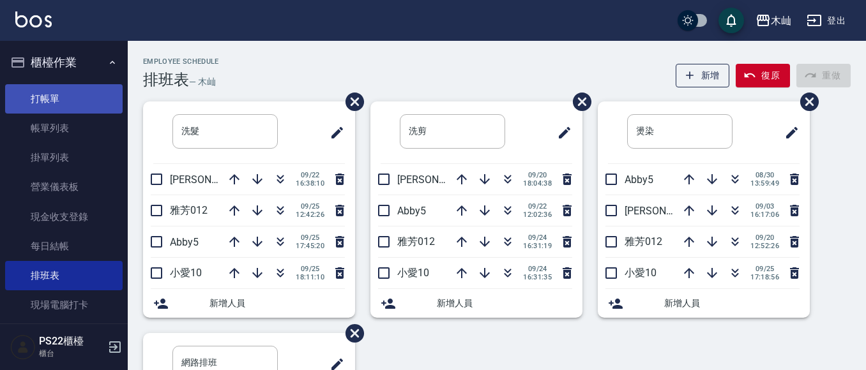
click at [59, 103] on link "打帳單" at bounding box center [64, 98] width 118 height 29
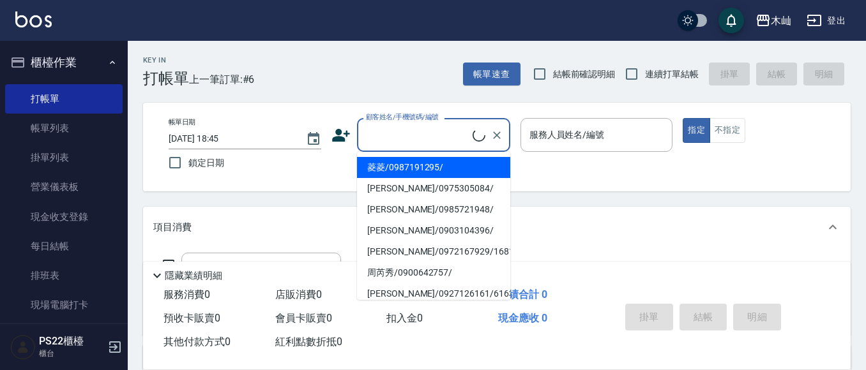
drag, startPoint x: 373, startPoint y: 133, endPoint x: 380, endPoint y: 112, distance: 22.8
click at [373, 132] on input "顧客姓名/手機號碼/編號" at bounding box center [418, 135] width 110 height 22
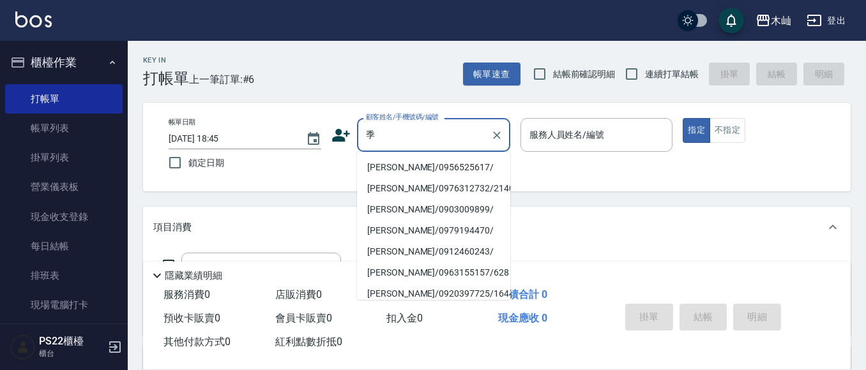
drag, startPoint x: 380, startPoint y: 118, endPoint x: 367, endPoint y: 127, distance: 16.1
click at [367, 127] on div "顧客姓名/手機號碼/編號 季 顧客姓名/手機號碼/編號" at bounding box center [433, 135] width 153 height 34
drag, startPoint x: 381, startPoint y: 133, endPoint x: 340, endPoint y: 143, distance: 41.4
click at [340, 143] on div "顧客姓名/手機號碼/編號 季 顧客姓名/手機號碼/編號" at bounding box center [420, 135] width 179 height 34
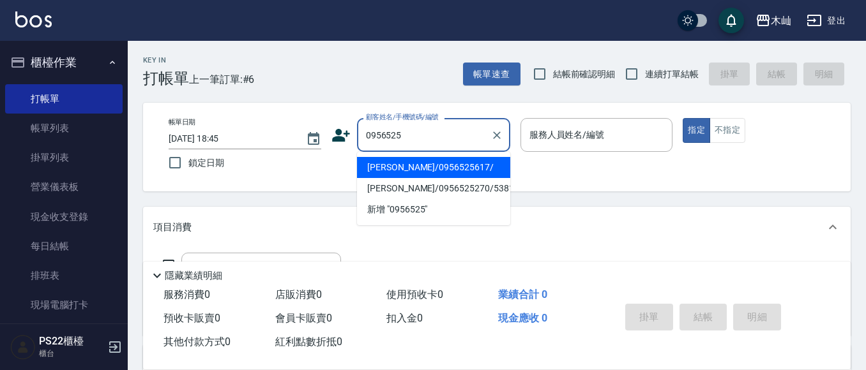
click at [443, 172] on li "[PERSON_NAME]/0956525617/" at bounding box center [433, 167] width 153 height 21
type input "季雅慧/0956525617/"
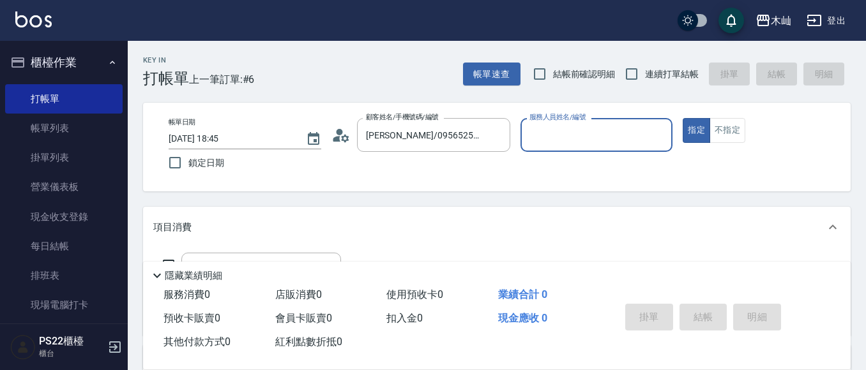
click at [569, 138] on input "服務人員姓名/編號" at bounding box center [596, 135] width 141 height 22
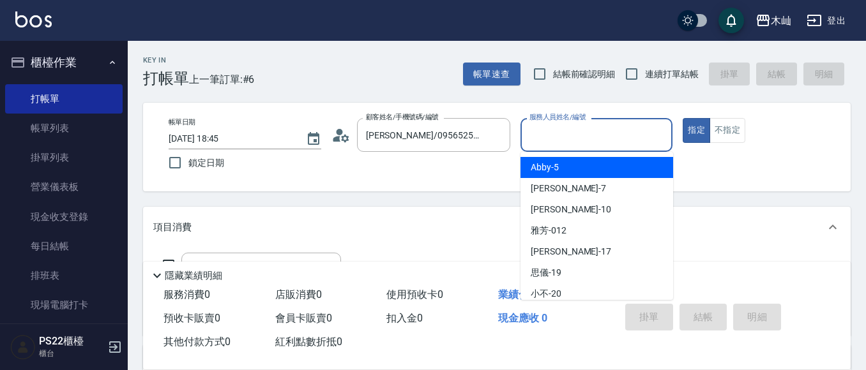
click at [560, 163] on div "Abby -5" at bounding box center [597, 167] width 153 height 21
type input "Abby-5"
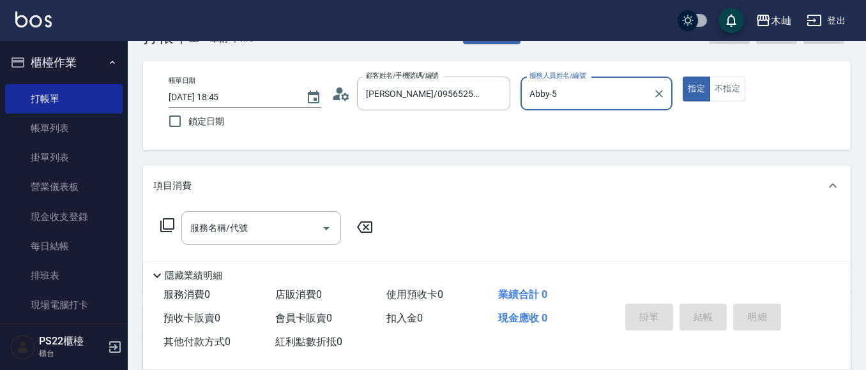
scroll to position [64, 0]
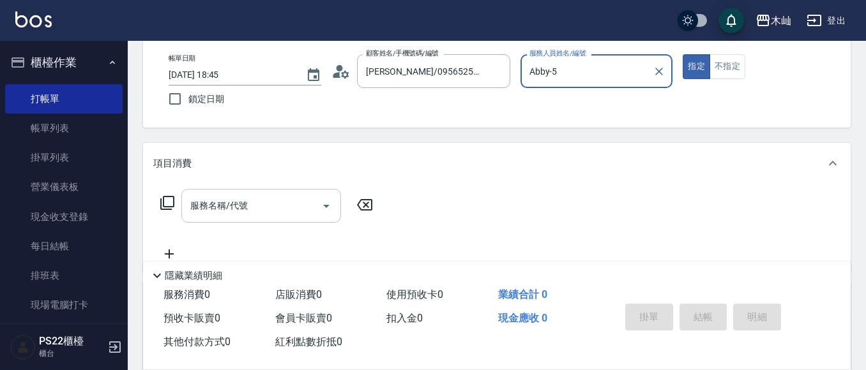
click at [268, 213] on input "服務名稱/代號" at bounding box center [251, 206] width 129 height 22
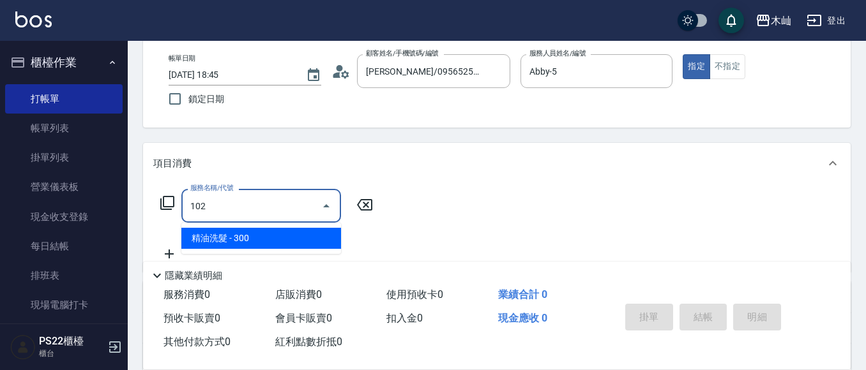
type input "精油洗髮(102)"
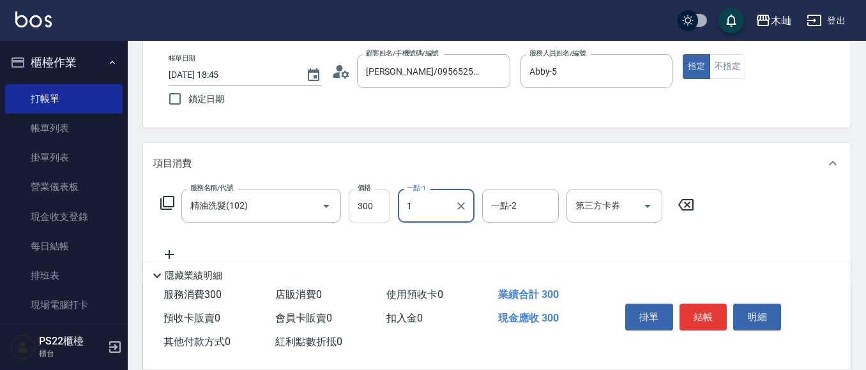
type input "1"
click at [369, 209] on input "300" at bounding box center [370, 206] width 42 height 34
type input "400"
type input "陳薏亘-17"
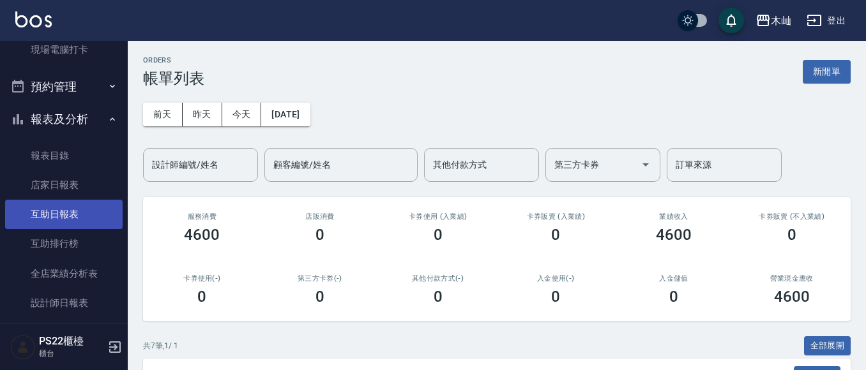
scroll to position [319, 0]
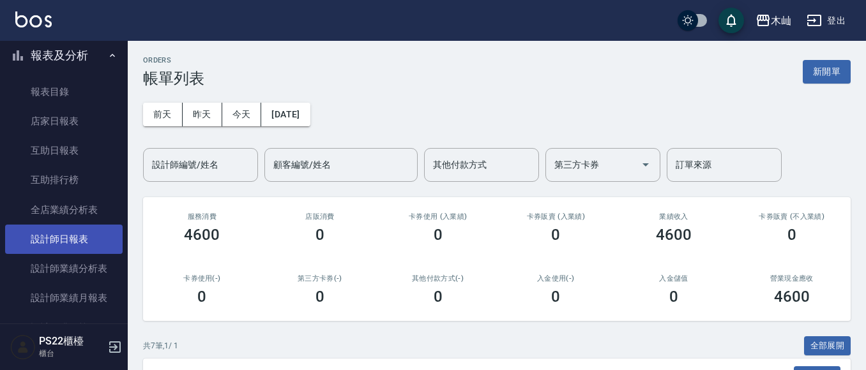
click at [61, 248] on link "設計師日報表" at bounding box center [64, 239] width 118 height 29
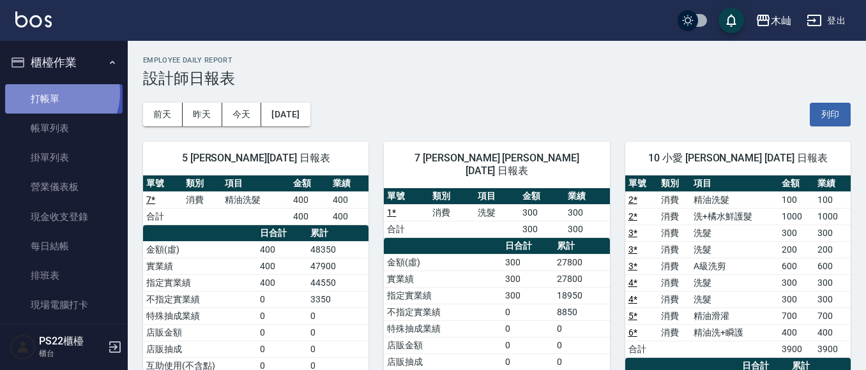
click at [54, 93] on link "打帳單" at bounding box center [64, 98] width 118 height 29
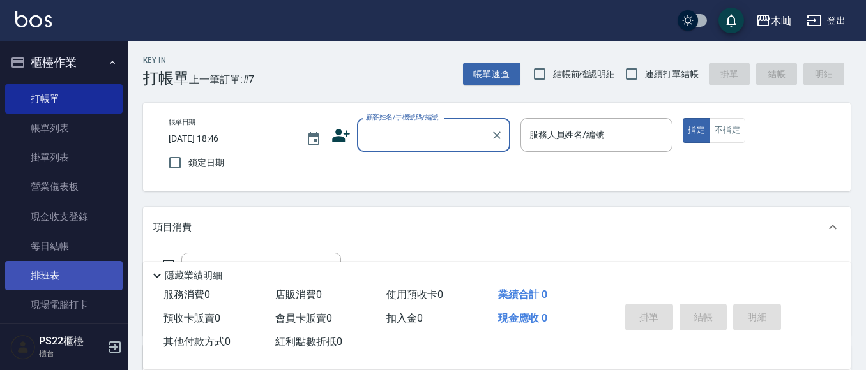
click at [33, 278] on link "排班表" at bounding box center [64, 275] width 118 height 29
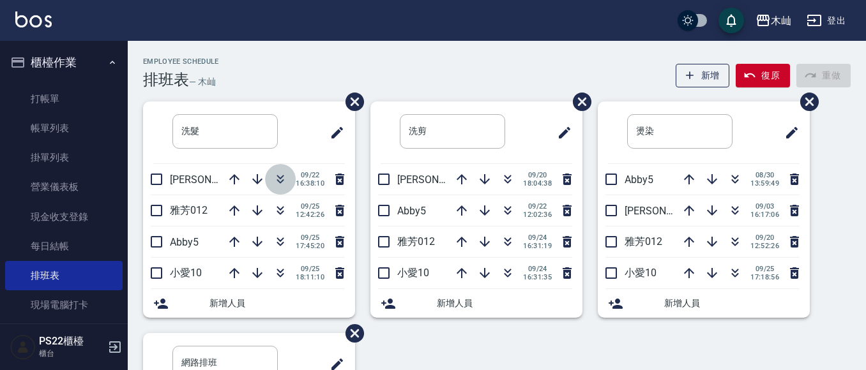
click at [273, 176] on icon "button" at bounding box center [280, 179] width 15 height 15
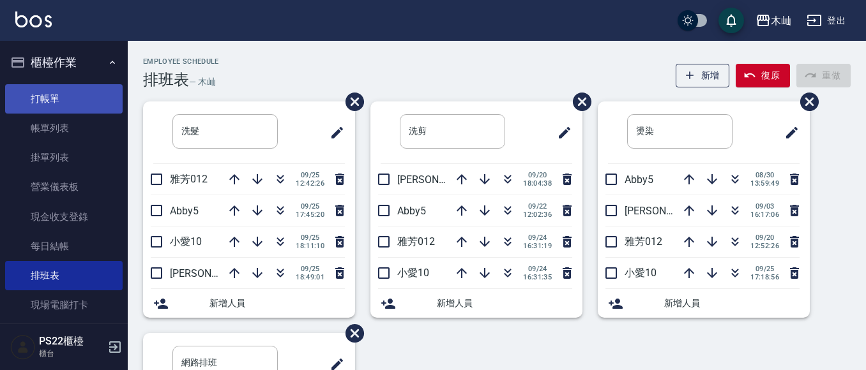
click at [27, 107] on link "打帳單" at bounding box center [64, 98] width 118 height 29
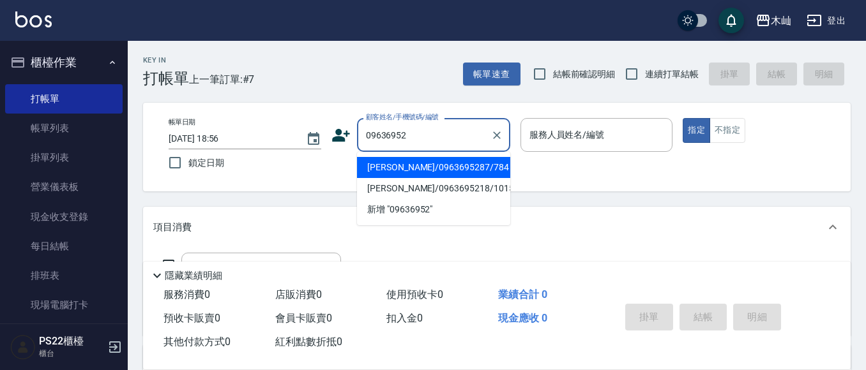
click at [436, 171] on li "李芝嫻/0963695287/784" at bounding box center [433, 167] width 153 height 21
type input "李芝嫻/0963695287/784"
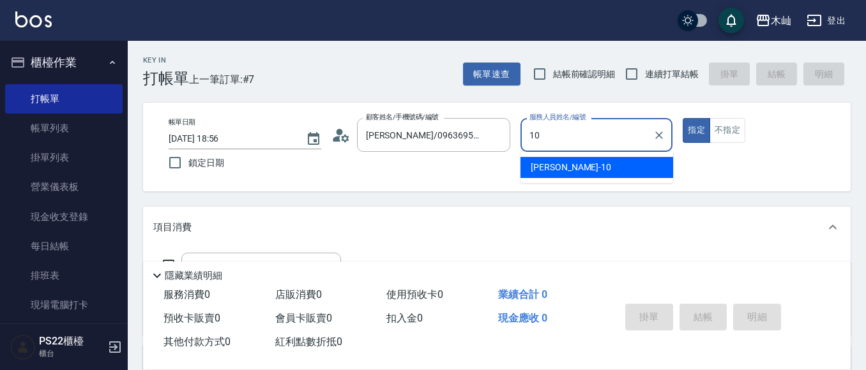
type input "小愛-10"
type button "true"
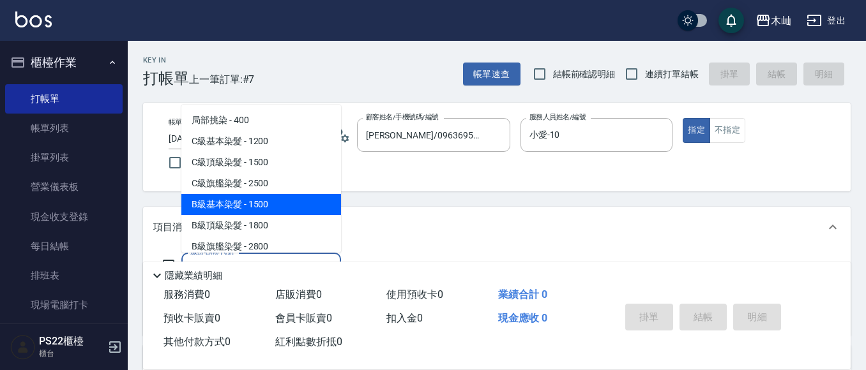
scroll to position [64, 0]
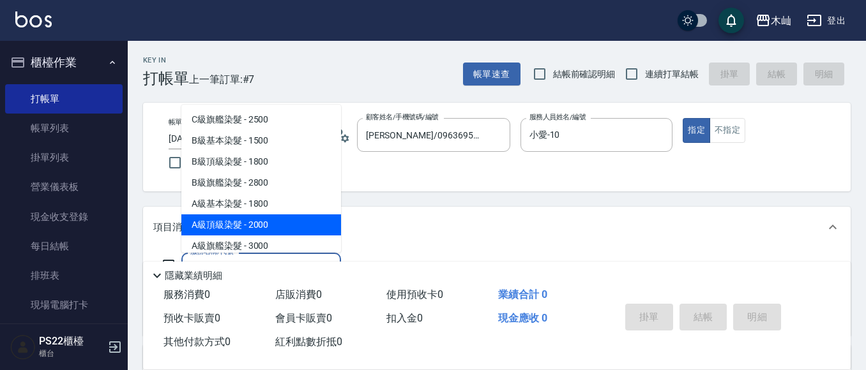
click at [294, 215] on span "A級頂級染髮 - 2000" at bounding box center [261, 225] width 160 height 21
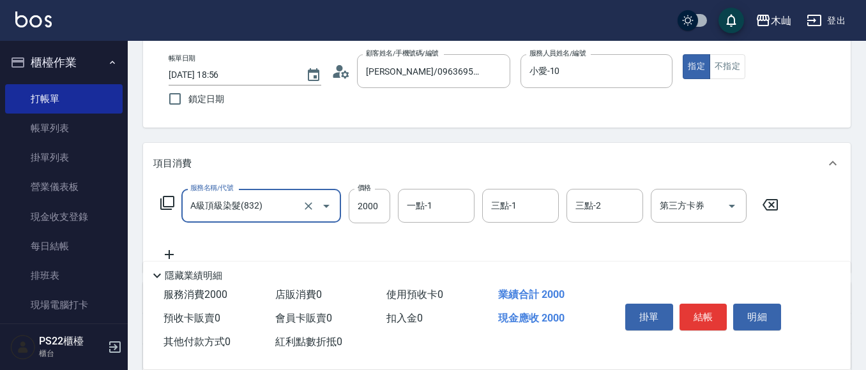
type input "A級頂級染髮(832)"
click at [164, 249] on icon at bounding box center [169, 254] width 32 height 15
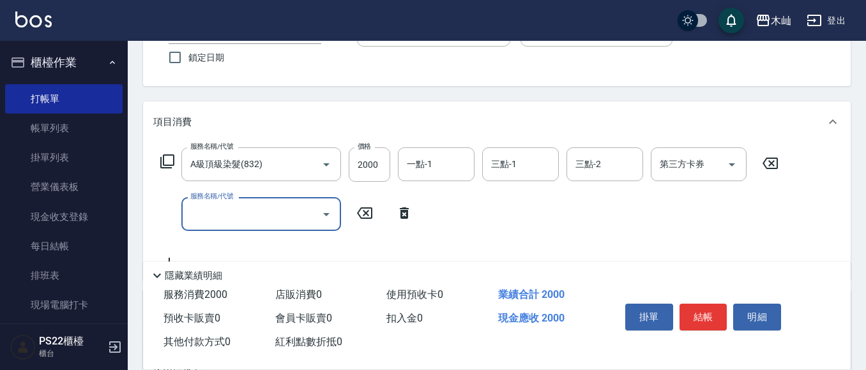
scroll to position [128, 0]
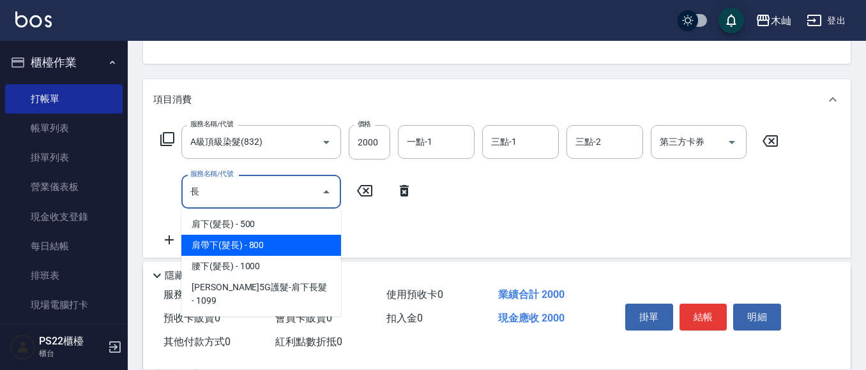
click at [236, 245] on span "肩帶下(髮長) - 800" at bounding box center [261, 245] width 160 height 21
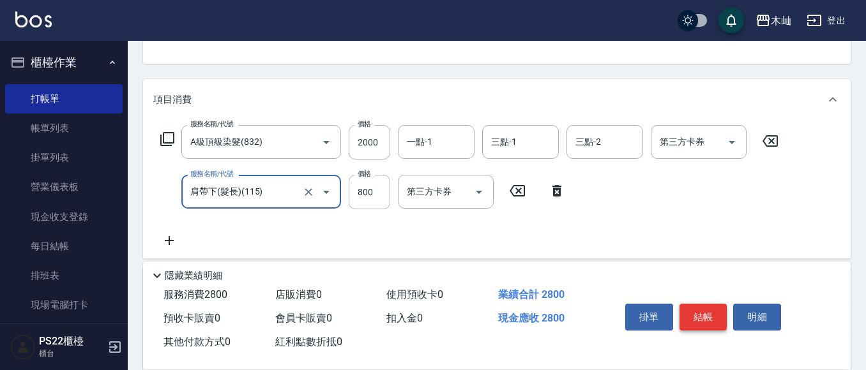
type input "肩帶下(髮長)(115)"
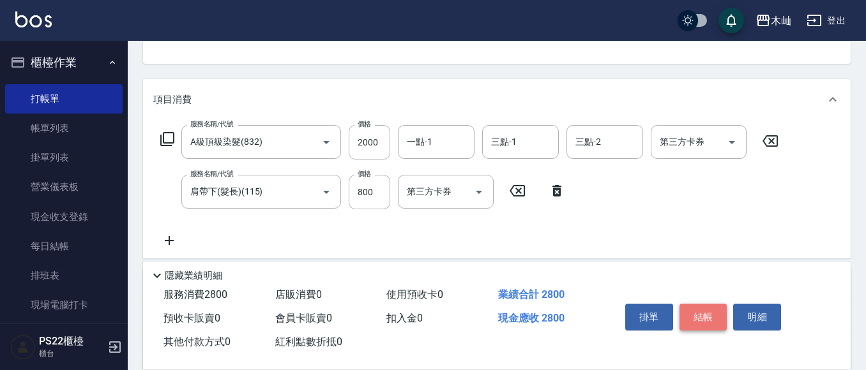
click at [709, 320] on button "結帳" at bounding box center [704, 317] width 48 height 27
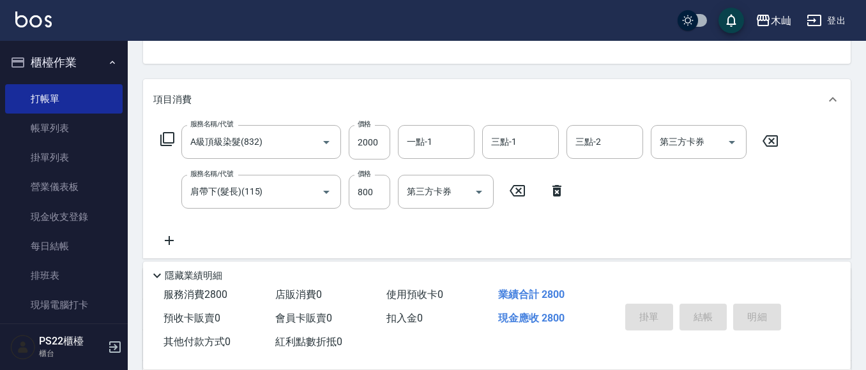
scroll to position [77, 0]
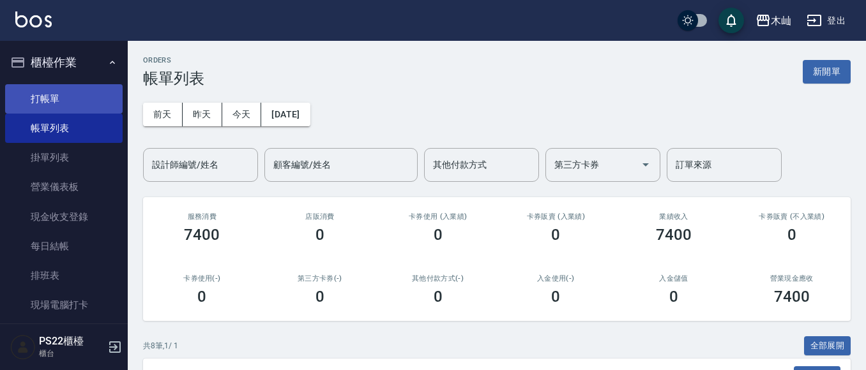
click at [5, 91] on link "打帳單" at bounding box center [64, 98] width 118 height 29
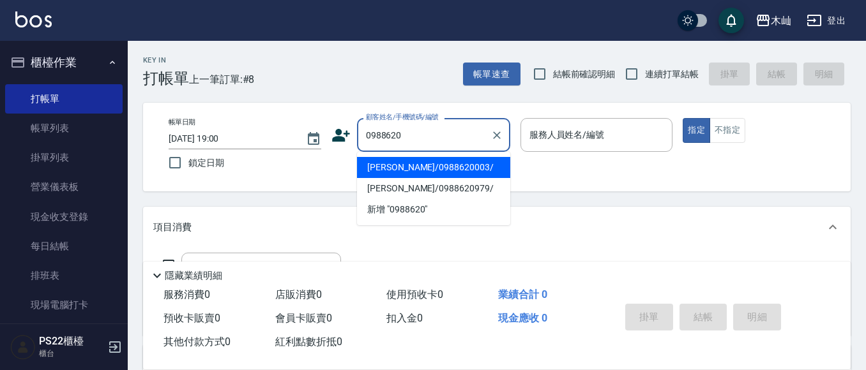
click at [430, 169] on li "陳麗羽/0988620003/" at bounding box center [433, 167] width 153 height 21
type input "陳麗羽/0988620003/"
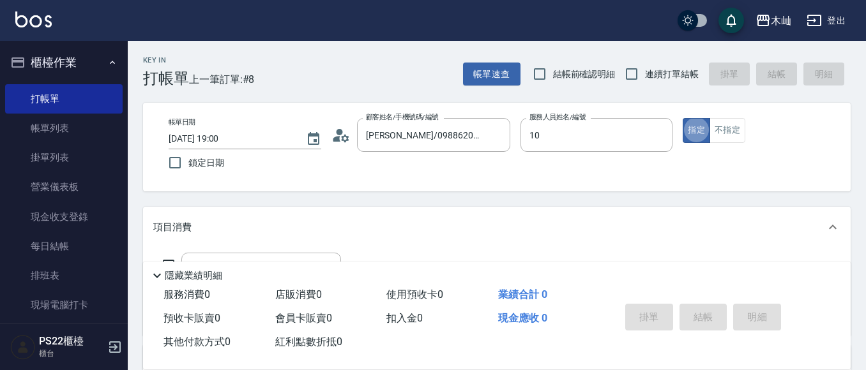
type input "小愛-10"
type button "true"
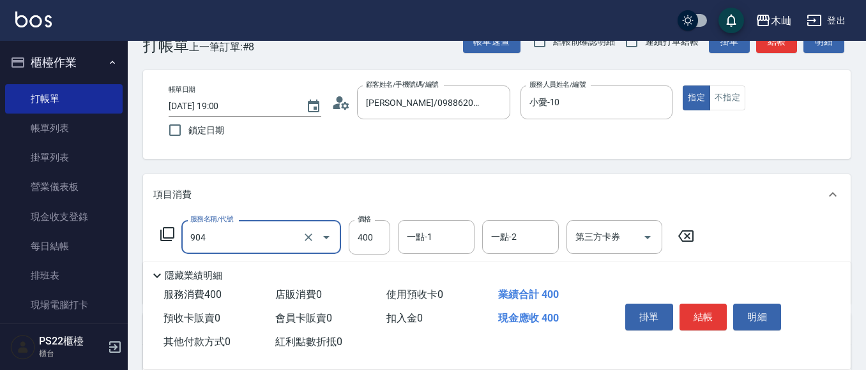
scroll to position [64, 0]
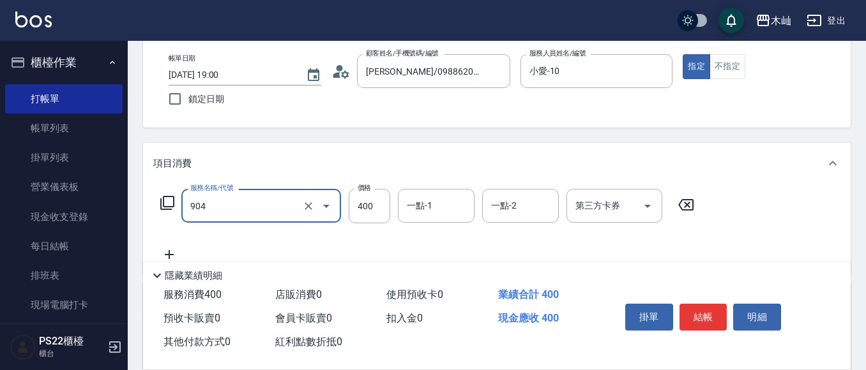
type input "精油洗+瞬護(904)"
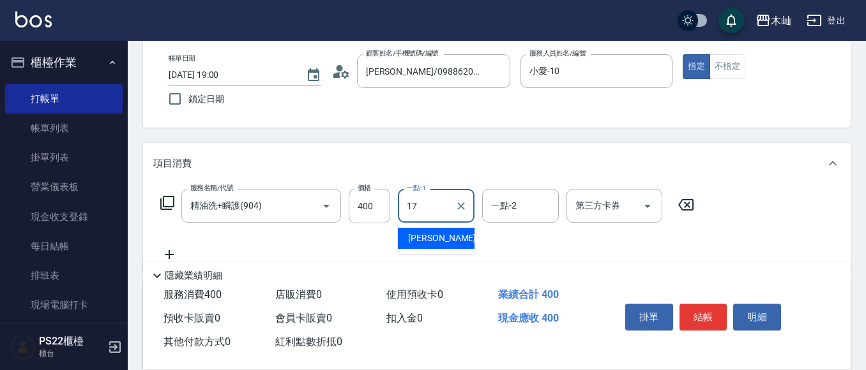
type input "陳薏亘-17"
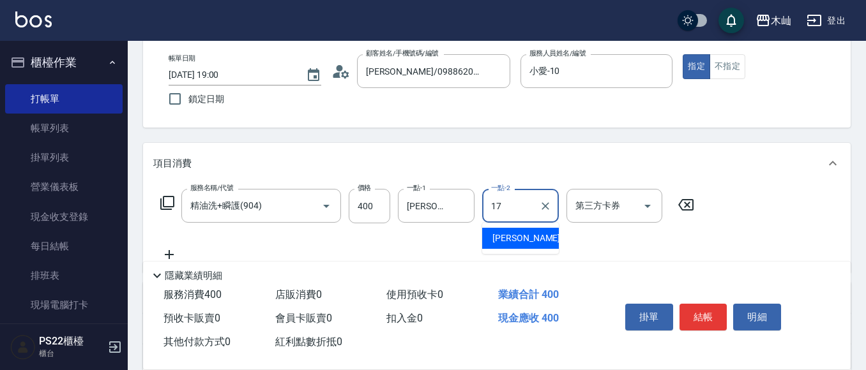
type input "陳薏亘-17"
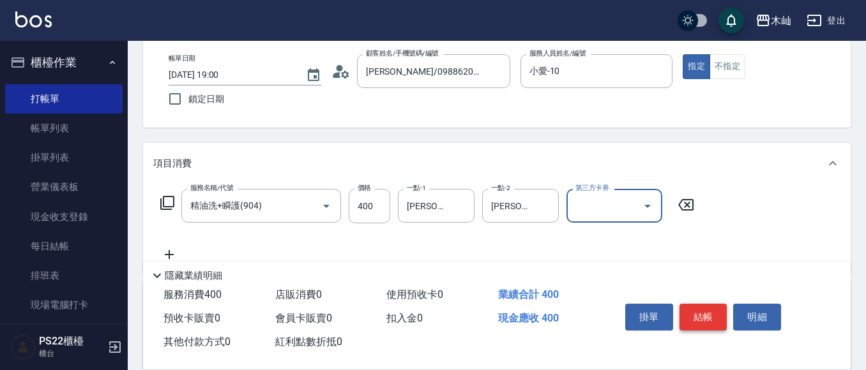
click at [698, 319] on button "結帳" at bounding box center [704, 317] width 48 height 27
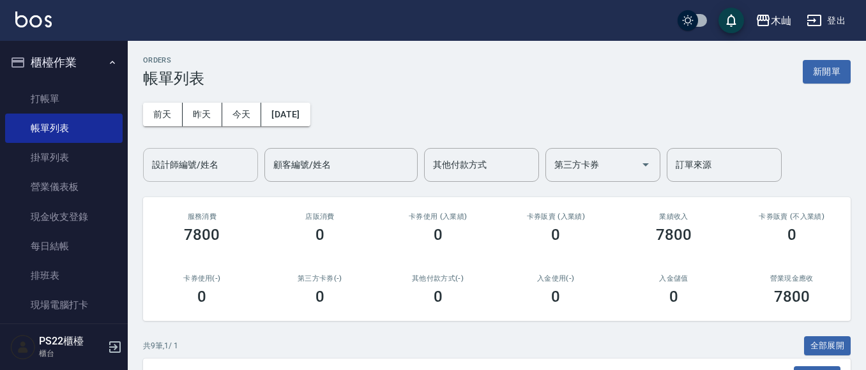
click at [196, 172] on input "設計師編號/姓名" at bounding box center [200, 165] width 103 height 22
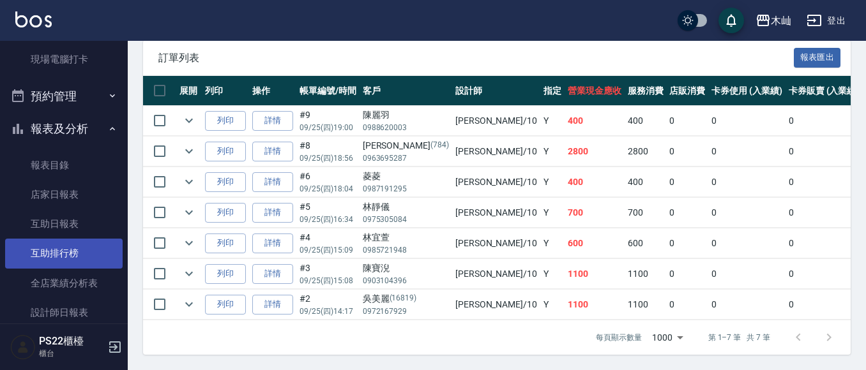
scroll to position [319, 0]
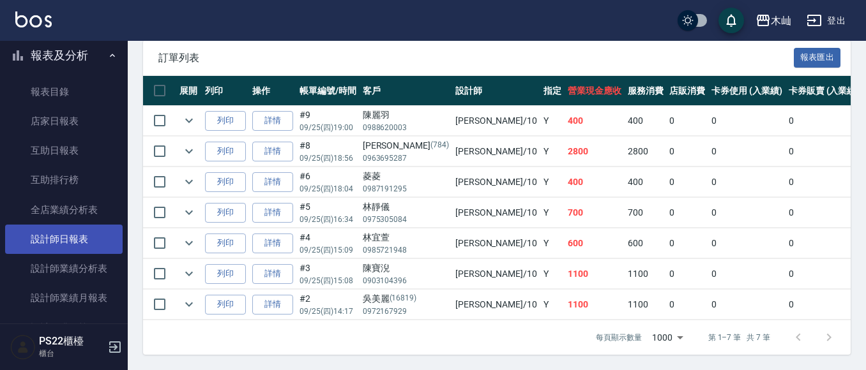
type input "小愛-10"
click at [65, 250] on link "設計師日報表" at bounding box center [64, 239] width 118 height 29
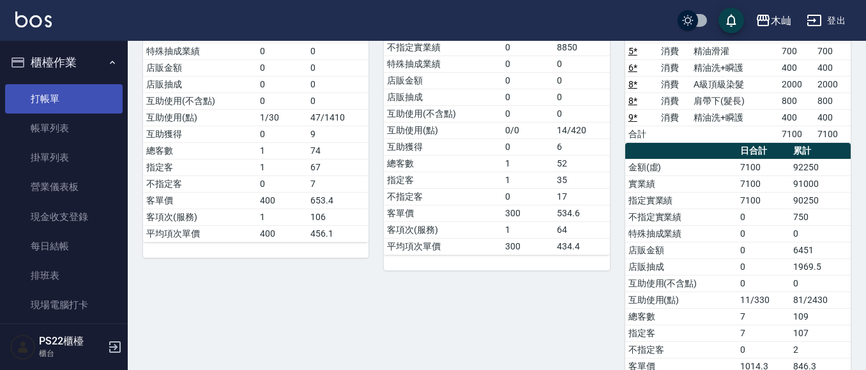
scroll to position [192, 0]
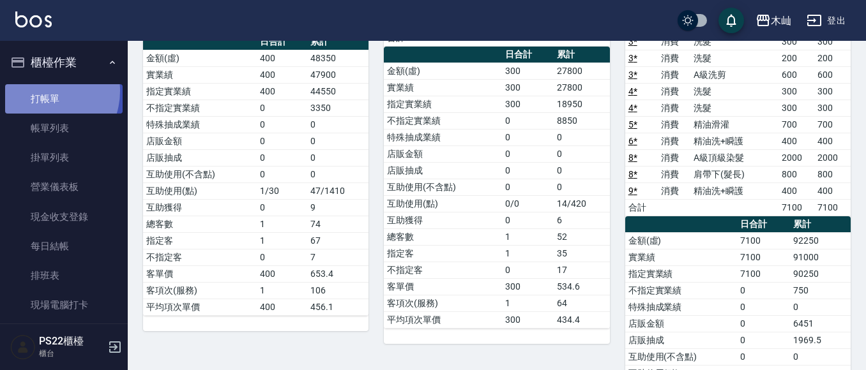
drag, startPoint x: 43, startPoint y: 91, endPoint x: 45, endPoint y: 99, distance: 8.7
click at [43, 91] on link "打帳單" at bounding box center [64, 98] width 118 height 29
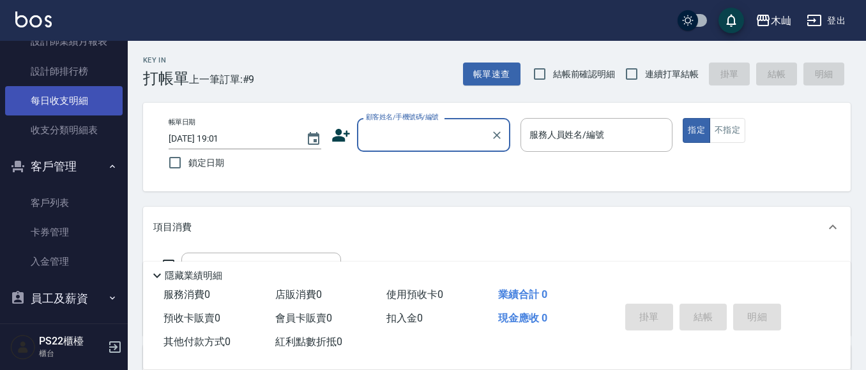
scroll to position [648, 0]
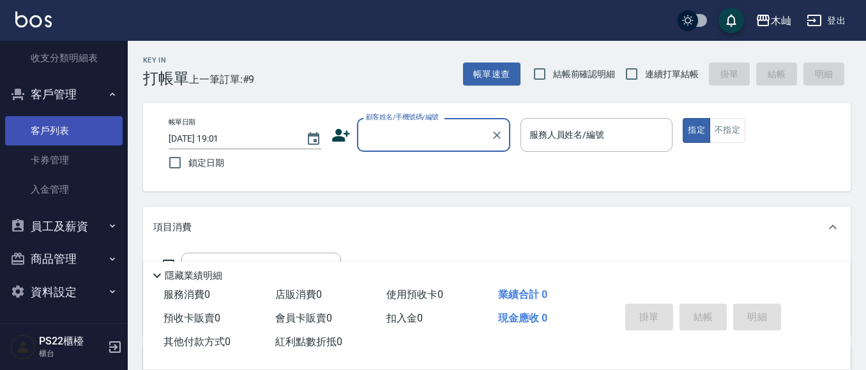
click at [74, 129] on link "客戶列表" at bounding box center [64, 130] width 118 height 29
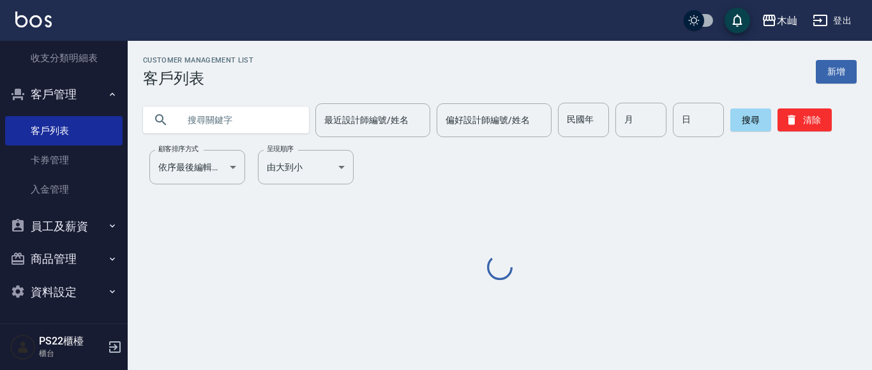
click at [225, 116] on input "text" at bounding box center [239, 120] width 120 height 34
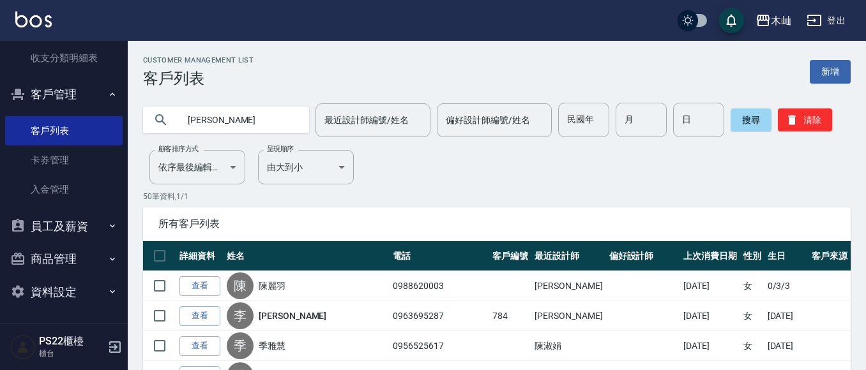
type input "潘亮"
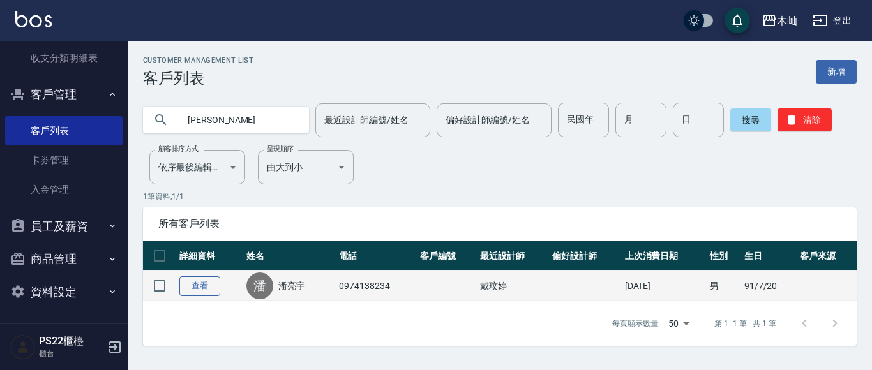
click at [199, 292] on link "查看" at bounding box center [199, 287] width 41 height 20
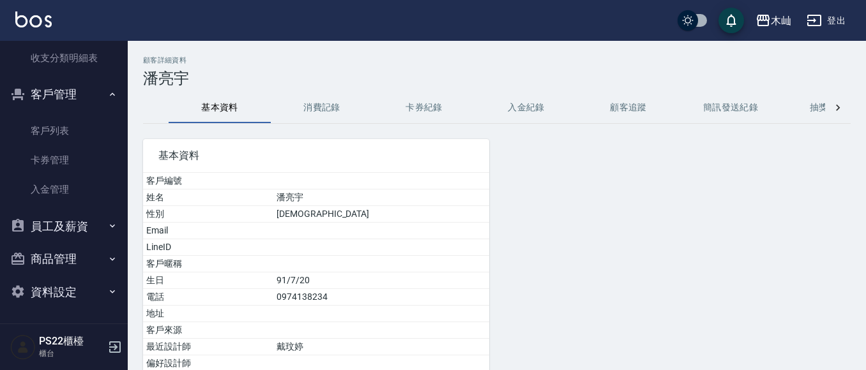
click at [289, 121] on button "消費記錄" at bounding box center [322, 108] width 102 height 31
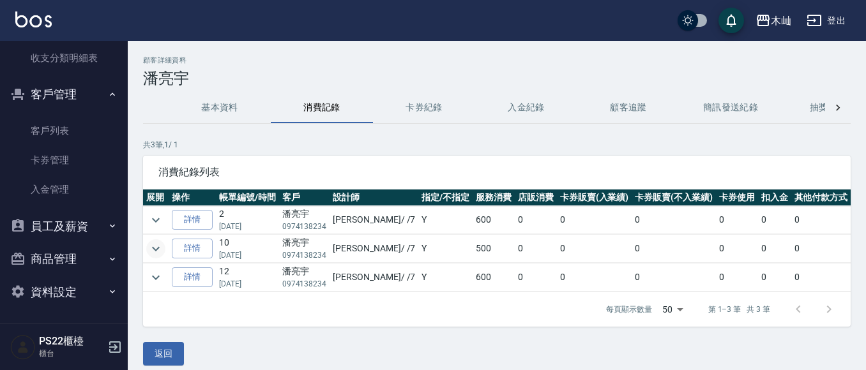
click at [162, 251] on icon "expand row" at bounding box center [155, 248] width 15 height 15
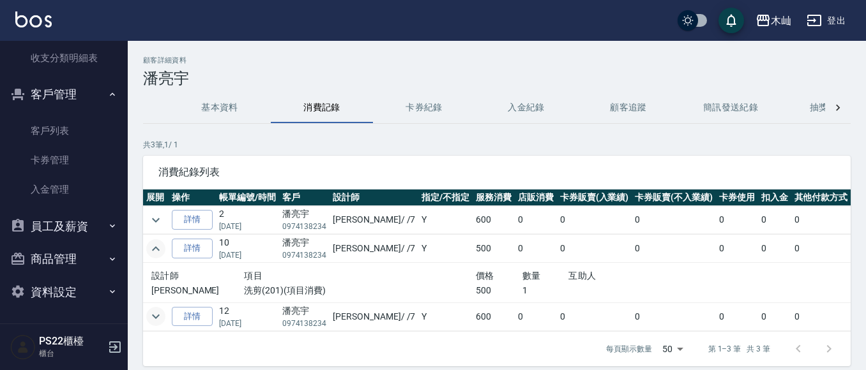
click at [149, 319] on icon "expand row" at bounding box center [155, 316] width 15 height 15
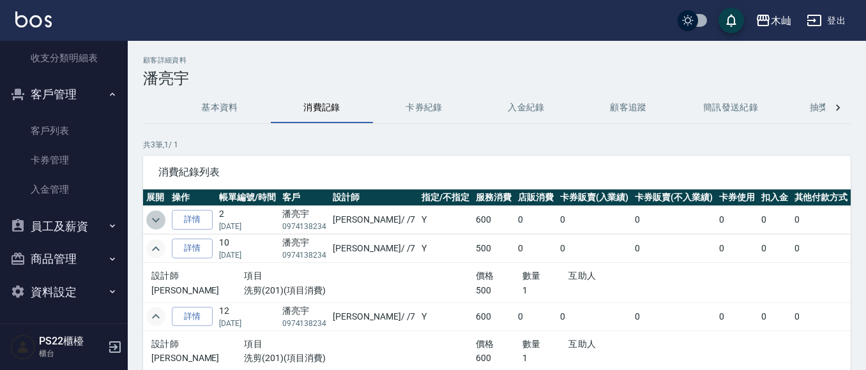
click at [157, 223] on icon "expand row" at bounding box center [155, 220] width 15 height 15
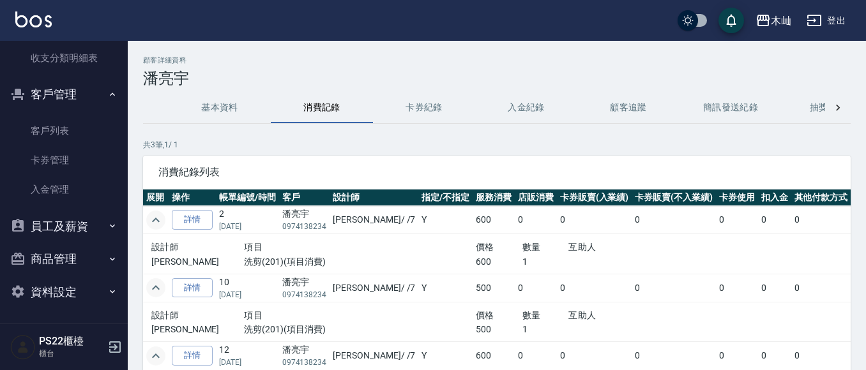
click at [85, 101] on button "客戶管理" at bounding box center [64, 94] width 118 height 33
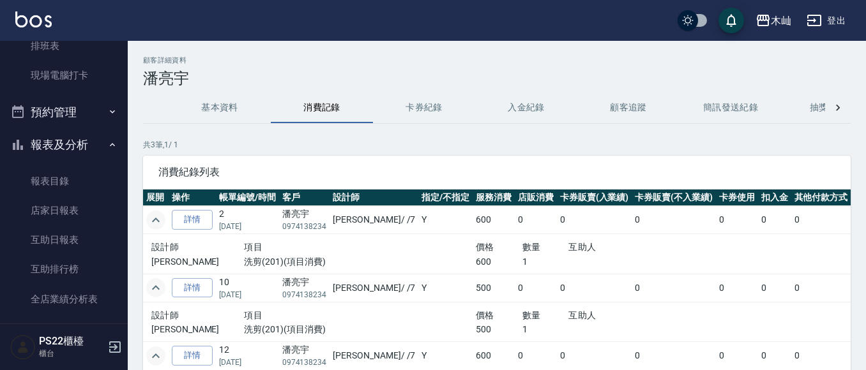
click at [76, 139] on button "報表及分析" at bounding box center [64, 144] width 118 height 33
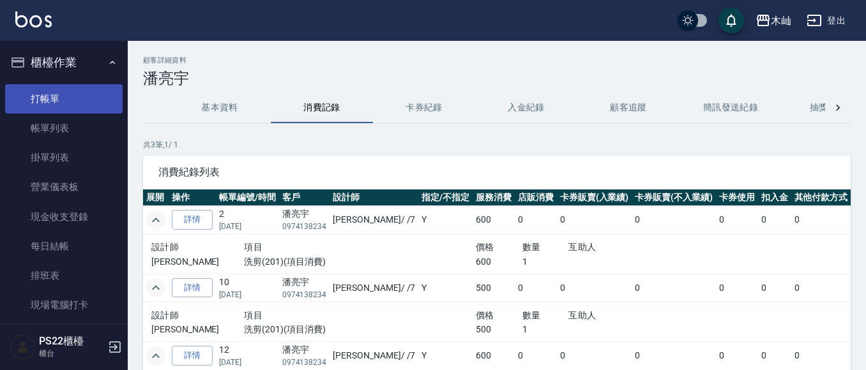
click at [84, 101] on link "打帳單" at bounding box center [64, 98] width 118 height 29
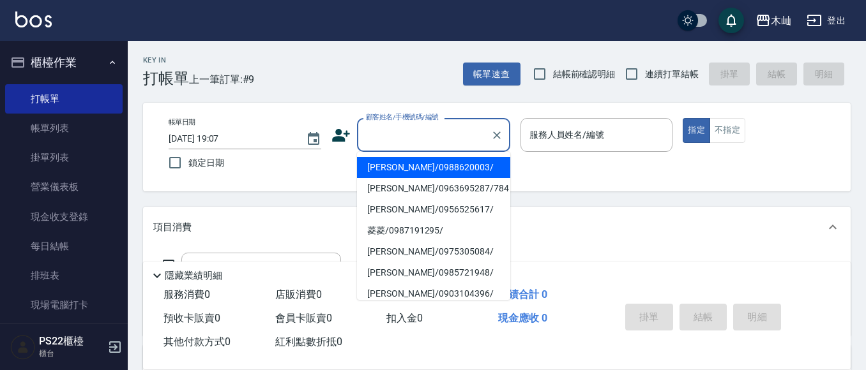
click at [381, 130] on input "顧客姓名/手機號碼/編號" at bounding box center [424, 135] width 123 height 22
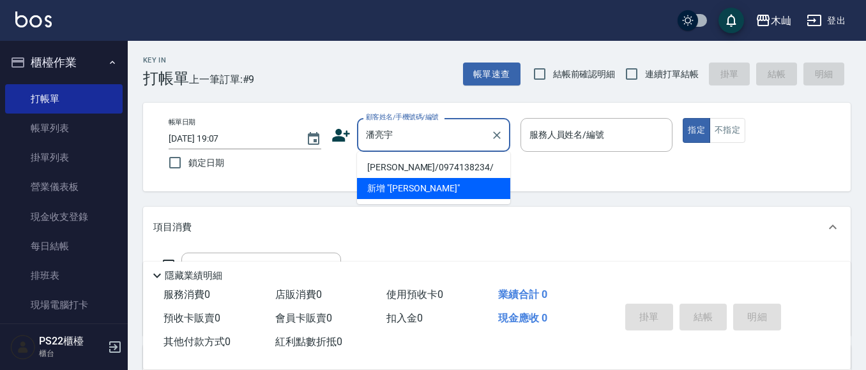
type input "潘亮宇/0974138234/"
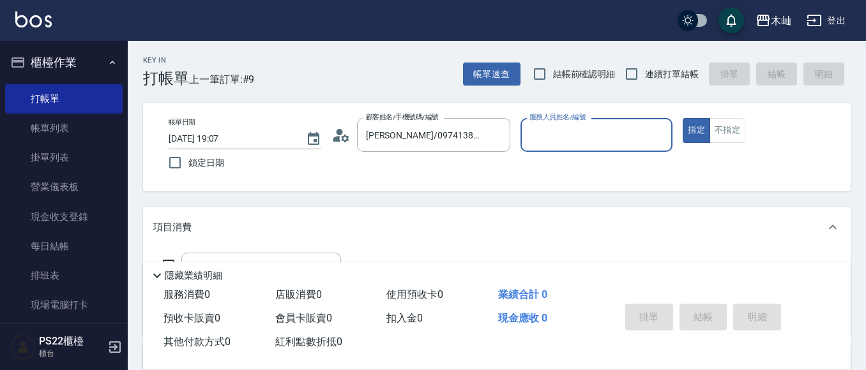
click at [563, 139] on input "服務人員姓名/編號" at bounding box center [596, 135] width 141 height 22
type input "玟玟-7"
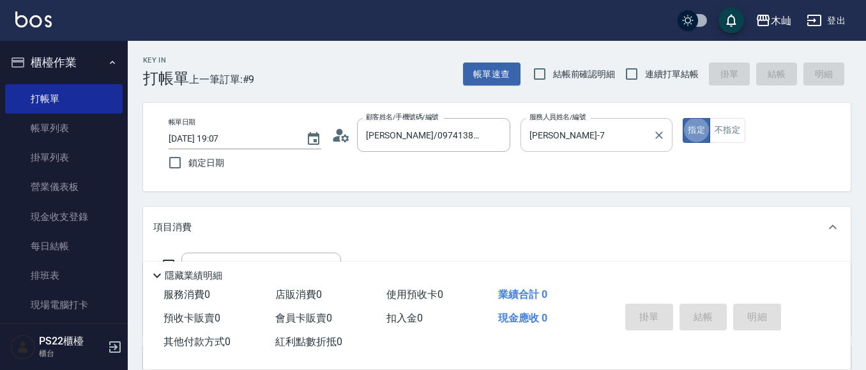
type button "true"
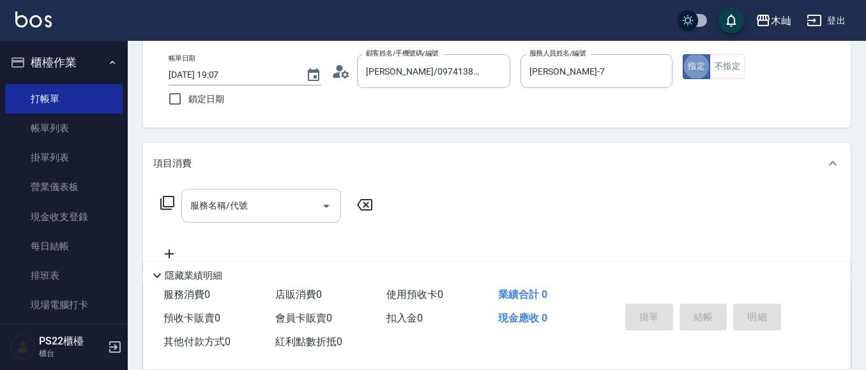
click at [294, 204] on input "服務名稱/代號" at bounding box center [251, 206] width 129 height 22
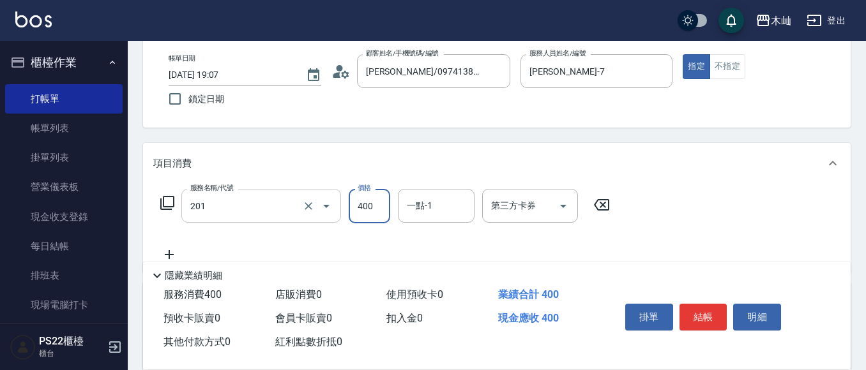
type input "洗剪(201)"
type input "600"
click at [704, 323] on button "結帳" at bounding box center [704, 317] width 48 height 27
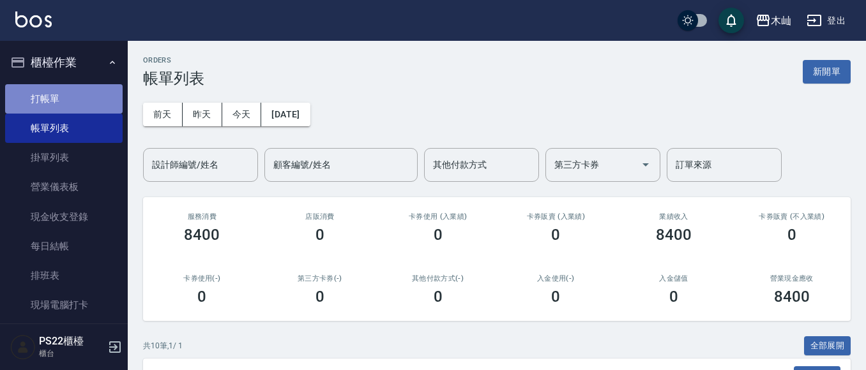
click at [100, 92] on link "打帳單" at bounding box center [64, 98] width 118 height 29
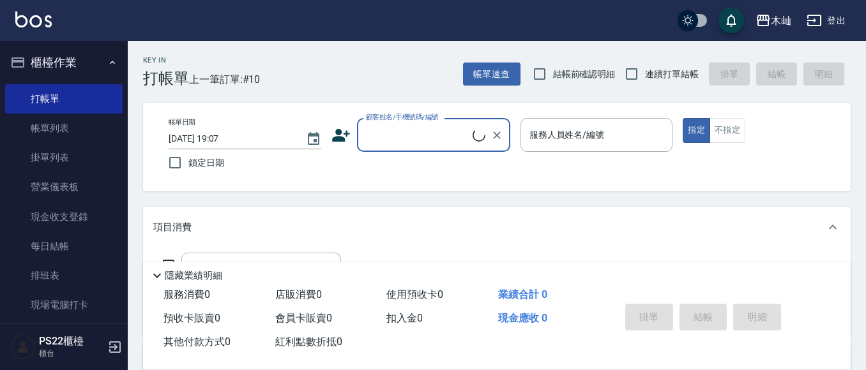
click at [403, 139] on input "顧客姓名/手機號碼/編號" at bounding box center [418, 135] width 110 height 22
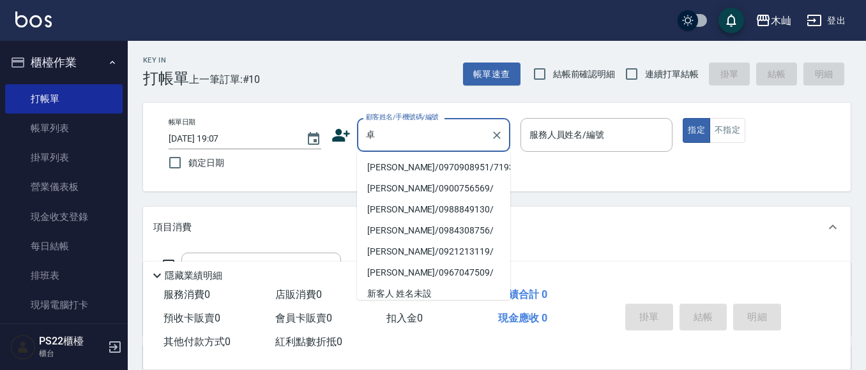
click at [418, 183] on li "卓慧珍/0900756569/" at bounding box center [433, 188] width 153 height 21
type input "卓慧珍/0900756569/"
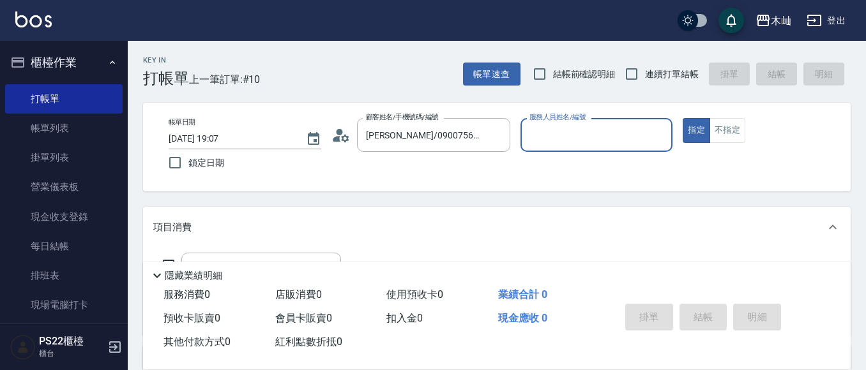
click at [585, 136] on input "服務人員姓名/編號" at bounding box center [596, 135] width 141 height 22
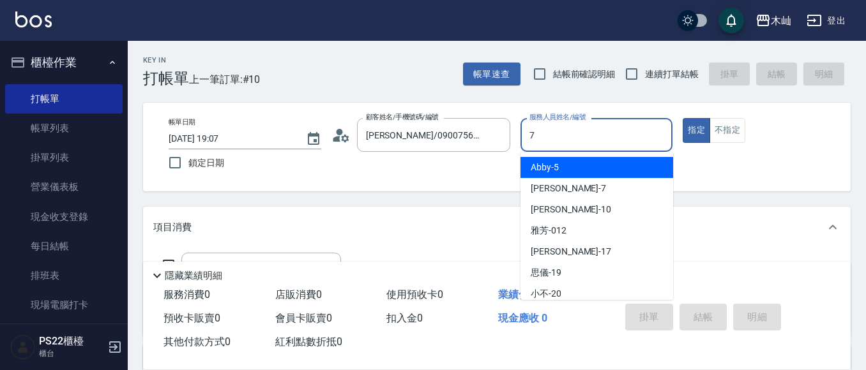
type input "玟玟-7"
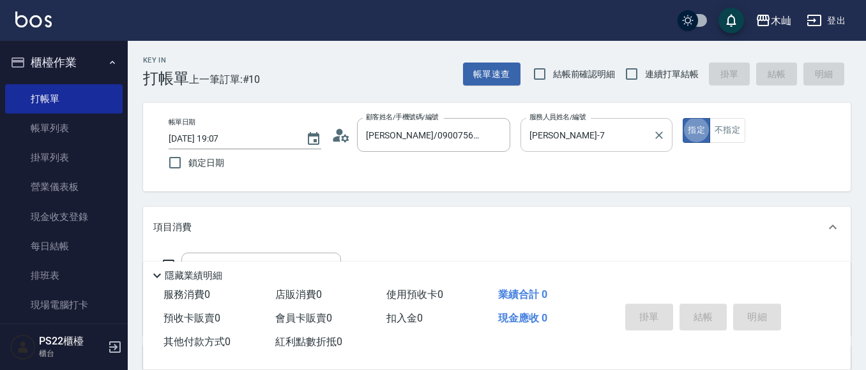
type button "true"
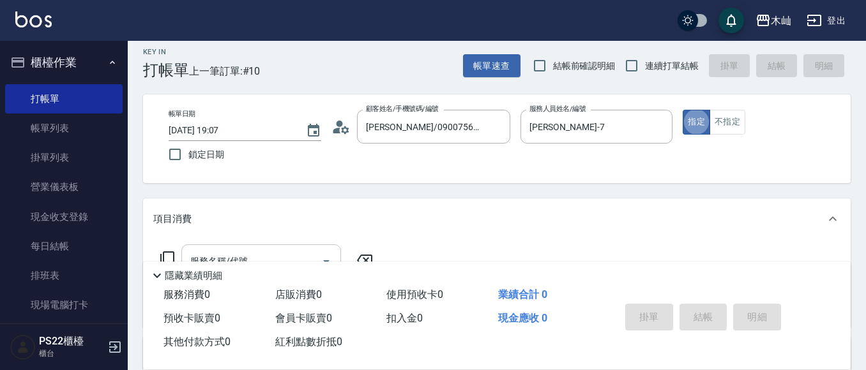
scroll to position [64, 0]
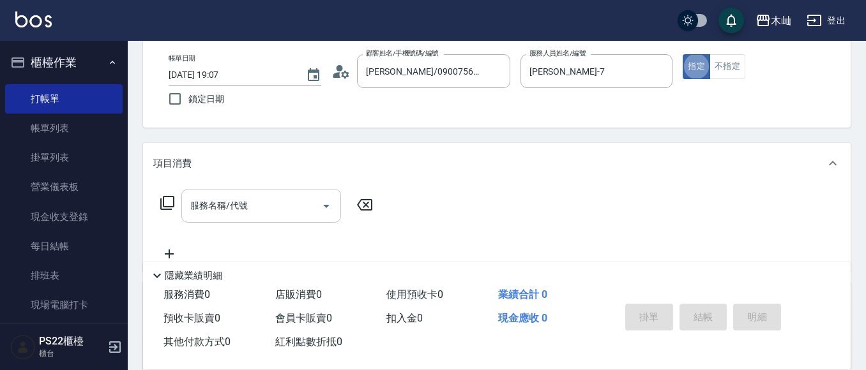
click at [258, 216] on input "服務名稱/代號" at bounding box center [251, 206] width 129 height 22
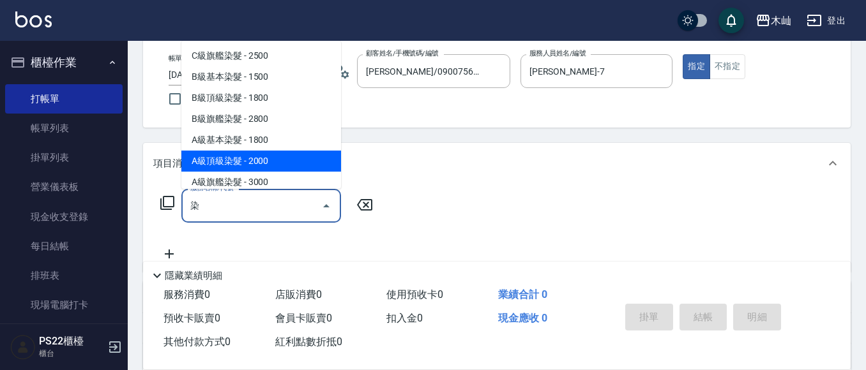
click at [277, 156] on span "A級頂級染髮 - 2000" at bounding box center [261, 161] width 160 height 21
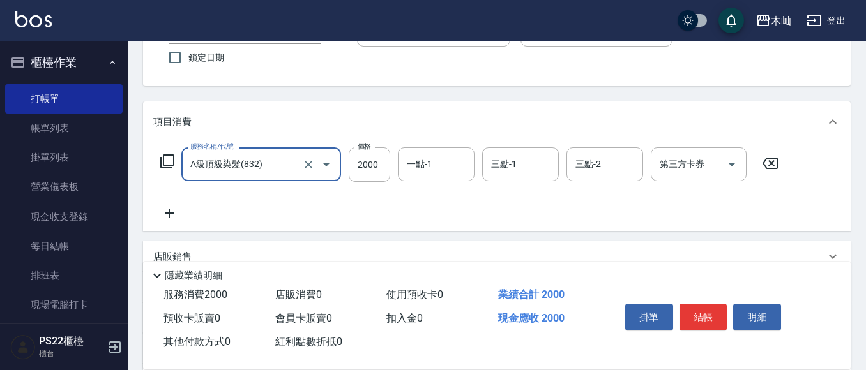
scroll to position [128, 0]
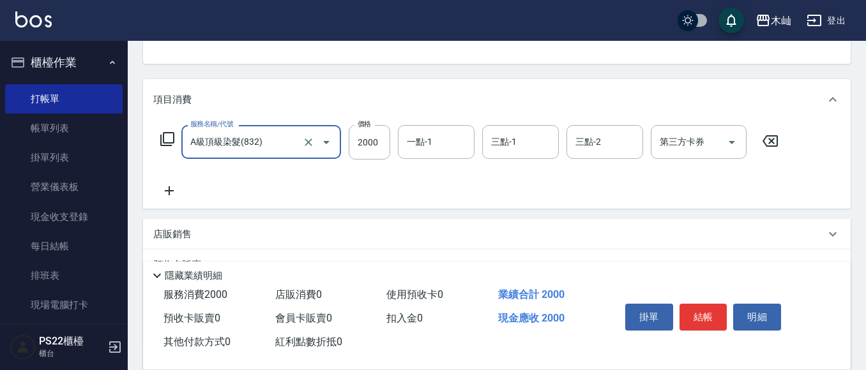
type input "A級頂級染髮(832)"
click at [169, 194] on icon at bounding box center [169, 191] width 9 height 9
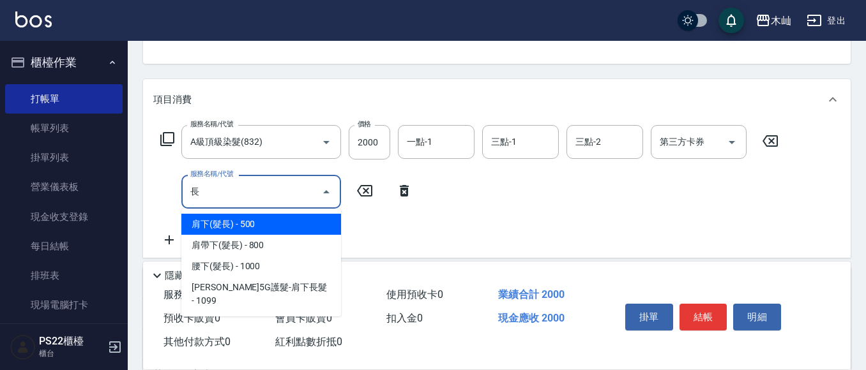
click at [248, 220] on span "肩下(髮長) - 500" at bounding box center [261, 224] width 160 height 21
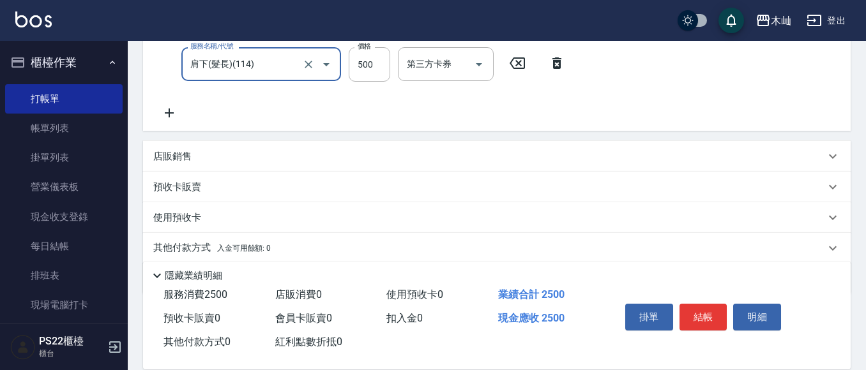
scroll to position [302, 0]
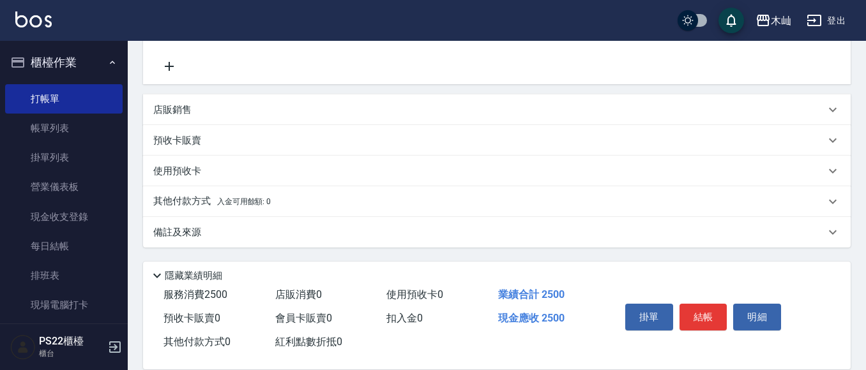
type input "肩下(髮長)(114)"
click at [277, 204] on div "其他付款方式 入金可用餘額: 0" at bounding box center [489, 202] width 672 height 14
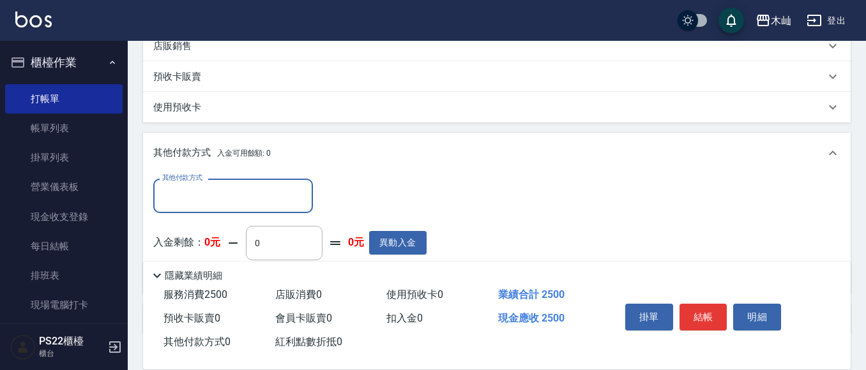
scroll to position [430, 0]
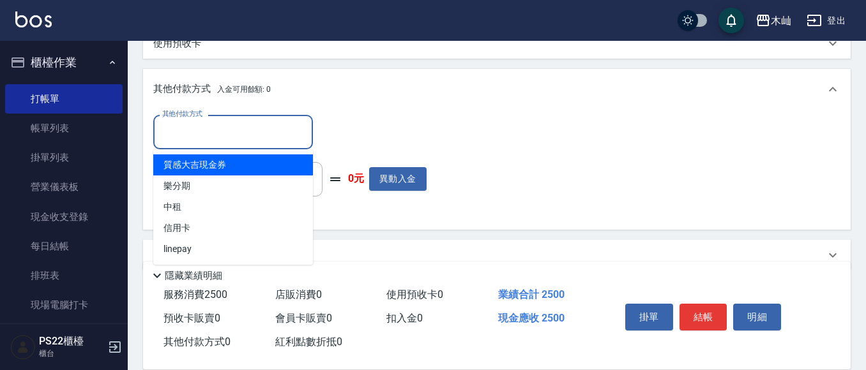
click at [234, 130] on input "其他付款方式" at bounding box center [233, 132] width 148 height 22
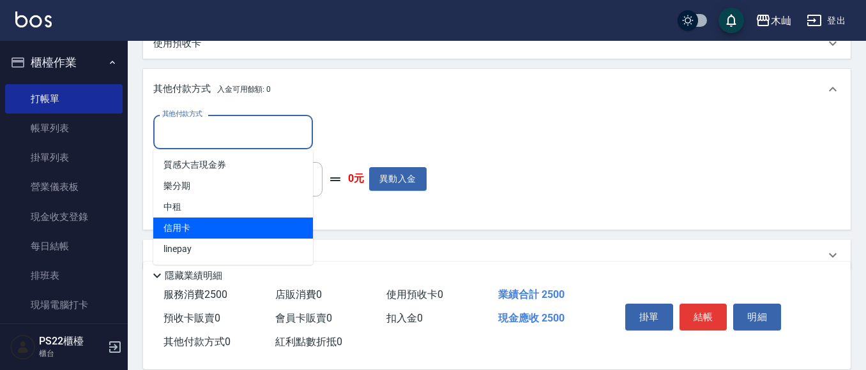
click at [199, 225] on span "信用卡" at bounding box center [233, 228] width 160 height 21
type input "信用卡"
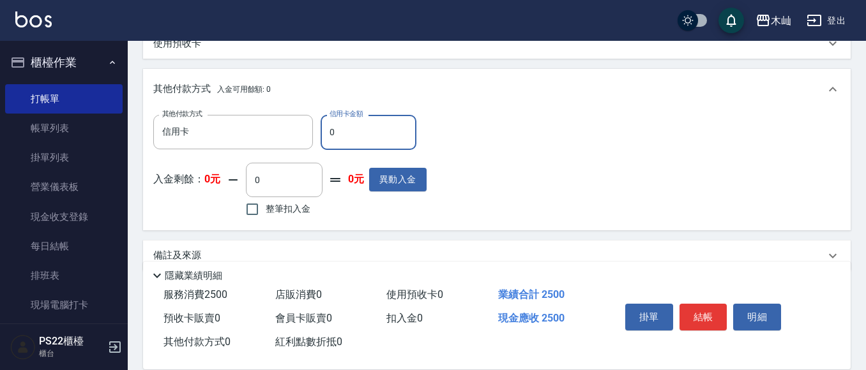
click at [351, 138] on input "0" at bounding box center [369, 132] width 96 height 34
drag, startPoint x: 351, startPoint y: 138, endPoint x: 321, endPoint y: 135, distance: 30.2
click at [321, 135] on input "0" at bounding box center [369, 132] width 96 height 34
type input "2500"
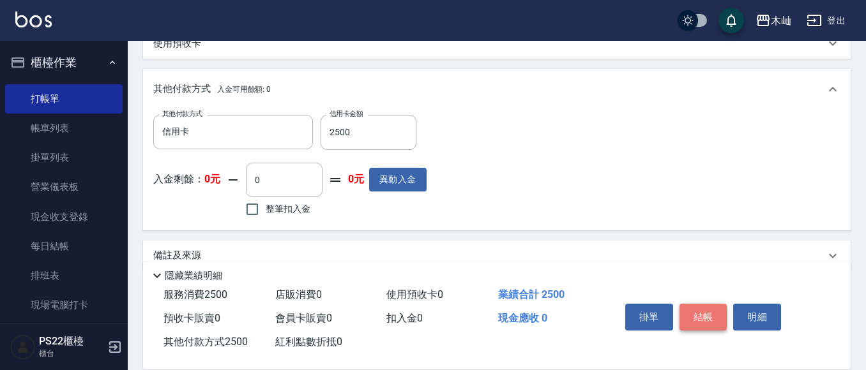
click at [706, 310] on button "結帳" at bounding box center [704, 317] width 48 height 27
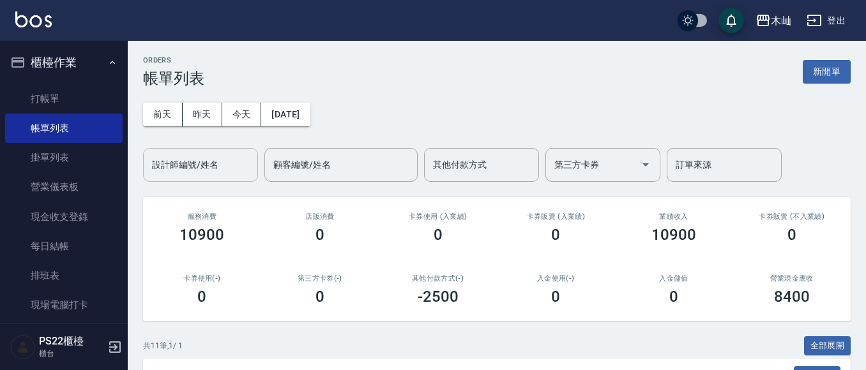
click at [230, 168] on input "設計師編號/姓名" at bounding box center [200, 165] width 103 height 22
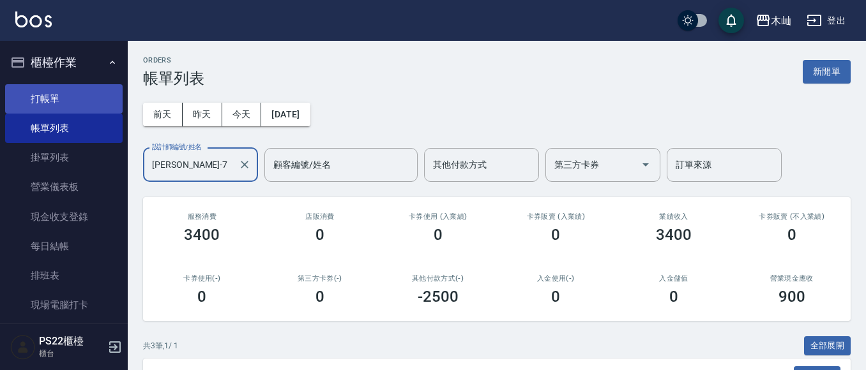
type input "玟玟-7"
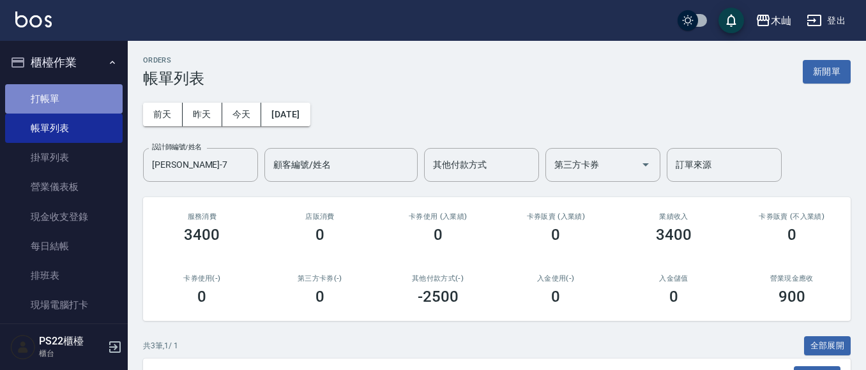
click at [76, 93] on link "打帳單" at bounding box center [64, 98] width 118 height 29
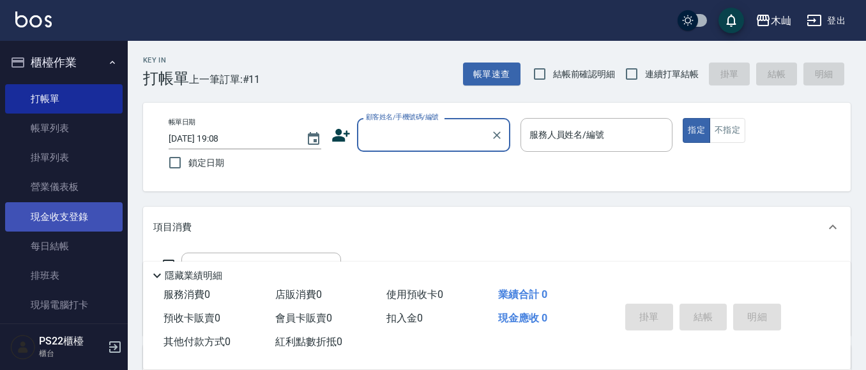
scroll to position [64, 0]
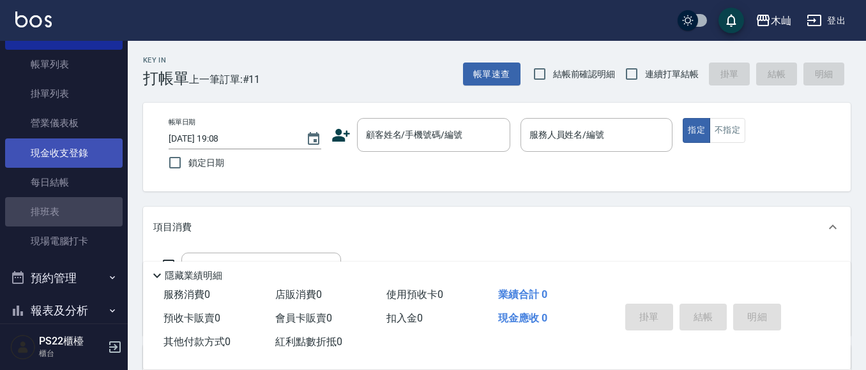
click at [70, 209] on link "排班表" at bounding box center [64, 211] width 118 height 29
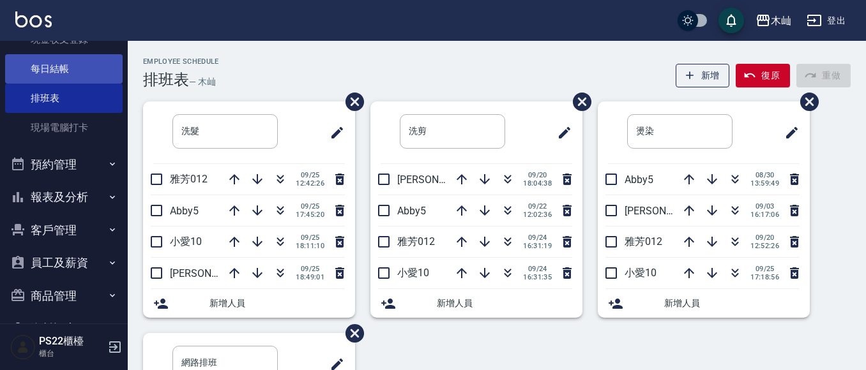
scroll to position [192, 0]
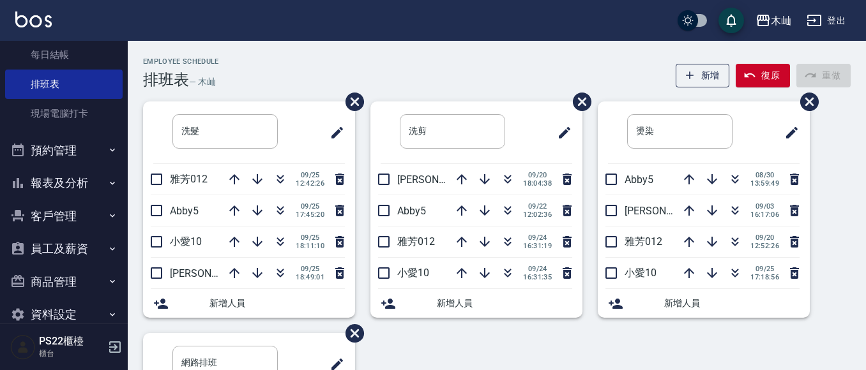
click at [59, 150] on button "預約管理" at bounding box center [64, 150] width 118 height 33
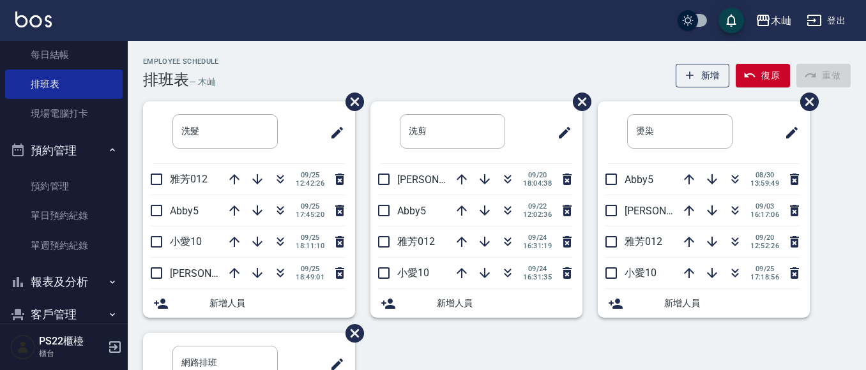
click at [59, 150] on button "預約管理" at bounding box center [64, 150] width 118 height 33
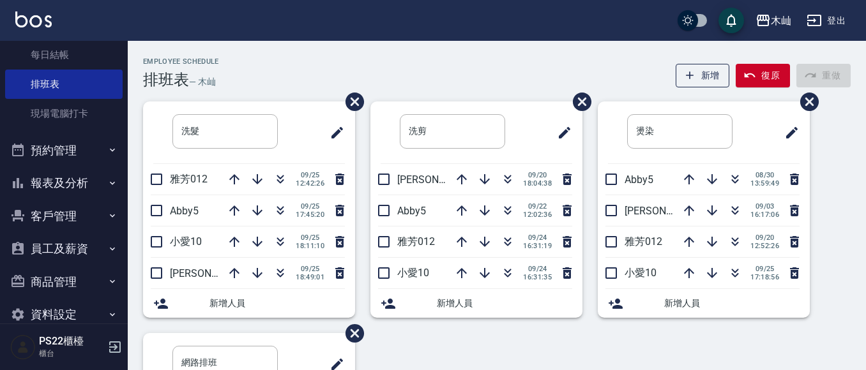
scroll to position [215, 0]
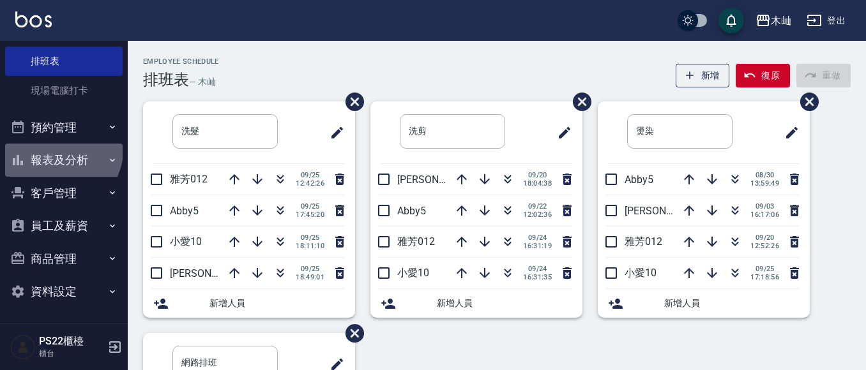
click at [59, 150] on button "報表及分析" at bounding box center [64, 160] width 118 height 33
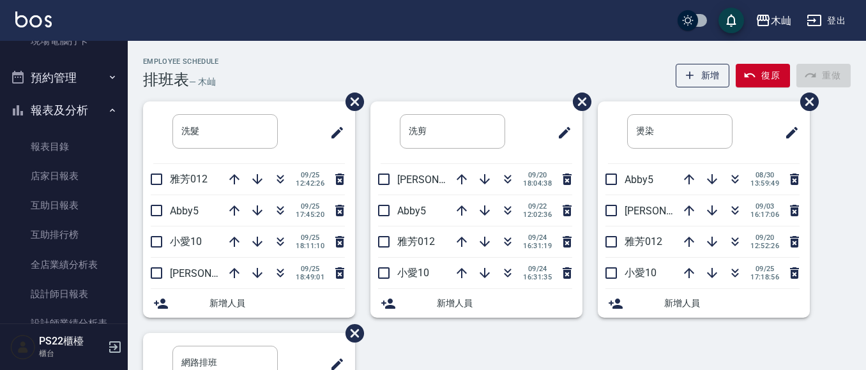
scroll to position [278, 0]
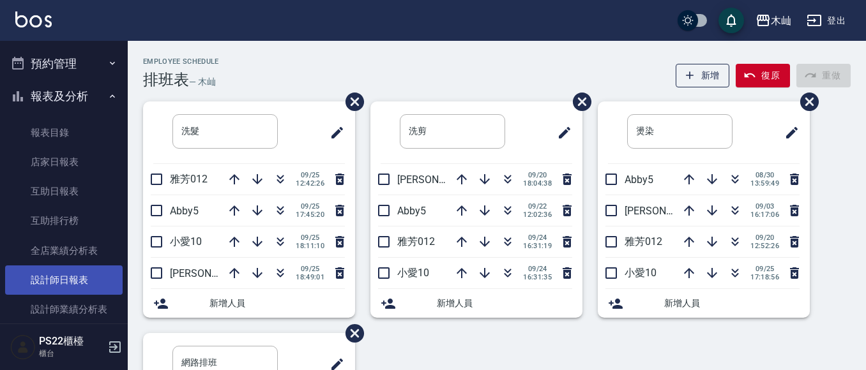
click at [91, 286] on link "設計師日報表" at bounding box center [64, 280] width 118 height 29
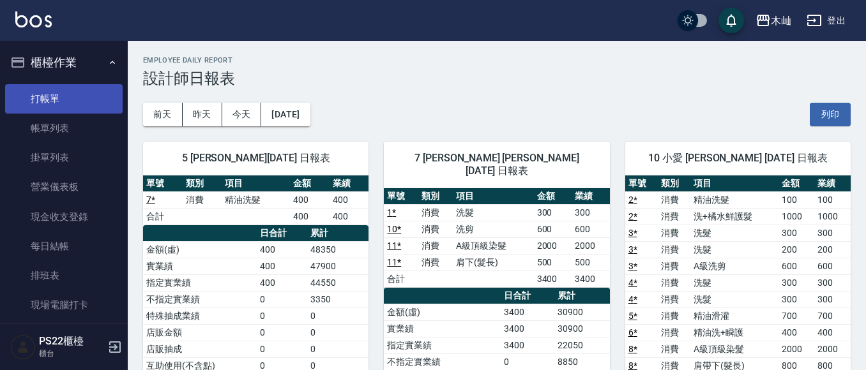
click at [93, 100] on link "打帳單" at bounding box center [64, 98] width 118 height 29
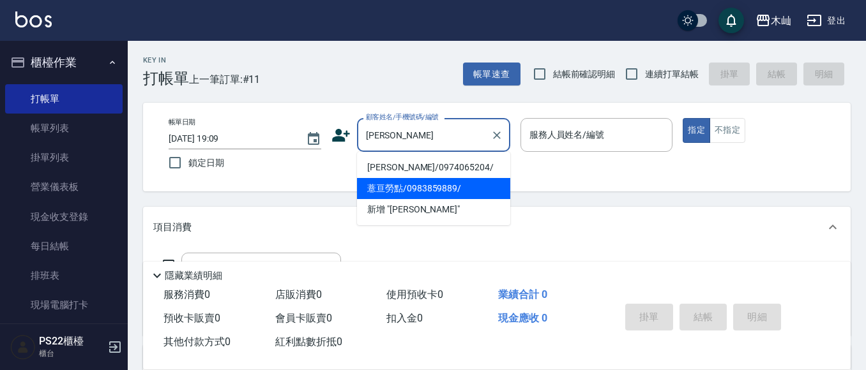
click at [463, 192] on li "薏亘勞點/0983859889/" at bounding box center [433, 188] width 153 height 21
type input "薏亘勞點/0983859889/"
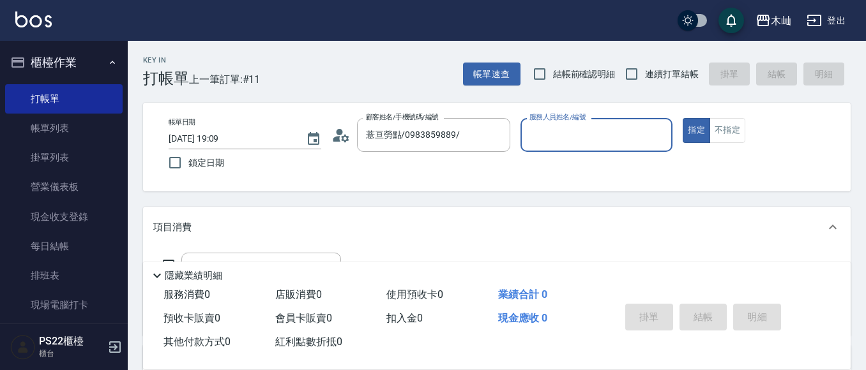
click at [563, 135] on input "服務人員姓名/編號" at bounding box center [596, 135] width 141 height 22
type input "玟玟-7"
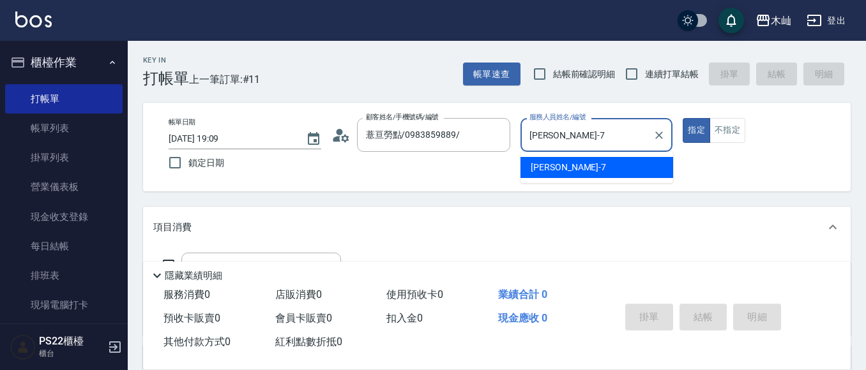
type button "true"
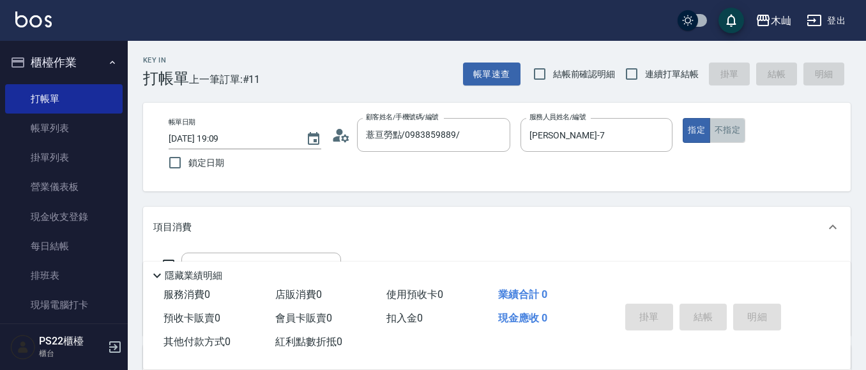
click at [717, 130] on button "不指定" at bounding box center [728, 130] width 36 height 25
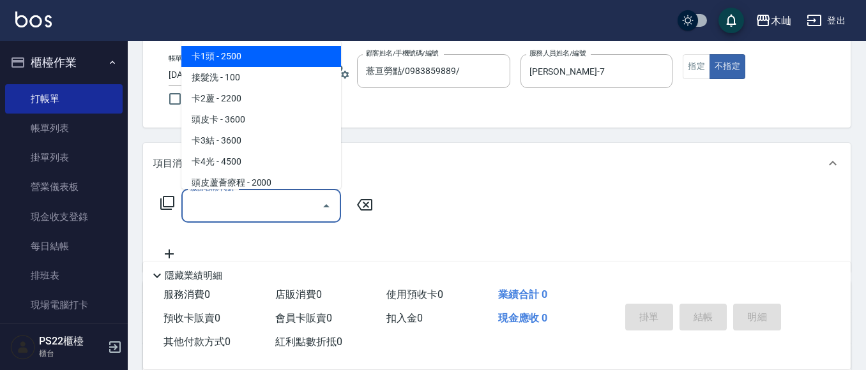
click at [284, 215] on input "服務名稱/代號" at bounding box center [251, 206] width 129 height 22
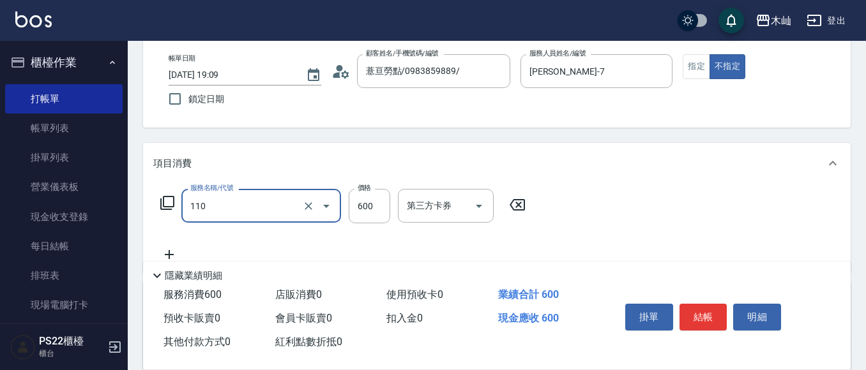
type input "精油洗+去角質(抗油)(110)"
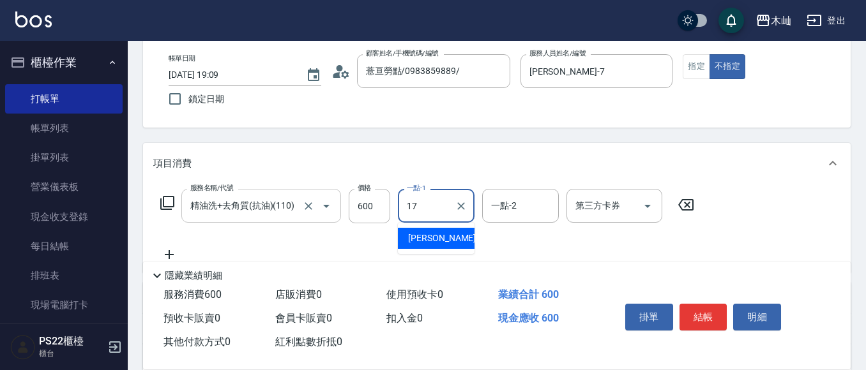
type input "陳薏亘-17"
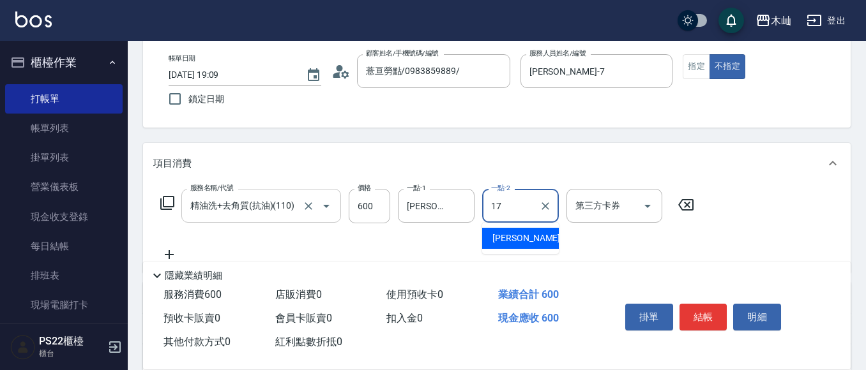
type input "陳薏亘-17"
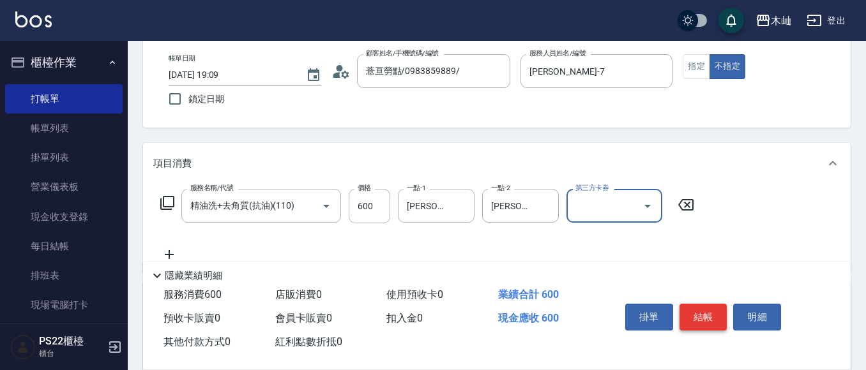
click at [710, 317] on button "結帳" at bounding box center [704, 317] width 48 height 27
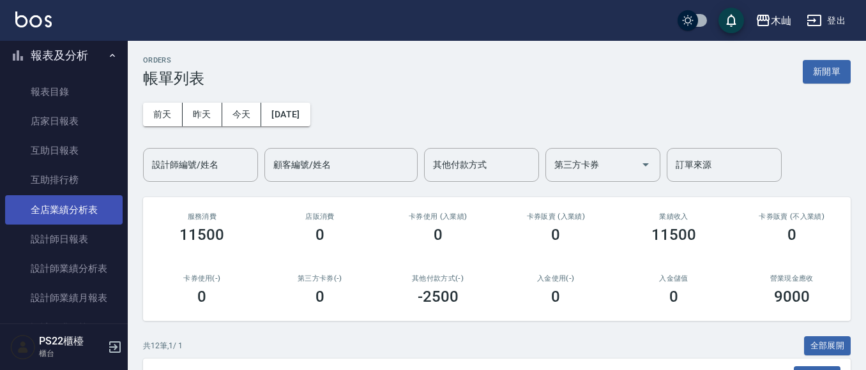
scroll to position [549, 0]
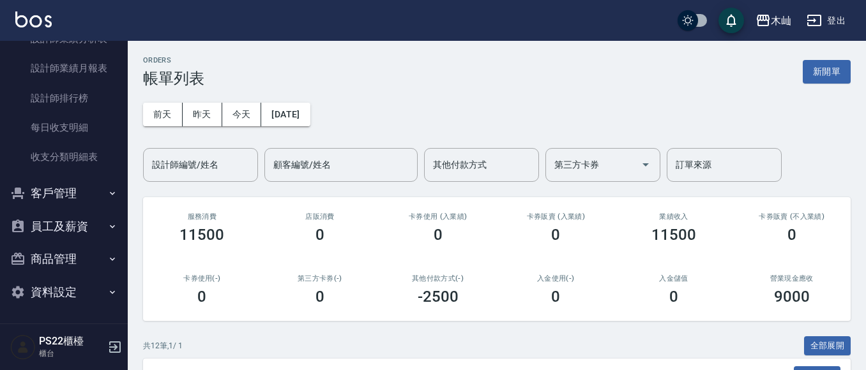
click at [32, 208] on button "客戶管理" at bounding box center [64, 193] width 118 height 33
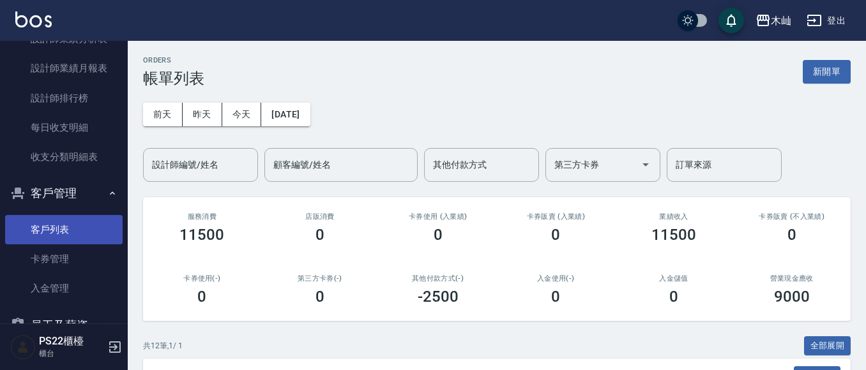
click at [40, 245] on link "卡券管理" at bounding box center [64, 259] width 118 height 29
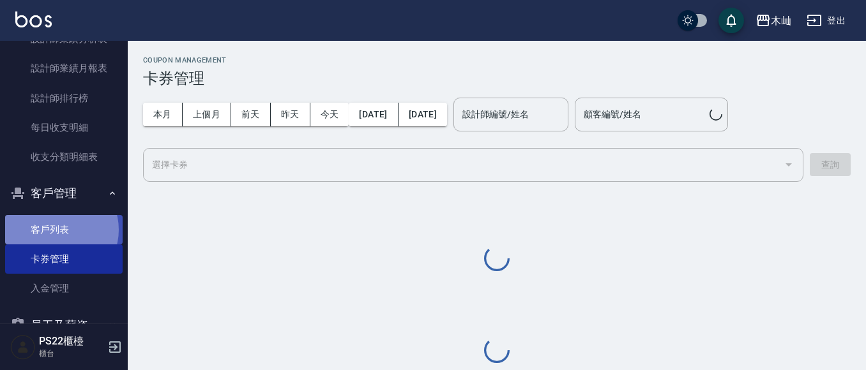
click at [57, 230] on link "客戶列表" at bounding box center [64, 229] width 118 height 29
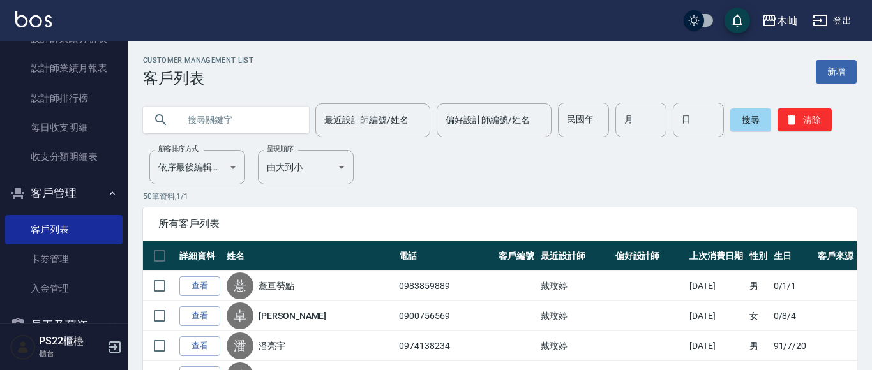
drag, startPoint x: 221, startPoint y: 107, endPoint x: 218, endPoint y: 119, distance: 12.4
click at [221, 109] on input "text" at bounding box center [239, 120] width 120 height 34
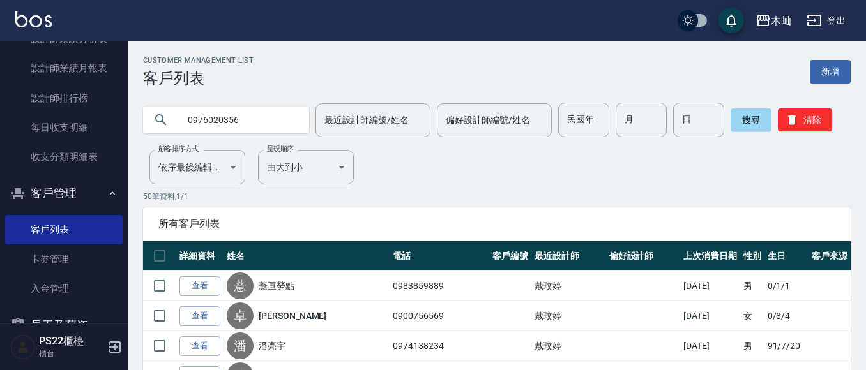
type input "0976020356"
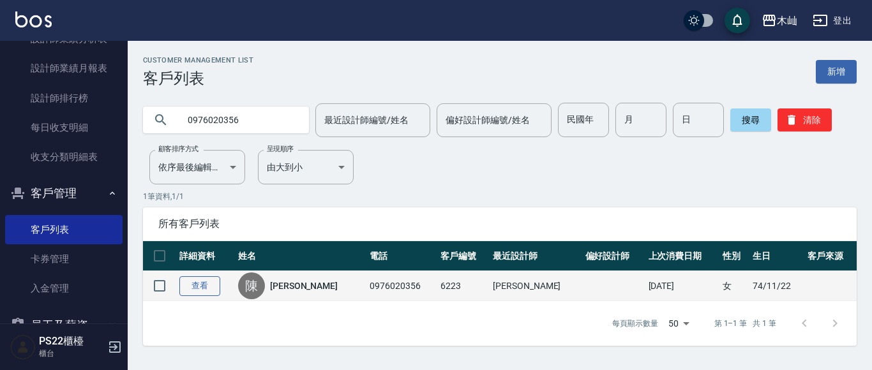
click at [215, 291] on link "查看" at bounding box center [199, 287] width 41 height 20
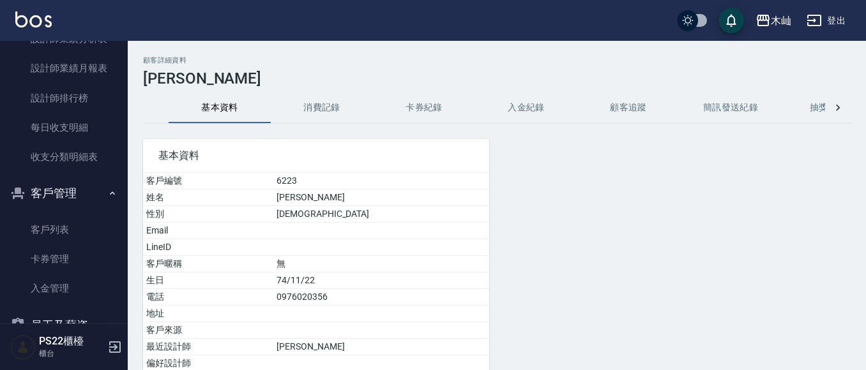
click at [324, 109] on button "消費記錄" at bounding box center [322, 108] width 102 height 31
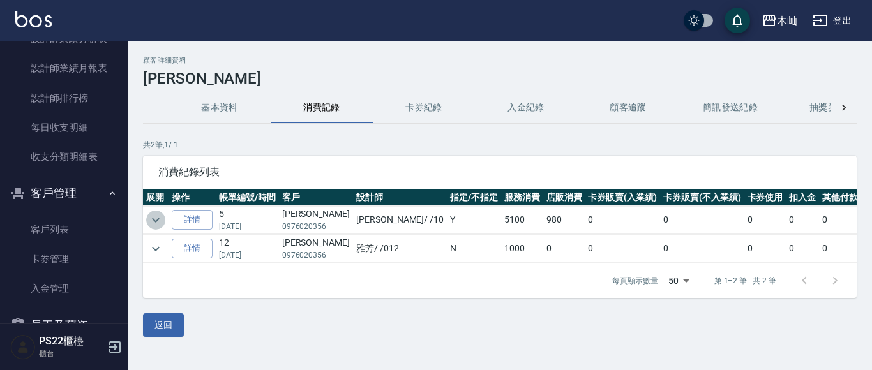
click at [153, 218] on icon "expand row" at bounding box center [155, 220] width 15 height 15
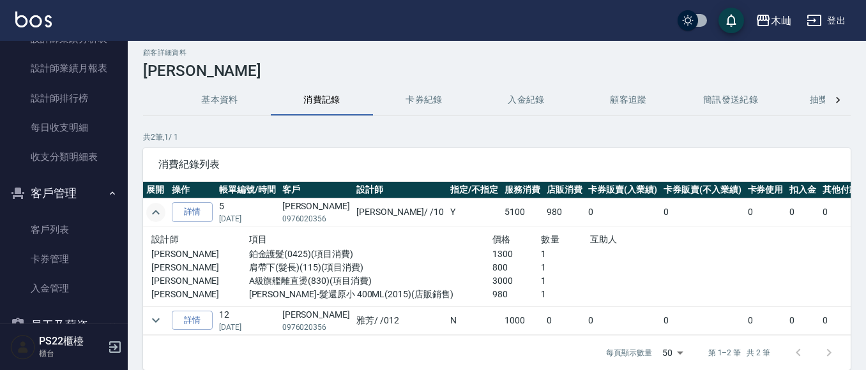
scroll to position [72, 0]
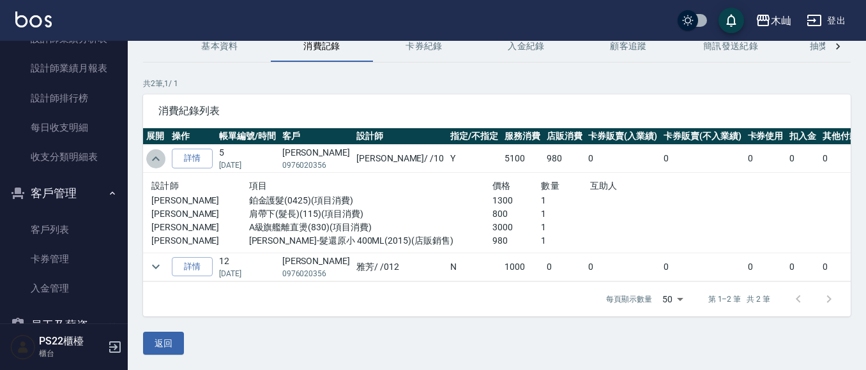
click at [156, 151] on icon "expand row" at bounding box center [155, 158] width 15 height 15
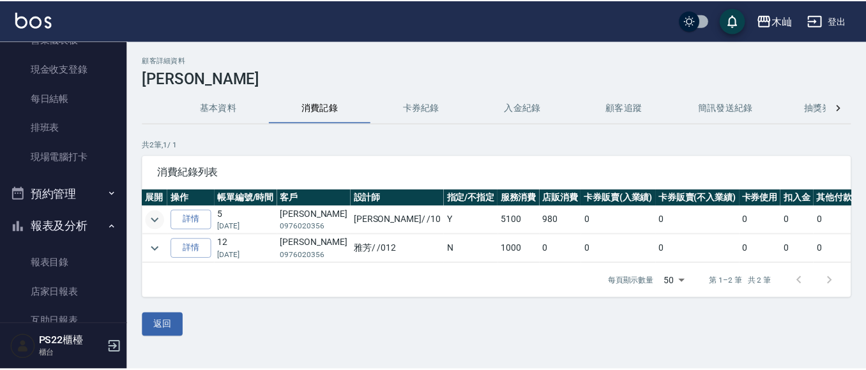
scroll to position [0, 0]
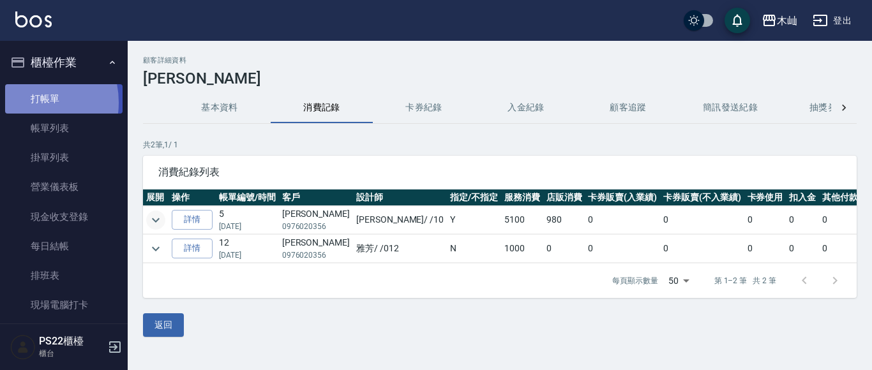
click at [27, 102] on link "打帳單" at bounding box center [64, 98] width 118 height 29
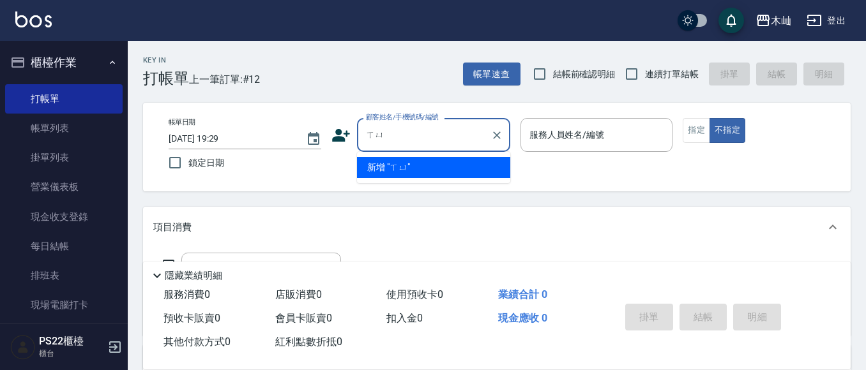
type input "ㄒ"
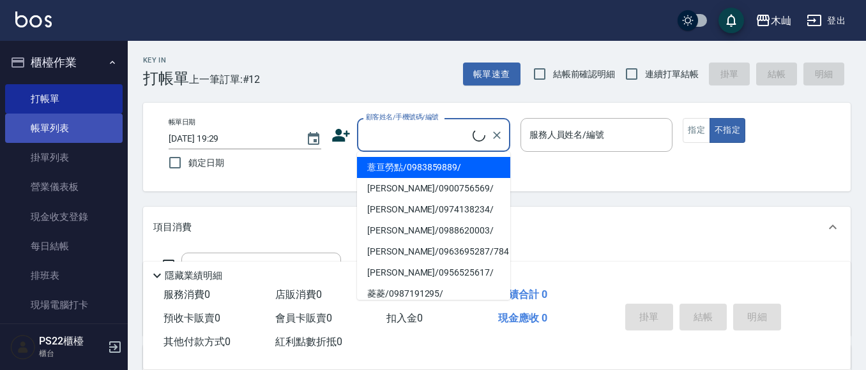
click at [61, 132] on link "帳單列表" at bounding box center [64, 128] width 118 height 29
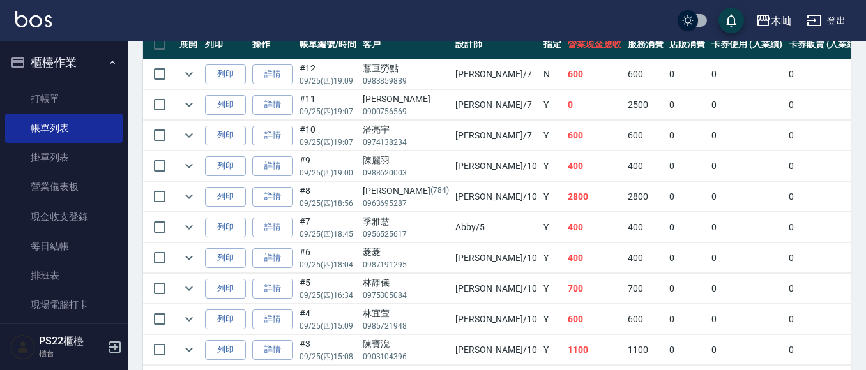
scroll to position [483, 0]
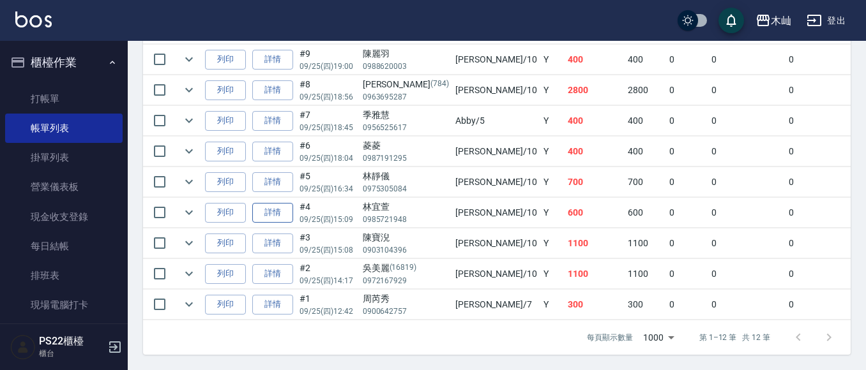
click at [278, 203] on link "詳情" at bounding box center [272, 213] width 41 height 20
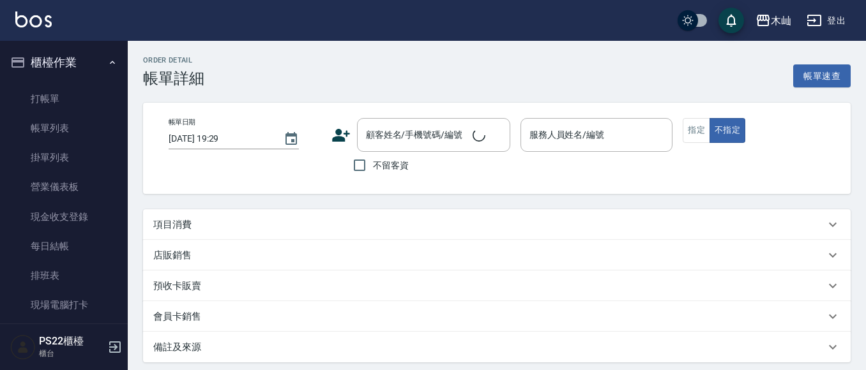
type input "2025/09/25 15:09"
type input "小愛-10"
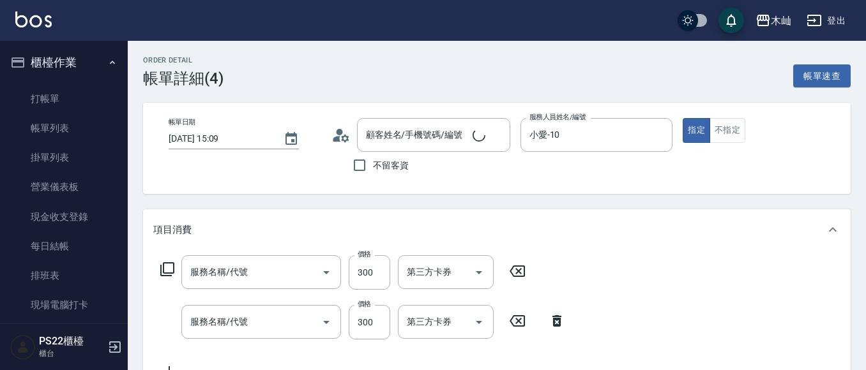
type input "林宜萱/0985721948/"
type input "洗髮(101)"
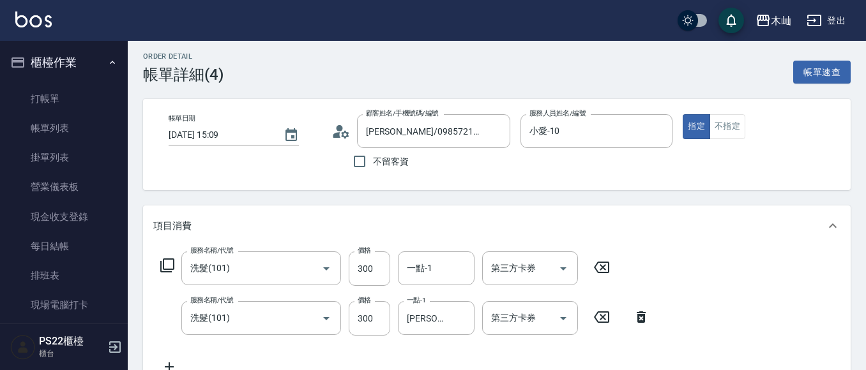
scroll to position [192, 0]
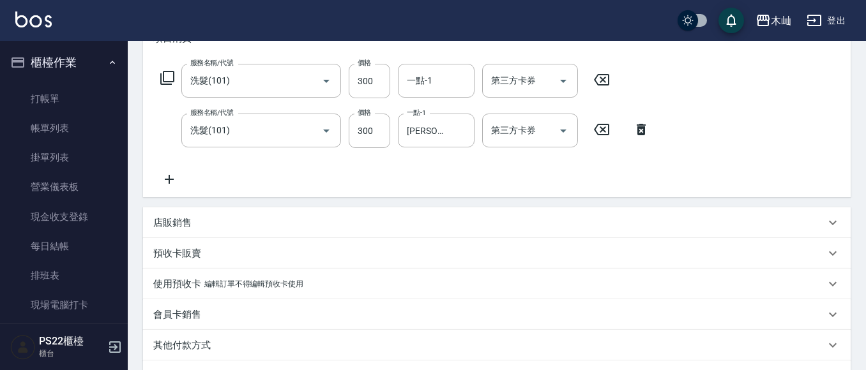
click at [166, 181] on icon at bounding box center [169, 179] width 32 height 15
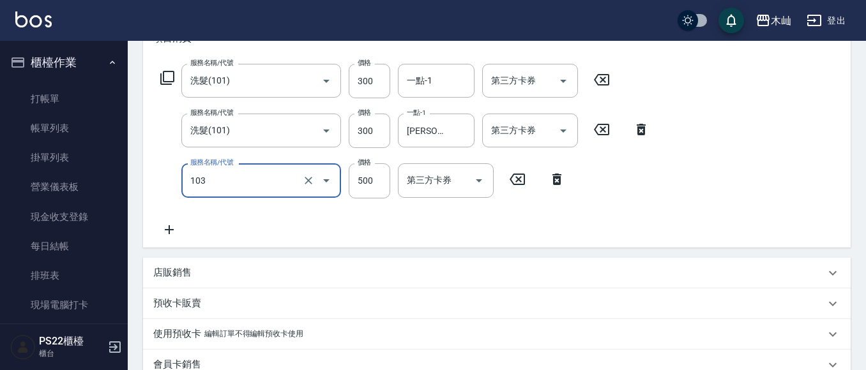
type input "B級洗剪(103)"
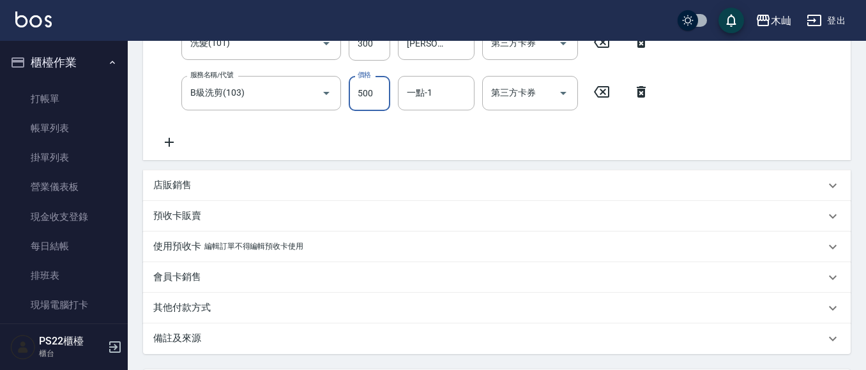
scroll to position [383, 0]
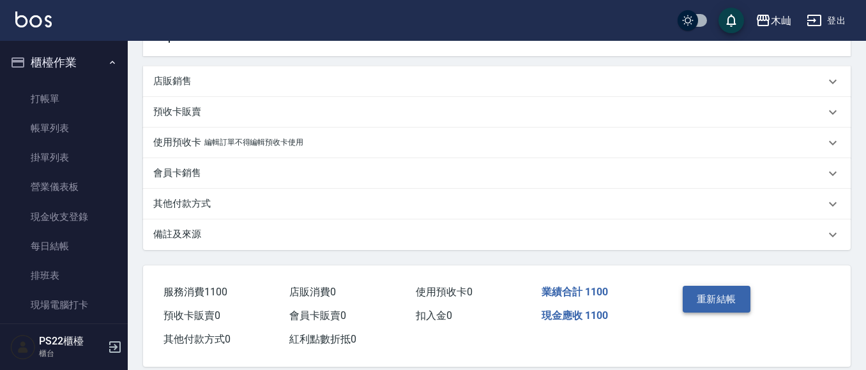
click at [710, 305] on button "重新結帳" at bounding box center [717, 299] width 68 height 27
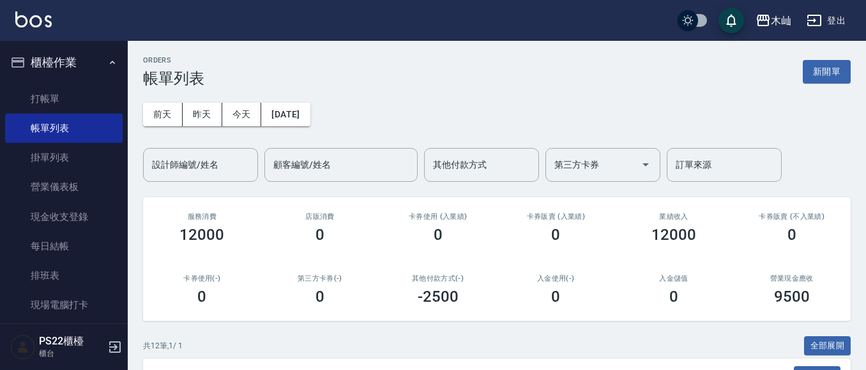
click at [697, 320] on div "入金儲值 0" at bounding box center [674, 290] width 118 height 62
click at [74, 104] on link "打帳單" at bounding box center [64, 98] width 118 height 29
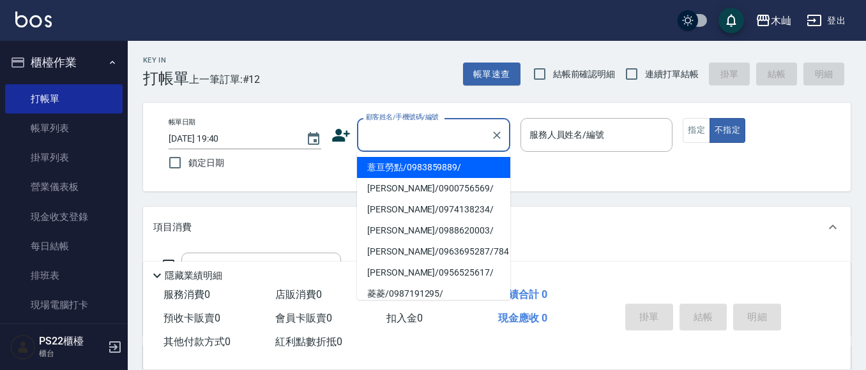
click at [418, 144] on input "顧客姓名/手機號碼/編號" at bounding box center [424, 135] width 123 height 22
click at [457, 167] on li "薏亘勞點/0983859889/" at bounding box center [433, 167] width 153 height 21
type input "薏亘勞點/0983859889/"
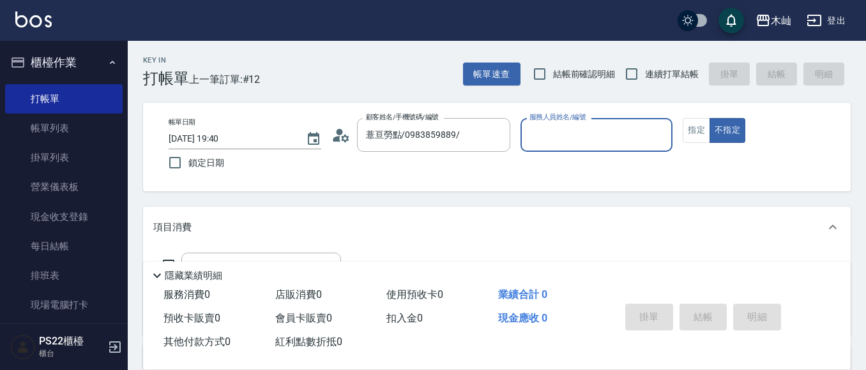
click at [573, 135] on input "服務人員姓名/編號" at bounding box center [596, 135] width 141 height 22
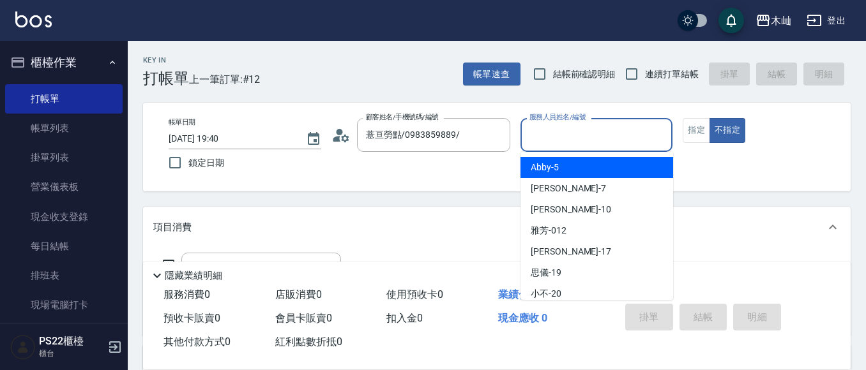
type input "5"
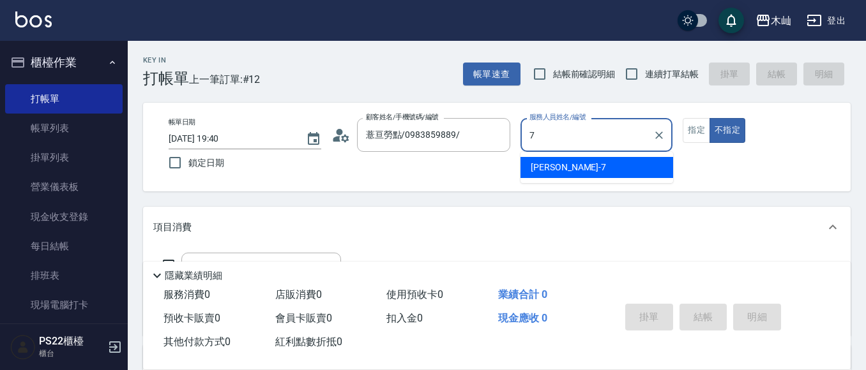
type input "[PERSON_NAME]-7"
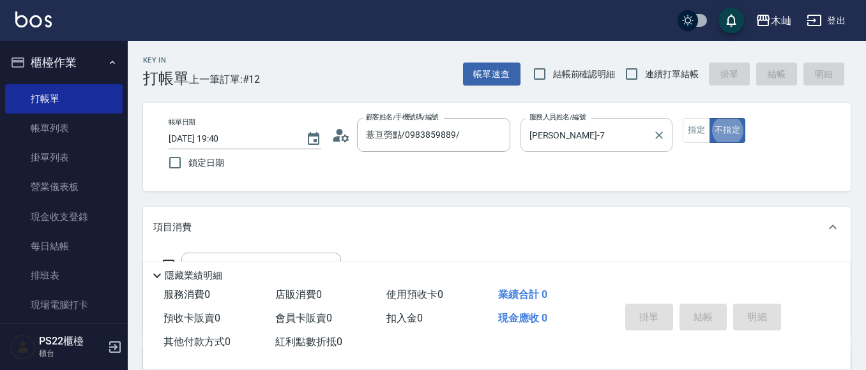
type button "false"
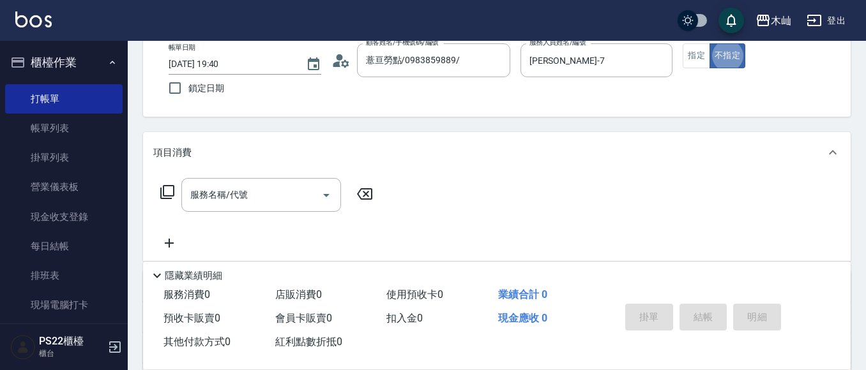
scroll to position [192, 0]
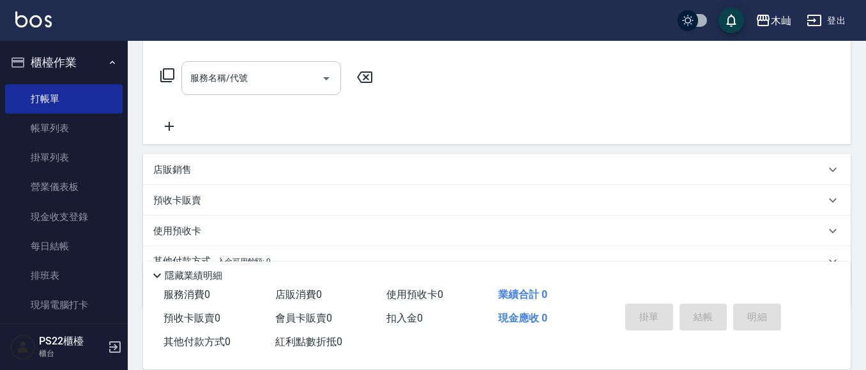
click at [277, 93] on div "服務名稱/代號" at bounding box center [261, 78] width 160 height 34
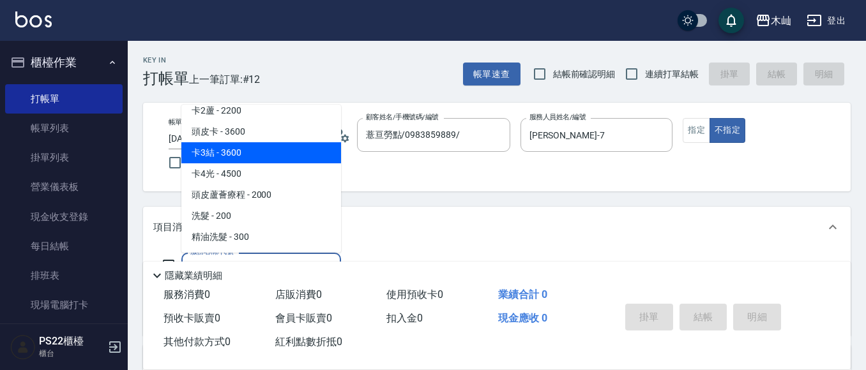
scroll to position [128, 0]
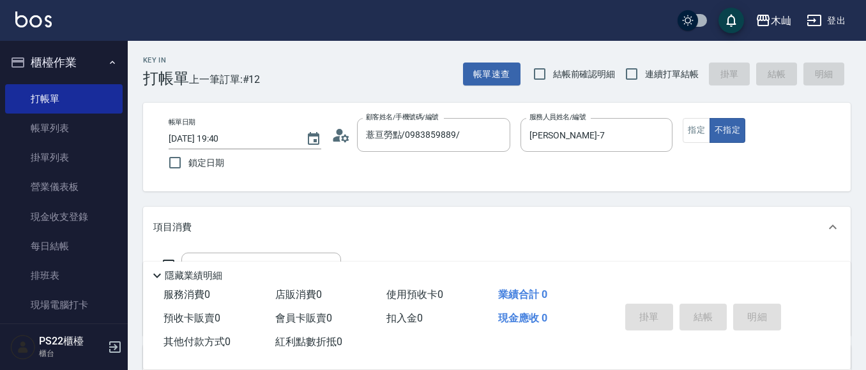
click at [491, 262] on div "隱藏業績明細" at bounding box center [497, 273] width 708 height 22
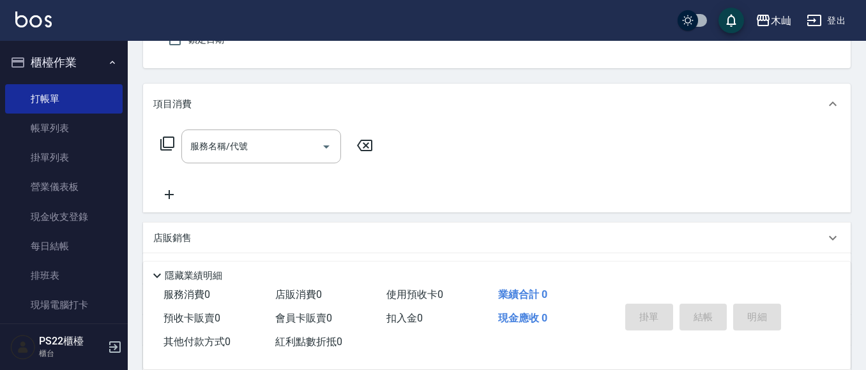
scroll to position [192, 0]
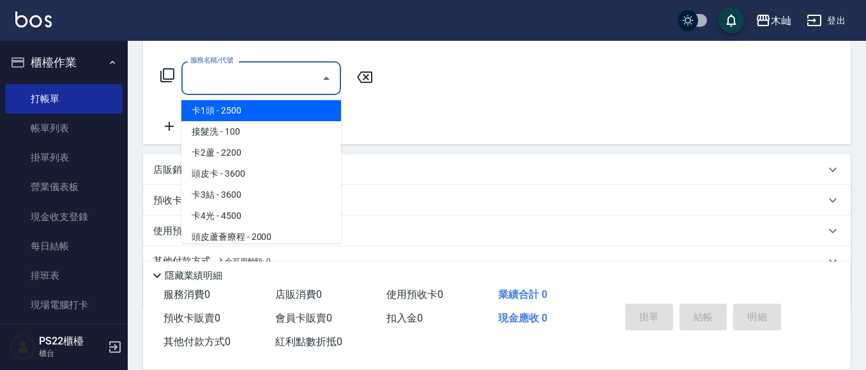
click at [257, 87] on input "服務名稱/代號" at bounding box center [251, 78] width 129 height 22
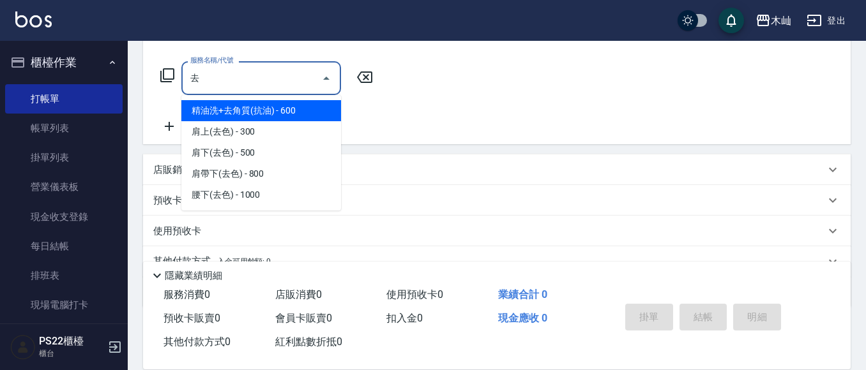
click at [263, 109] on span "精油洗+去角質(抗油) - 600" at bounding box center [261, 110] width 160 height 21
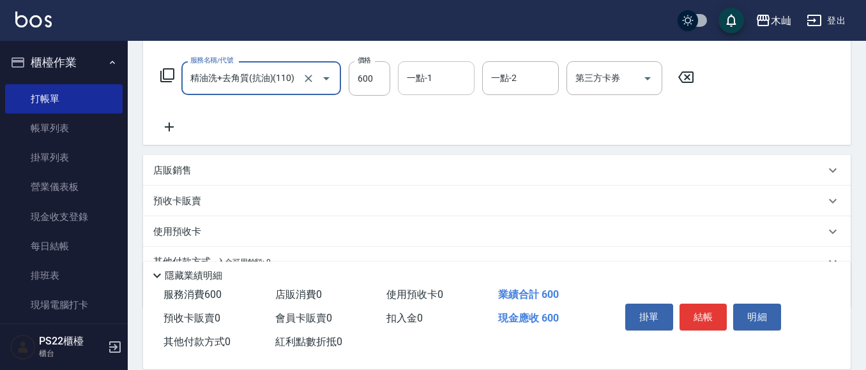
click at [437, 92] on div "一點-1" at bounding box center [436, 78] width 77 height 34
type input "精油洗+去角質(抗油)(110)"
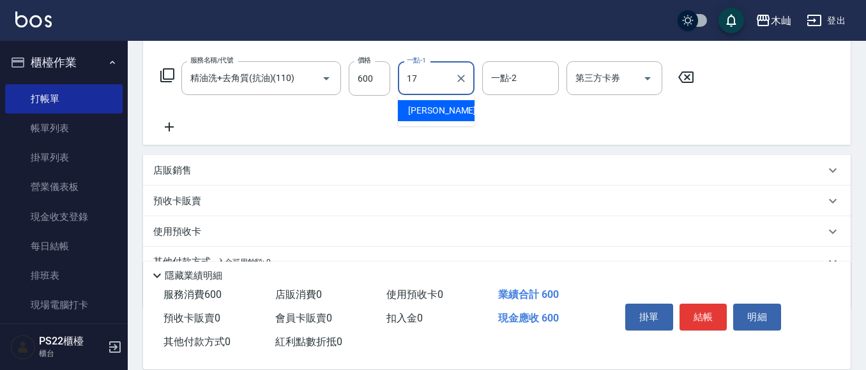
type input "陳薏亘-17"
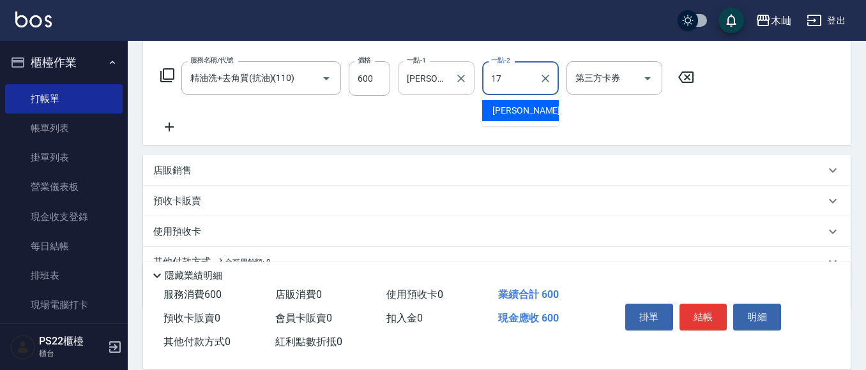
type input "陳薏亘-17"
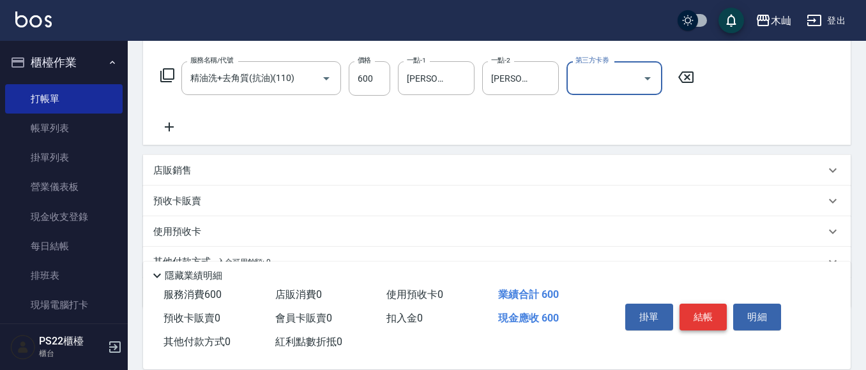
click at [708, 319] on button "結帳" at bounding box center [704, 317] width 48 height 27
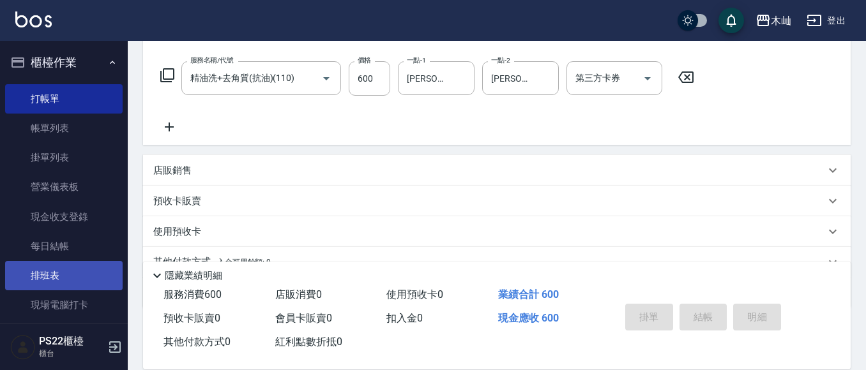
click at [52, 279] on link "排班表" at bounding box center [64, 275] width 118 height 29
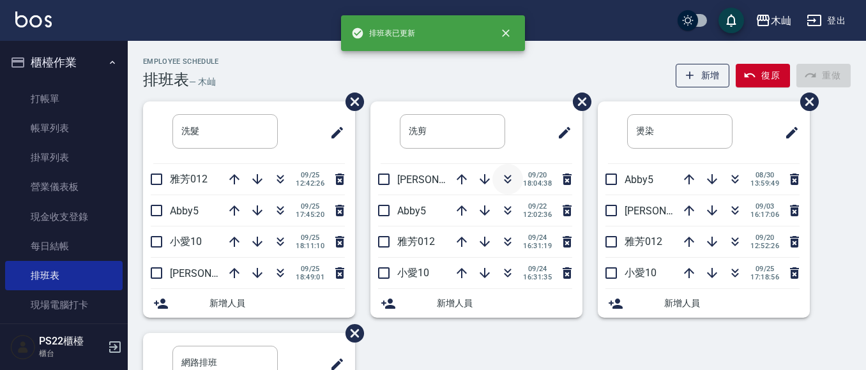
click at [506, 176] on icon "button" at bounding box center [508, 178] width 7 height 4
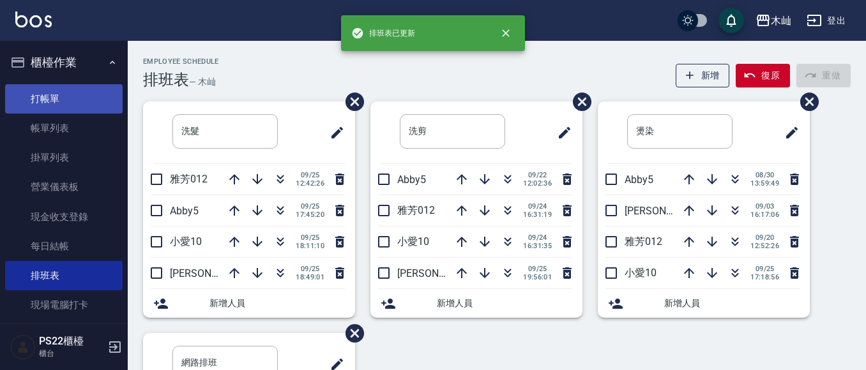
click at [40, 87] on link "打帳單" at bounding box center [64, 98] width 118 height 29
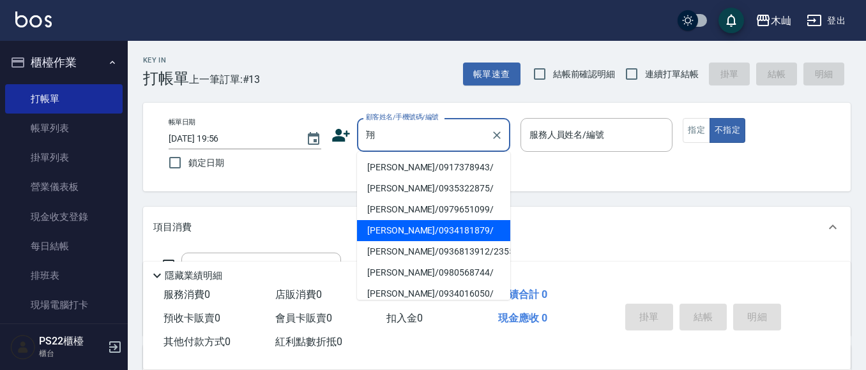
click at [409, 232] on li "曾韋翔/0934181879/" at bounding box center [433, 230] width 153 height 21
type input "曾韋翔/0934181879/"
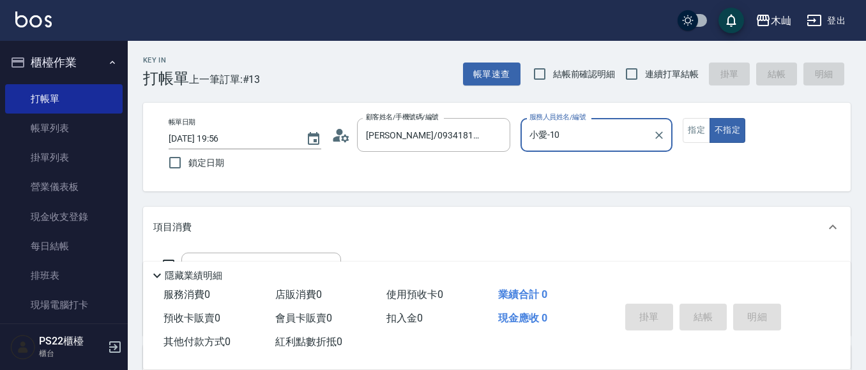
type input "小愛-10"
click at [688, 137] on button "指定" at bounding box center [696, 130] width 27 height 25
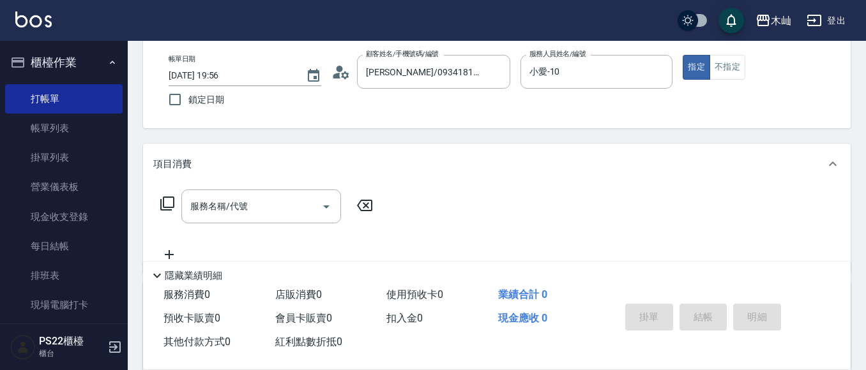
scroll to position [64, 0]
click at [248, 204] on input "服務名稱/代號" at bounding box center [251, 206] width 129 height 22
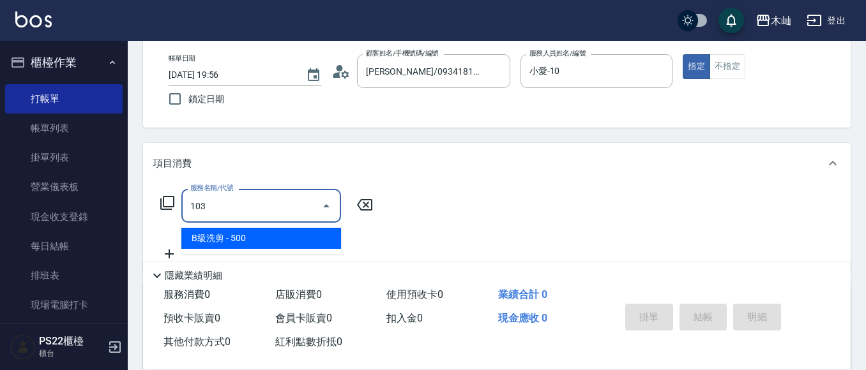
type input "B級洗剪(103)"
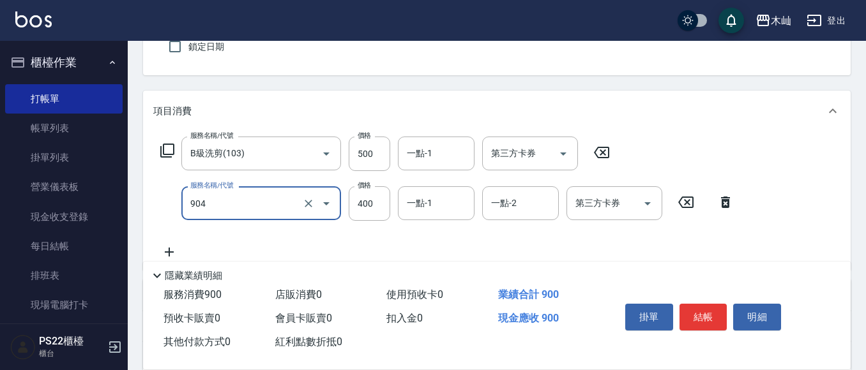
scroll to position [192, 0]
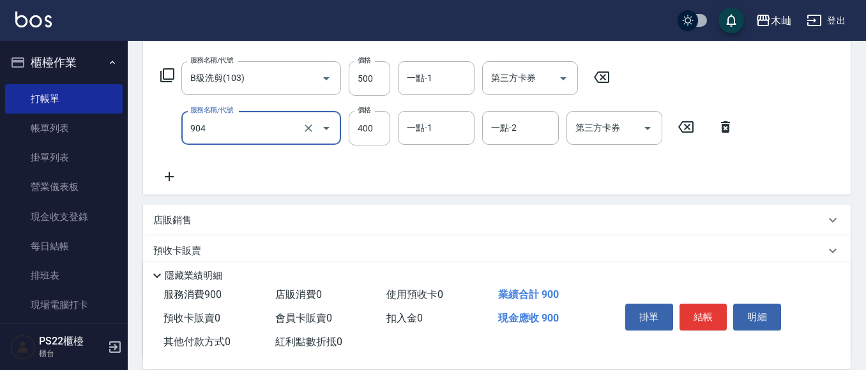
type input "精油洗+瞬護(904)"
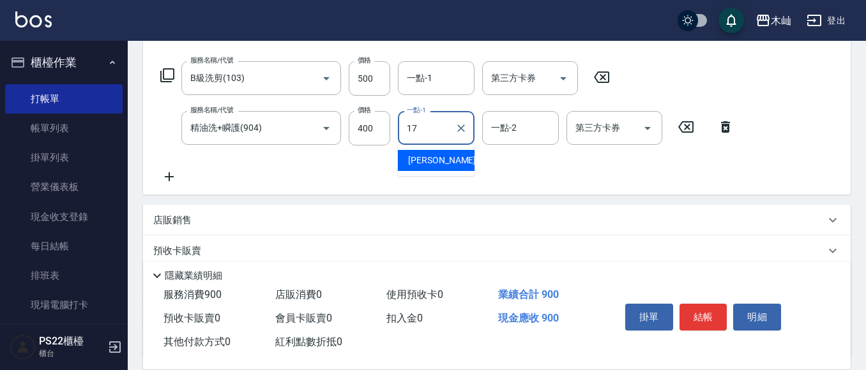
type input "陳薏亘-17"
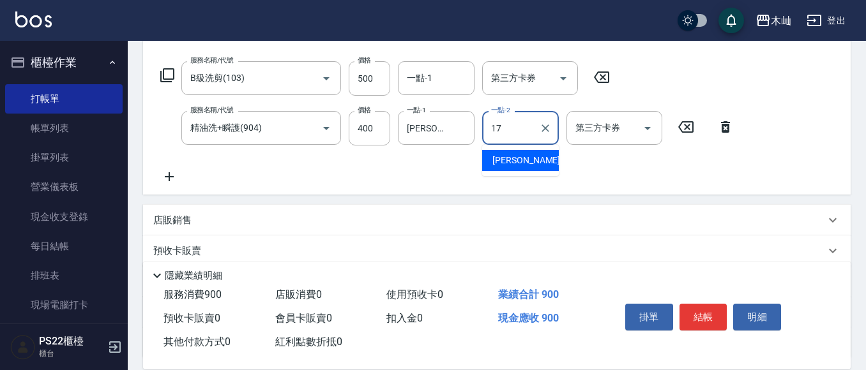
type input "陳薏亘-17"
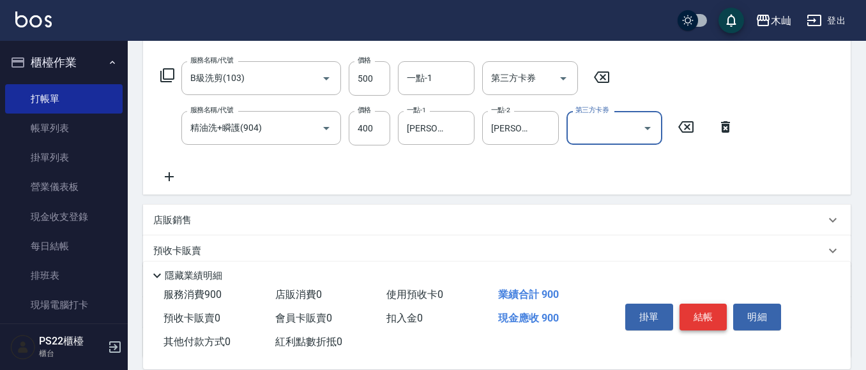
click at [686, 313] on button "結帳" at bounding box center [704, 317] width 48 height 27
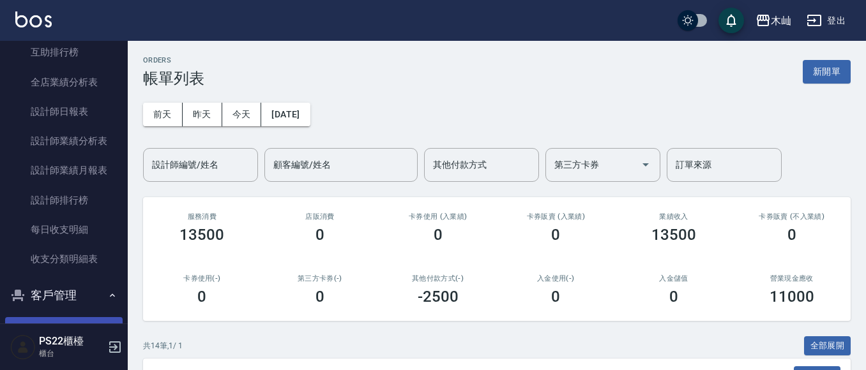
scroll to position [575, 0]
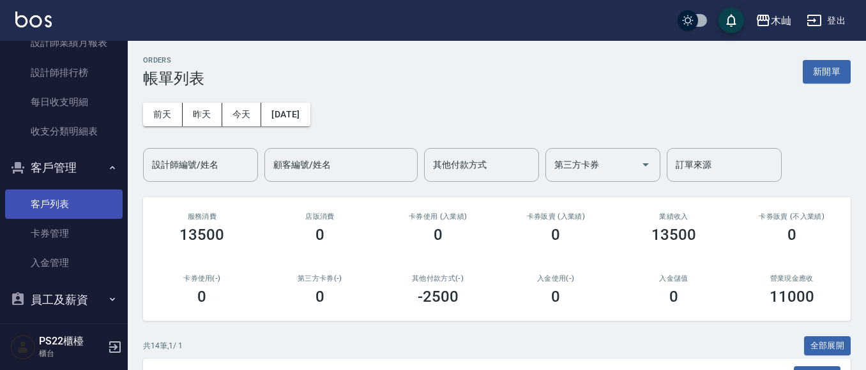
click at [65, 205] on link "客戶列表" at bounding box center [64, 204] width 118 height 29
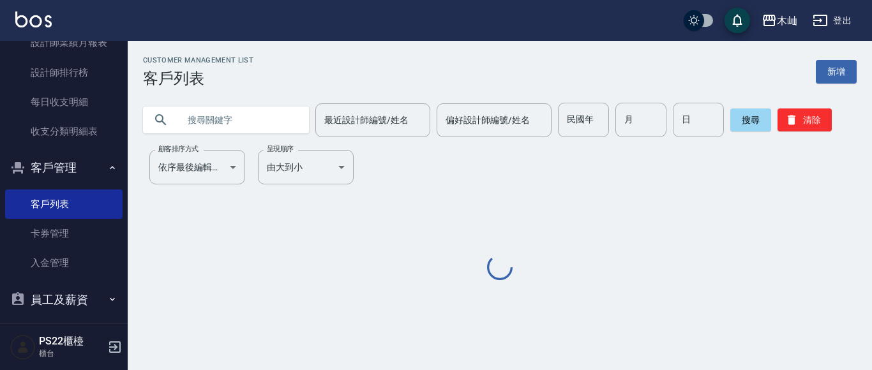
click at [265, 114] on input "text" at bounding box center [239, 120] width 120 height 34
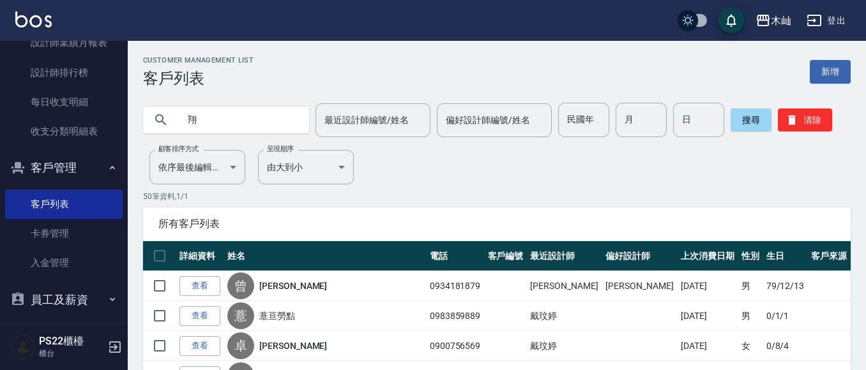
type input "翔"
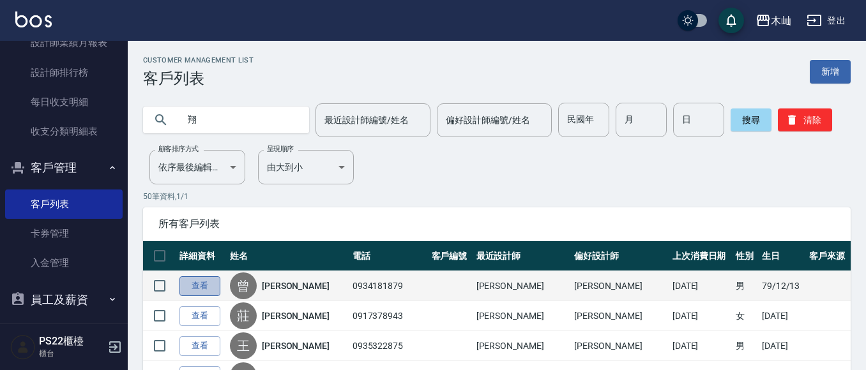
click at [213, 287] on link "查看" at bounding box center [199, 287] width 41 height 20
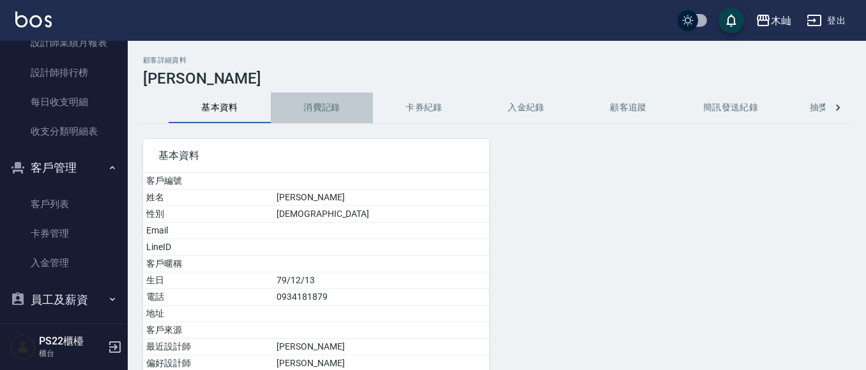
click at [323, 113] on button "消費記錄" at bounding box center [322, 108] width 102 height 31
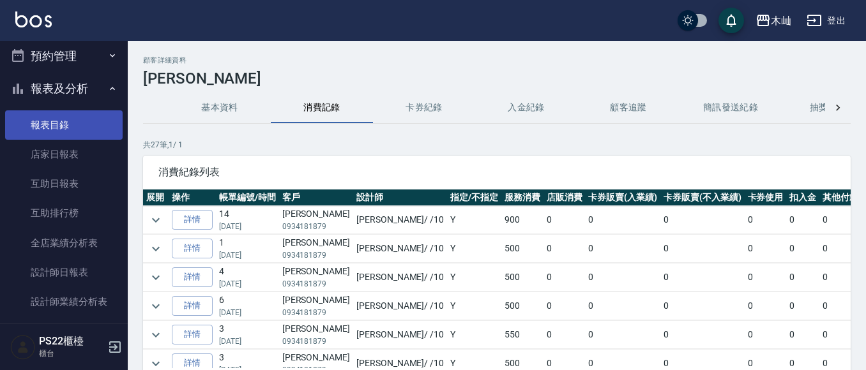
scroll to position [255, 0]
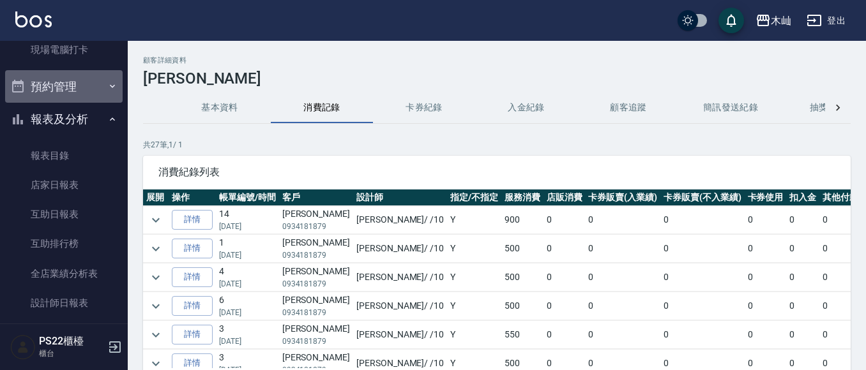
click at [70, 86] on button "預約管理" at bounding box center [64, 86] width 118 height 33
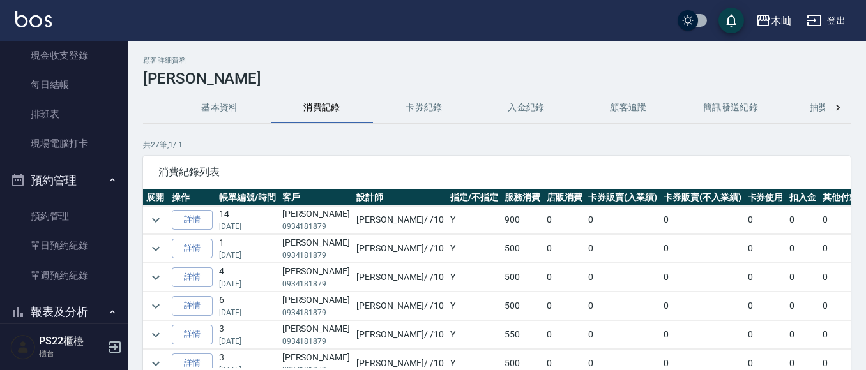
scroll to position [0, 0]
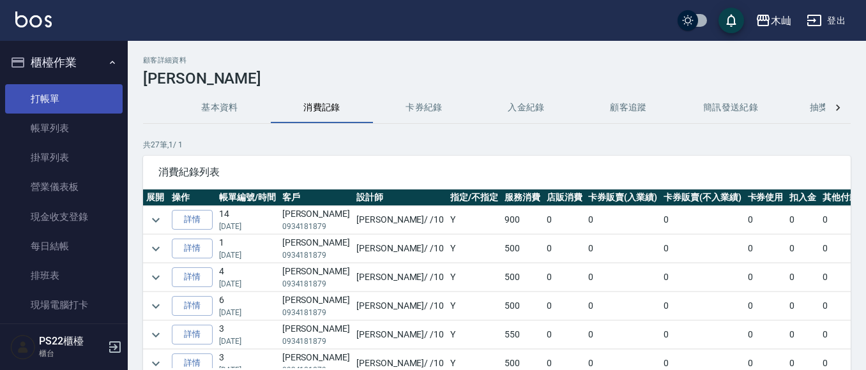
click at [59, 93] on link "打帳單" at bounding box center [64, 98] width 118 height 29
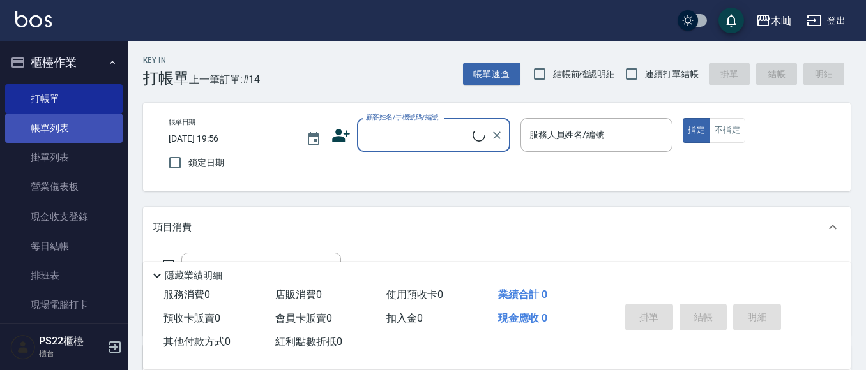
click at [66, 124] on link "帳單列表" at bounding box center [64, 128] width 118 height 29
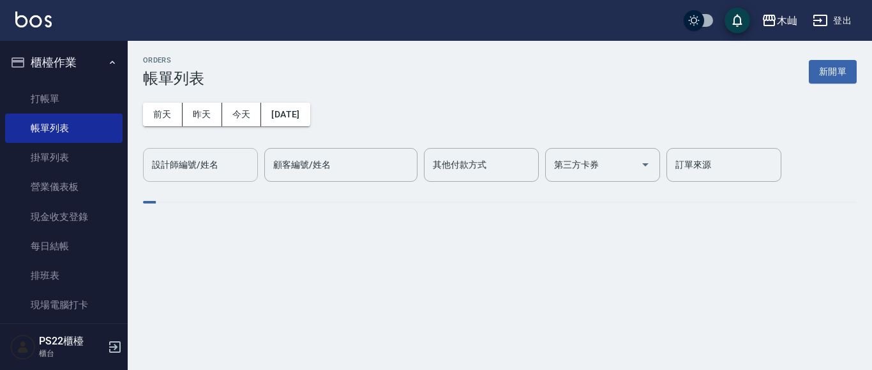
click at [219, 160] on input "設計師編號/姓名" at bounding box center [200, 165] width 103 height 22
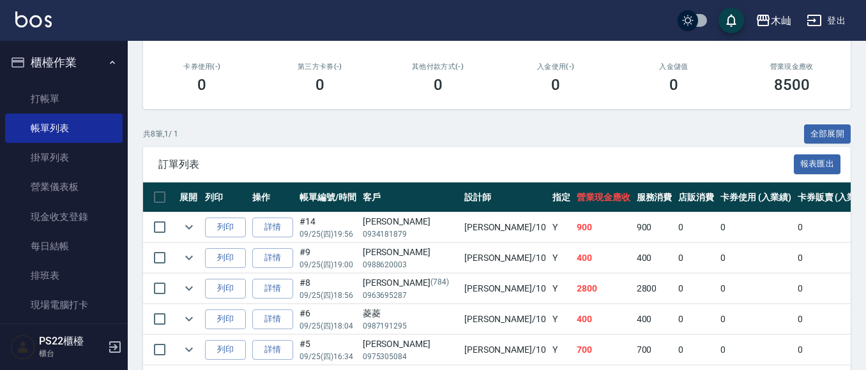
scroll to position [360, 0]
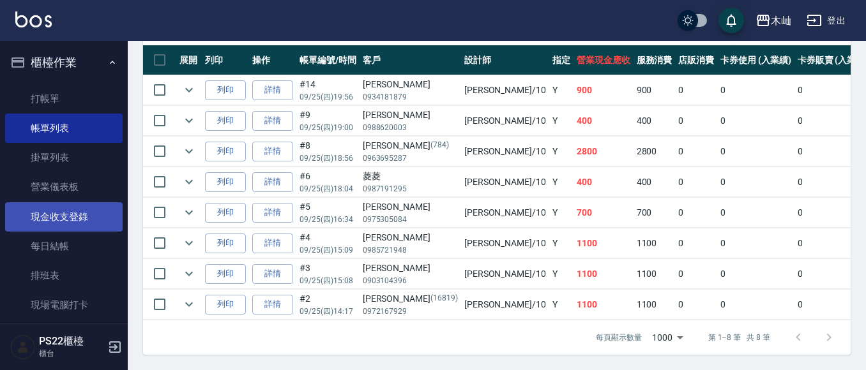
type input "小愛-10"
click at [84, 227] on link "現金收支登錄" at bounding box center [64, 216] width 118 height 29
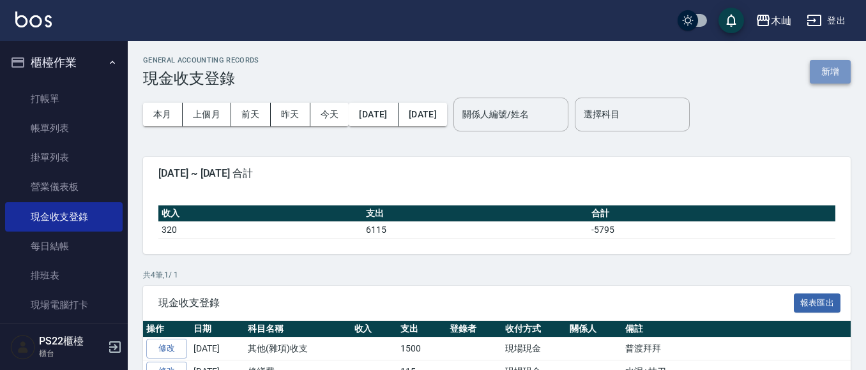
click at [835, 70] on button "新增" at bounding box center [830, 72] width 41 height 24
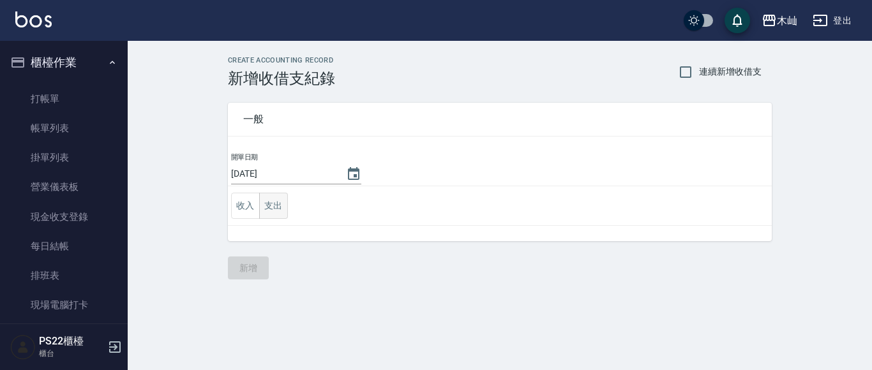
click at [283, 204] on button "支出" at bounding box center [273, 206] width 29 height 26
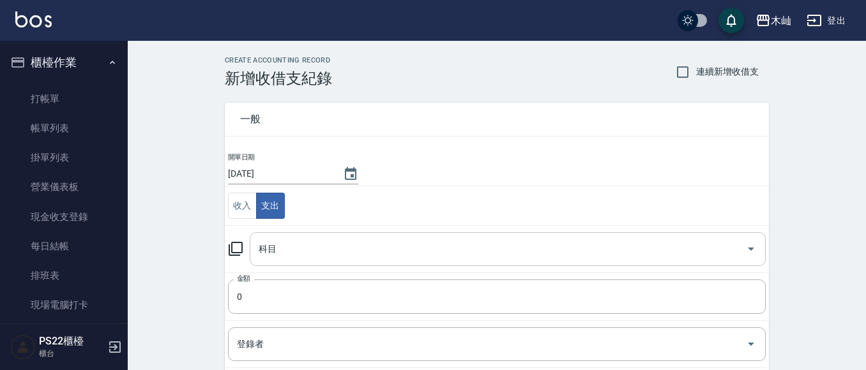
click at [304, 249] on input "科目" at bounding box center [497, 249] width 485 height 22
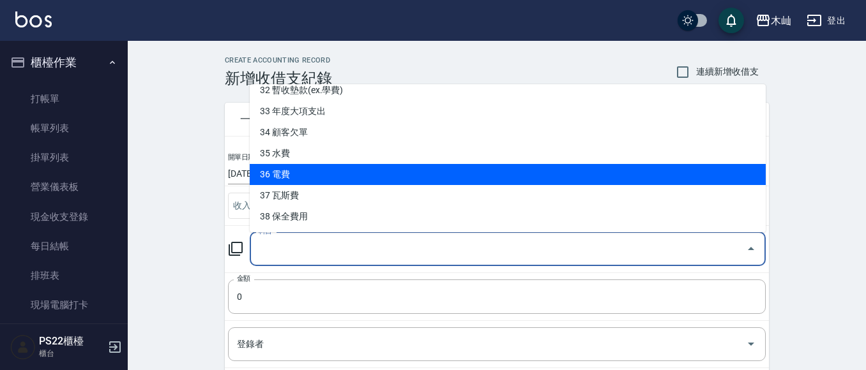
scroll to position [64, 0]
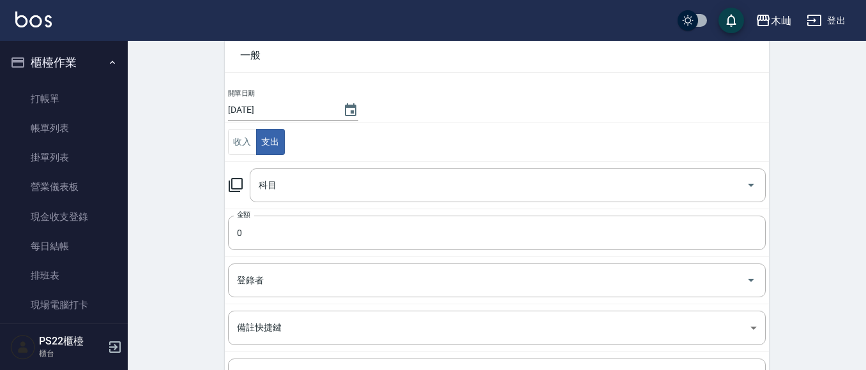
click at [176, 187] on div "CREATE ACCOUNTING RECORD 新增收借支紀錄 連續新增收借支 一般 開單日期 2025/09/25 收入 支出 科目 科目 金額 0 金額…" at bounding box center [497, 238] width 738 height 523
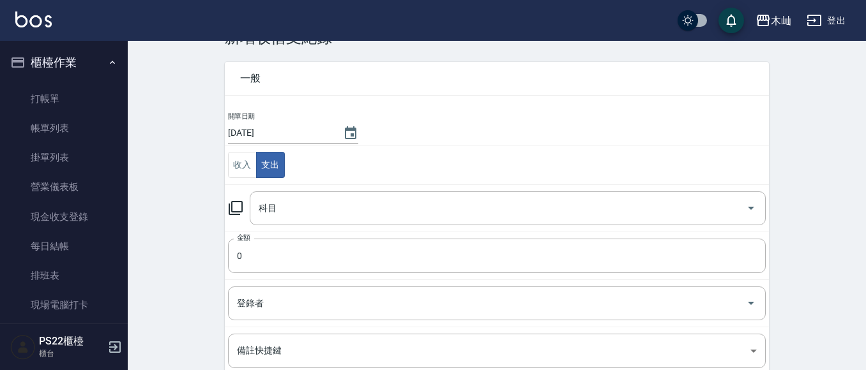
scroll to position [0, 0]
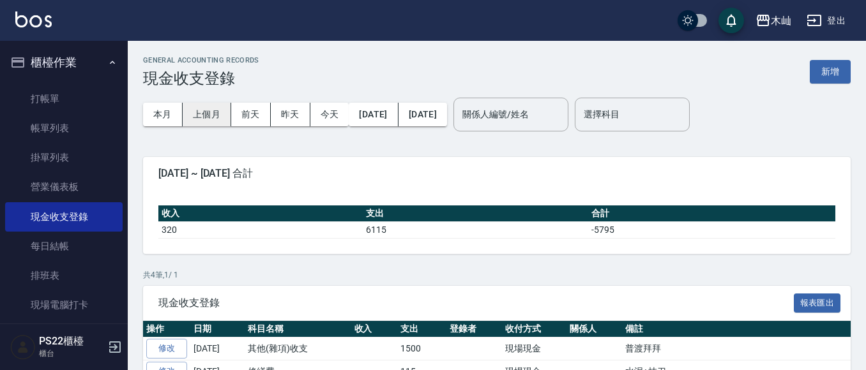
click at [222, 119] on button "上個月" at bounding box center [207, 115] width 49 height 24
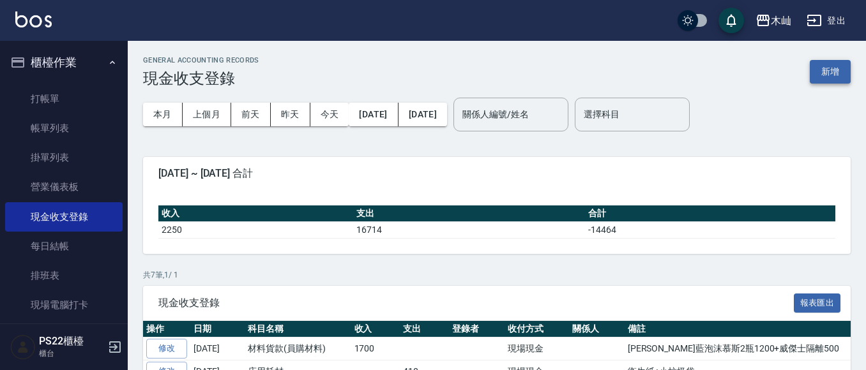
click at [826, 74] on button "新增" at bounding box center [830, 72] width 41 height 24
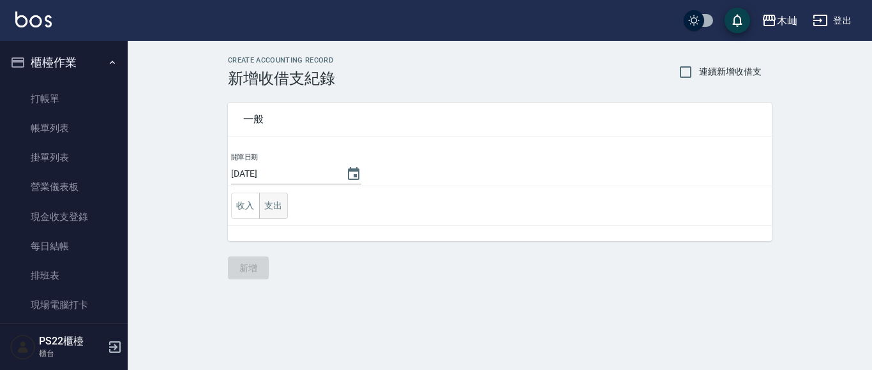
click at [263, 211] on button "支出" at bounding box center [273, 206] width 29 height 26
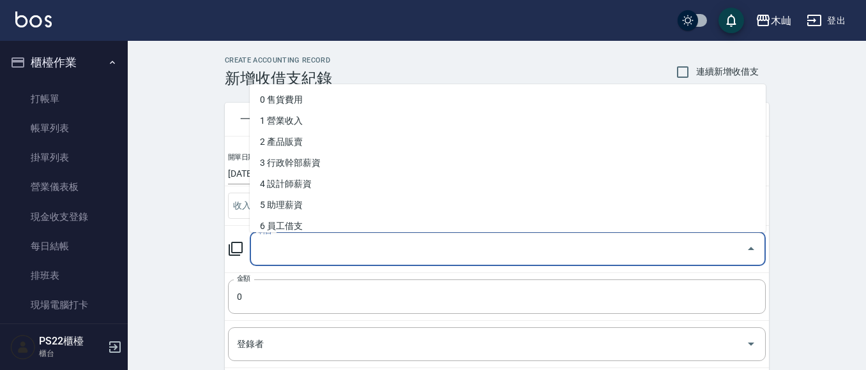
click at [285, 251] on input "科目" at bounding box center [497, 249] width 485 height 22
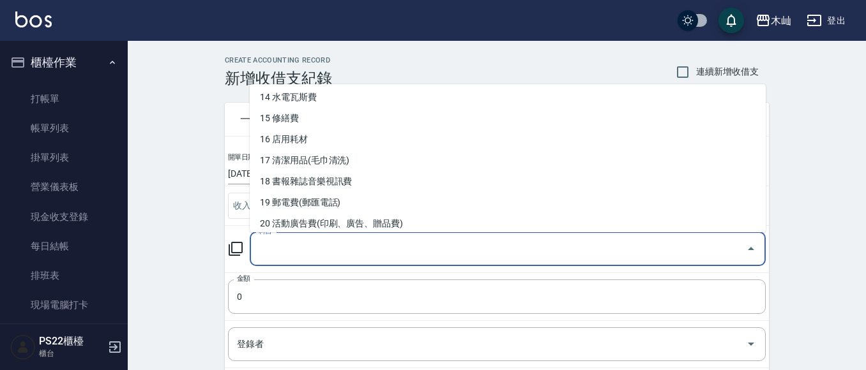
scroll to position [319, 0]
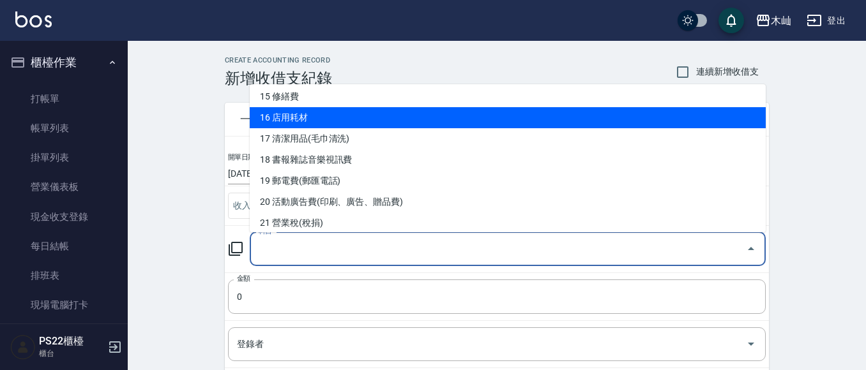
click at [316, 125] on li "16 店用耗材" at bounding box center [508, 117] width 516 height 21
type input "16 店用耗材"
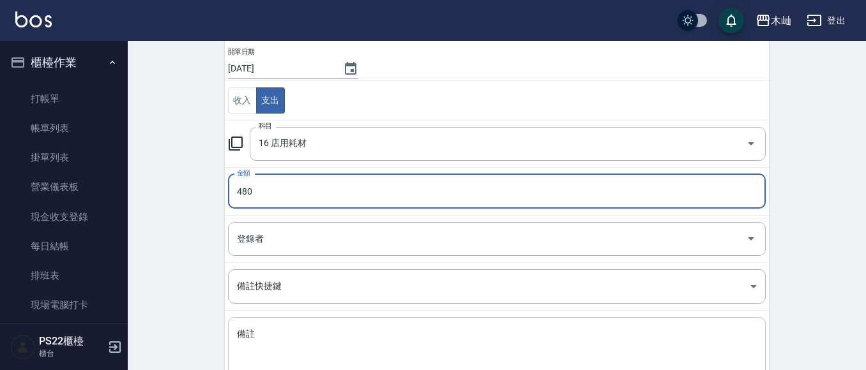
scroll to position [128, 0]
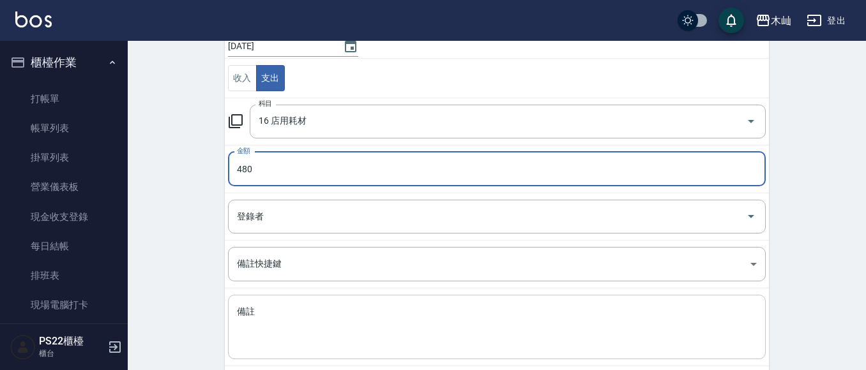
type input "480"
click at [314, 314] on textarea "備註" at bounding box center [497, 327] width 520 height 43
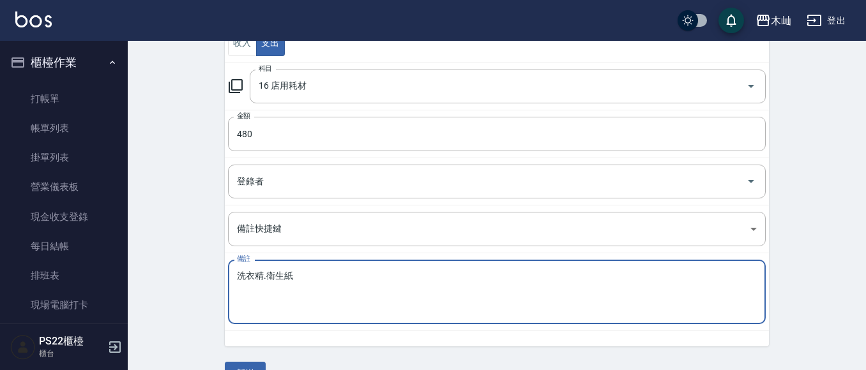
scroll to position [194, 0]
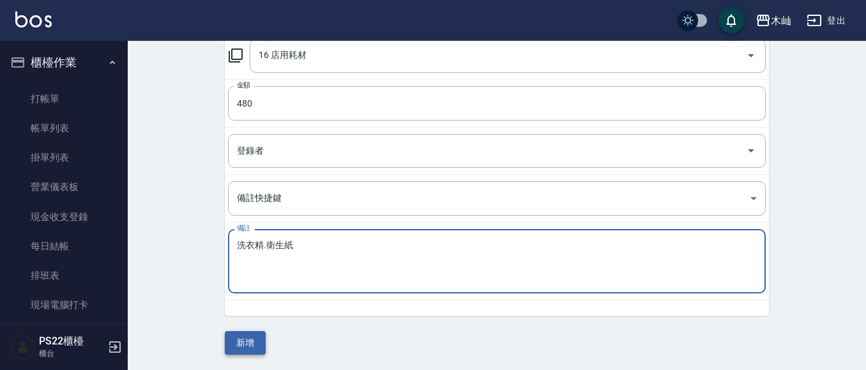
type textarea "洗衣精.衛生紙"
click at [234, 344] on button "新增" at bounding box center [245, 343] width 41 height 24
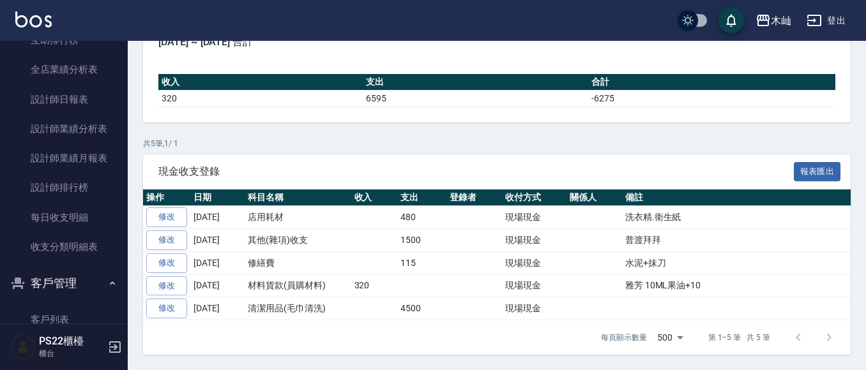
scroll to position [447, 0]
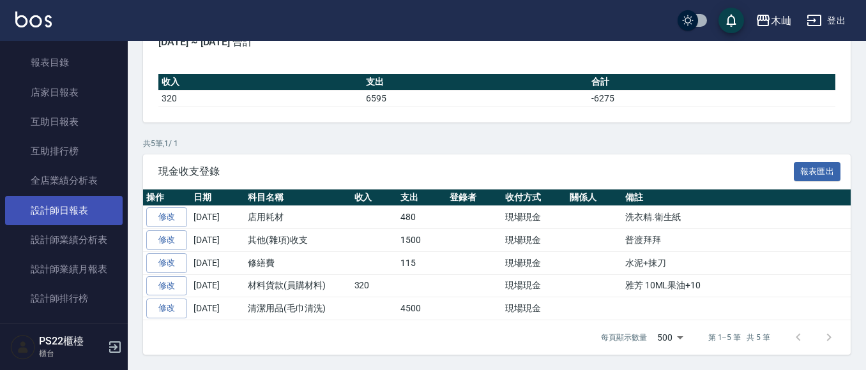
click at [11, 211] on link "設計師日報表" at bounding box center [64, 210] width 118 height 29
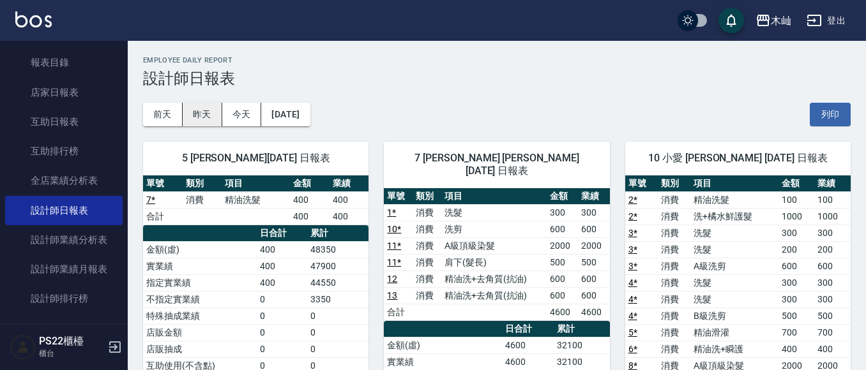
click at [201, 114] on button "昨天" at bounding box center [203, 115] width 40 height 24
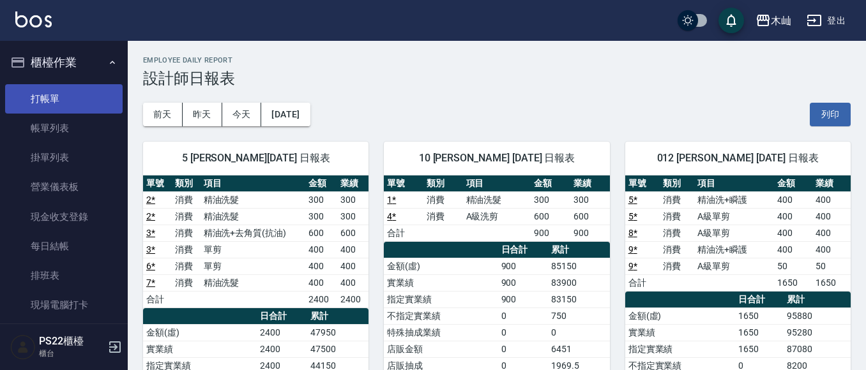
click at [14, 101] on link "打帳單" at bounding box center [64, 98] width 118 height 29
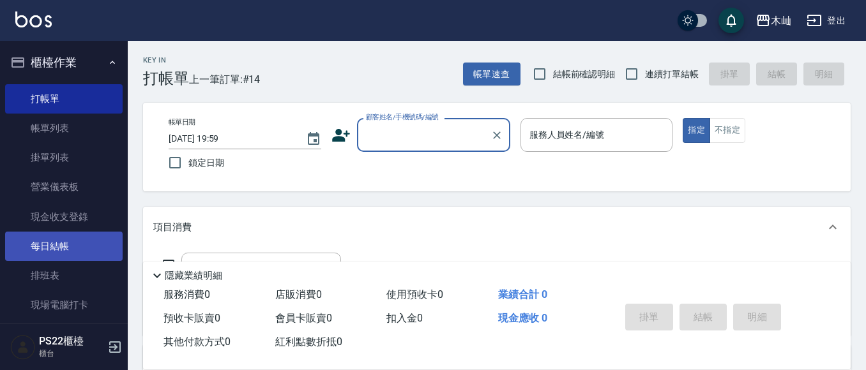
click at [96, 240] on link "每日結帳" at bounding box center [64, 246] width 118 height 29
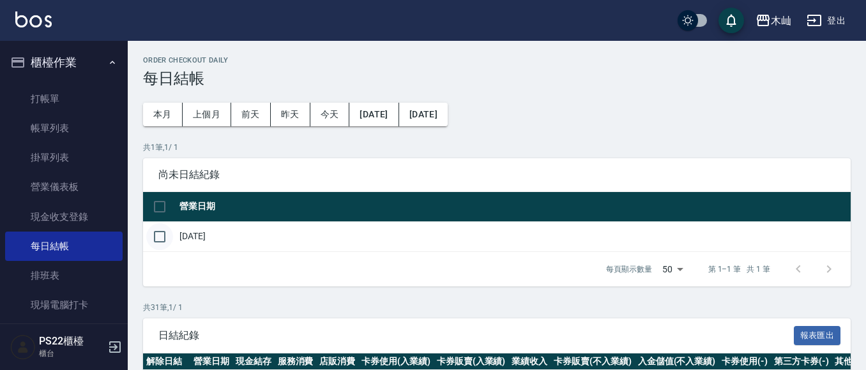
click at [160, 238] on input "checkbox" at bounding box center [159, 237] width 27 height 27
checkbox input "true"
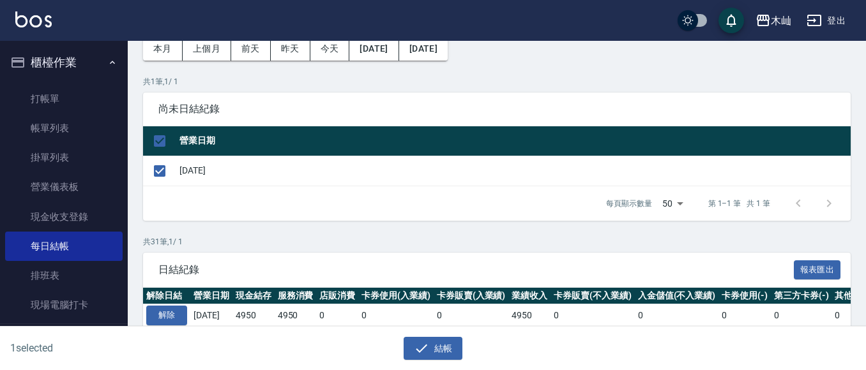
scroll to position [128, 0]
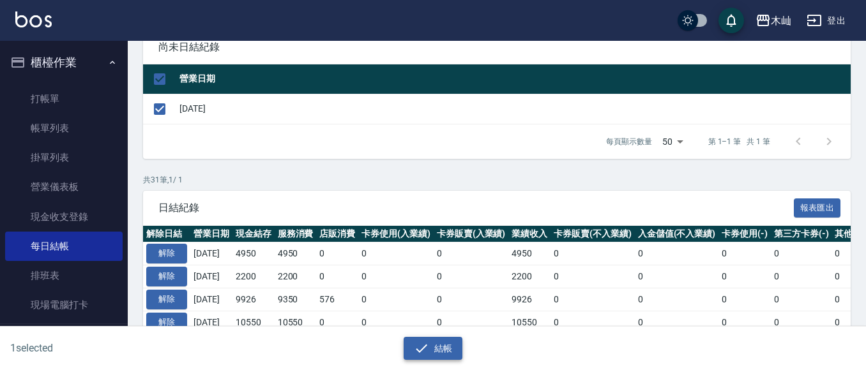
click at [431, 346] on button "結帳" at bounding box center [433, 349] width 59 height 24
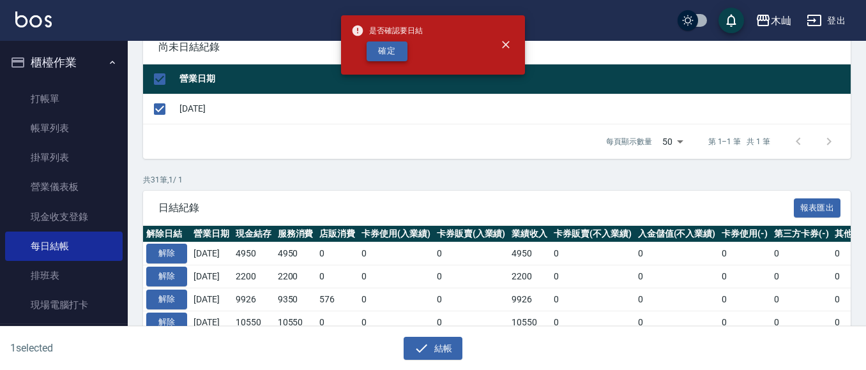
click at [392, 49] on button "確定" at bounding box center [387, 52] width 41 height 20
checkbox input "false"
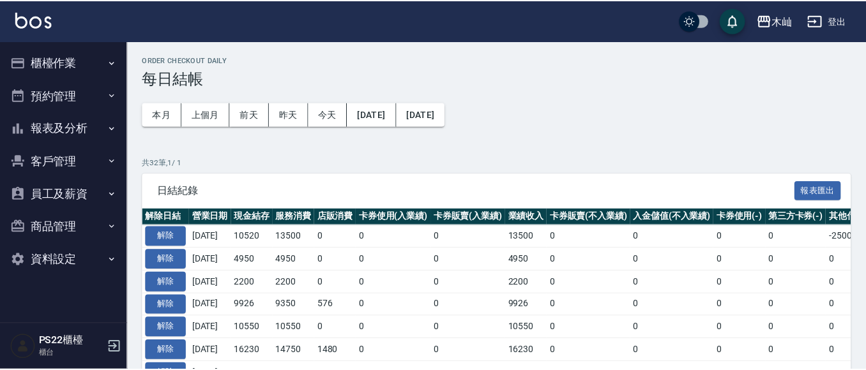
scroll to position [243, 0]
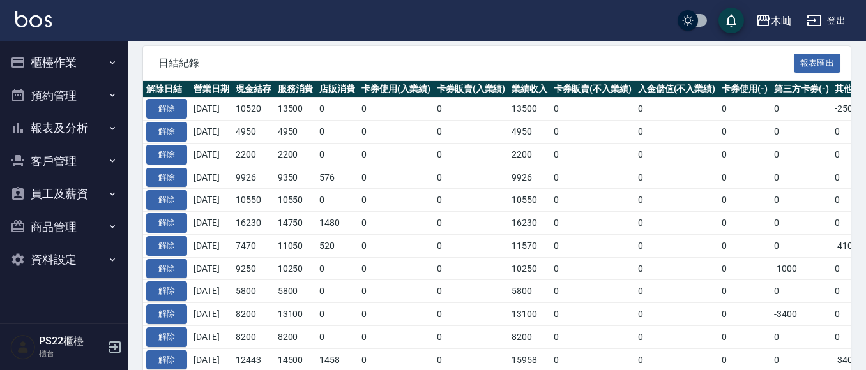
click at [77, 119] on button "報表及分析" at bounding box center [64, 128] width 118 height 33
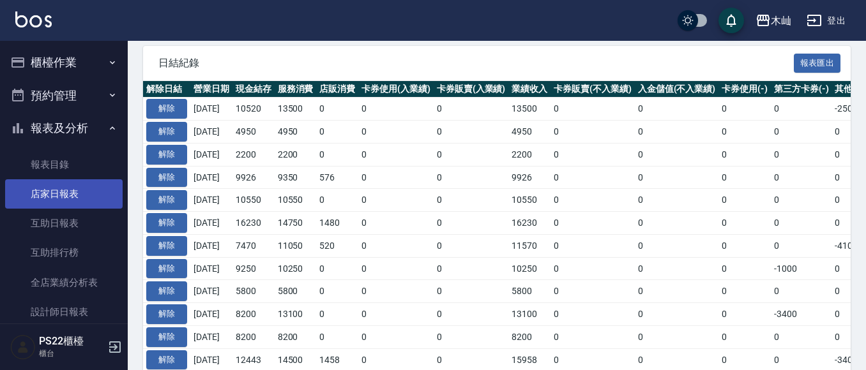
click at [84, 199] on link "店家日報表" at bounding box center [64, 193] width 118 height 29
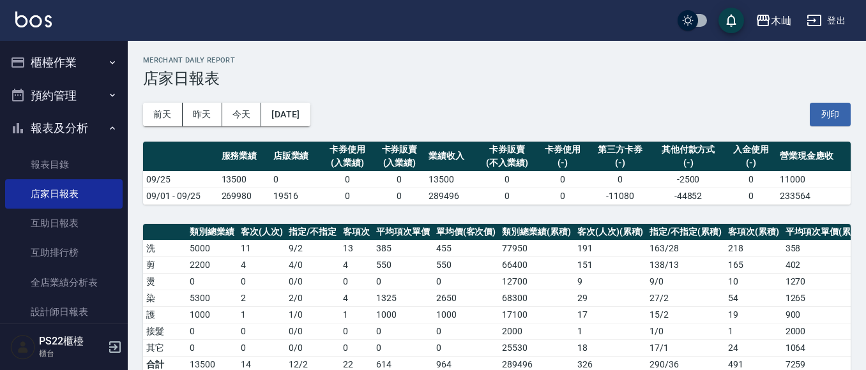
click at [62, 66] on button "櫃檯作業" at bounding box center [64, 62] width 118 height 33
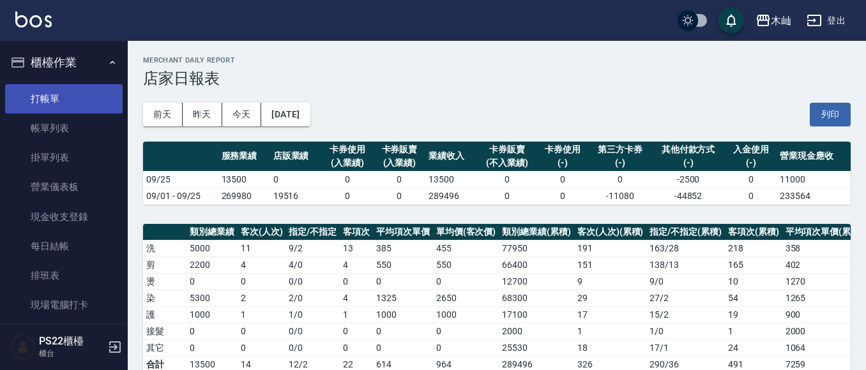
click at [62, 104] on link "打帳單" at bounding box center [64, 98] width 118 height 29
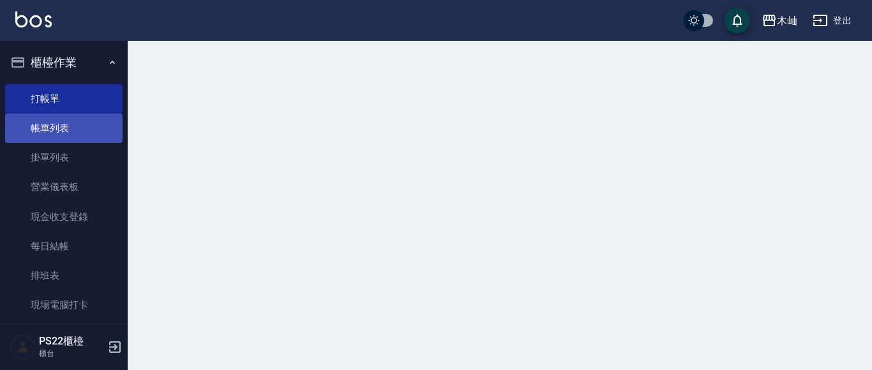
click at [63, 116] on link "帳單列表" at bounding box center [64, 128] width 118 height 29
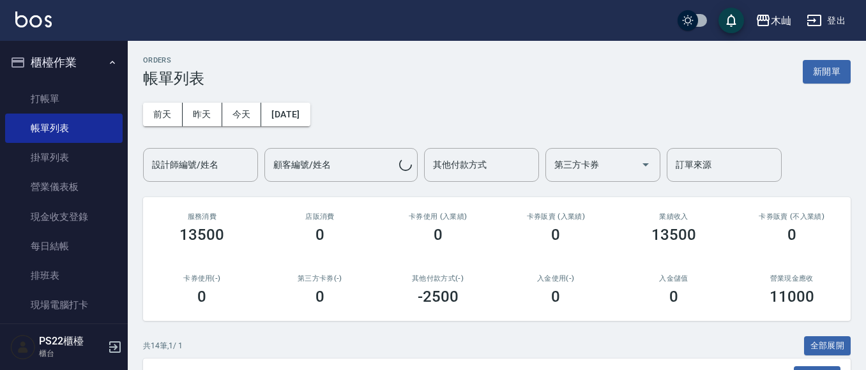
scroll to position [319, 0]
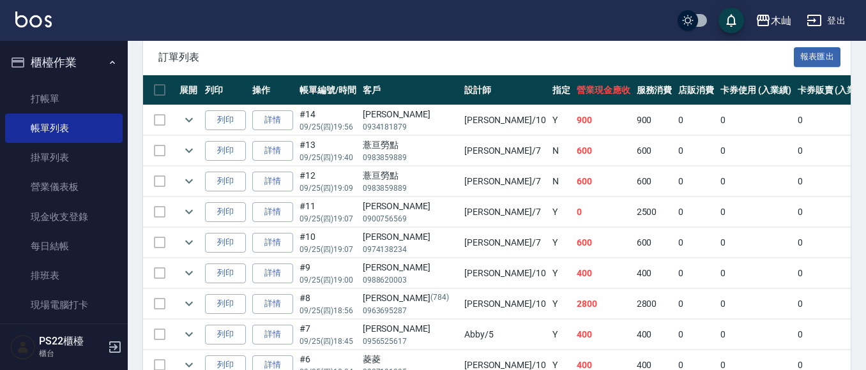
click at [161, 185] on td at bounding box center [159, 182] width 33 height 30
click at [158, 182] on td at bounding box center [159, 182] width 33 height 30
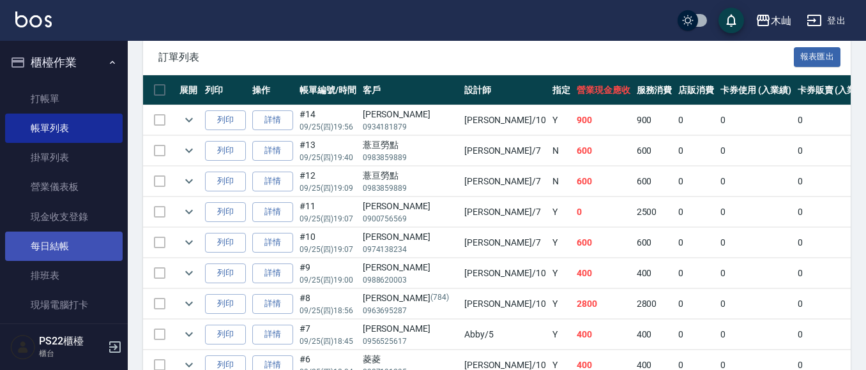
click at [63, 248] on link "每日結帳" at bounding box center [64, 246] width 118 height 29
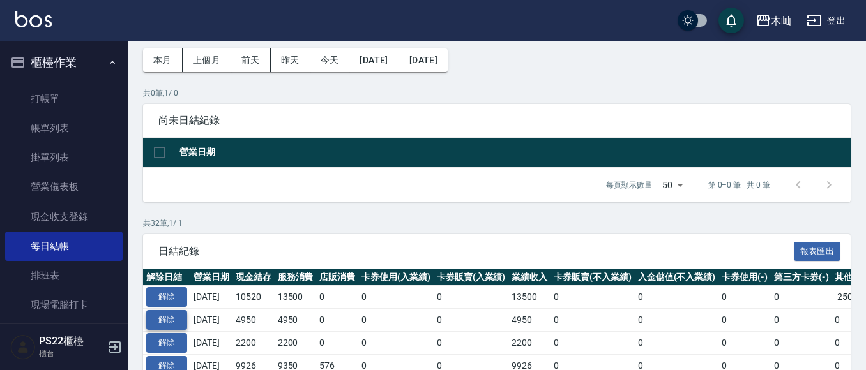
scroll to position [128, 0]
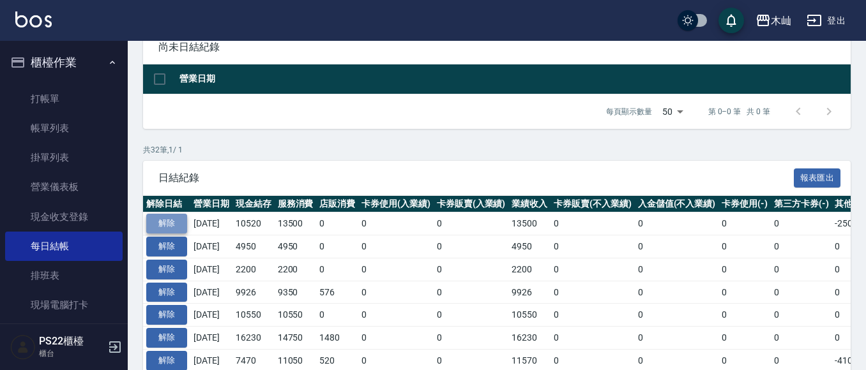
click at [177, 228] on button "解除" at bounding box center [166, 224] width 41 height 20
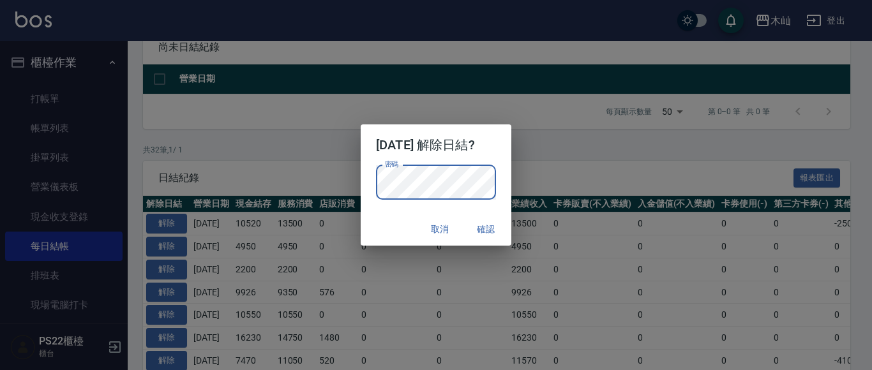
click at [496, 232] on button "確認" at bounding box center [486, 230] width 41 height 24
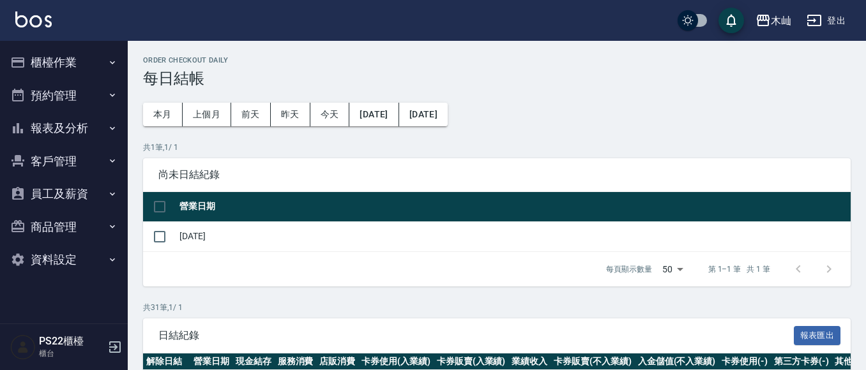
click at [70, 56] on button "櫃檯作業" at bounding box center [64, 62] width 118 height 33
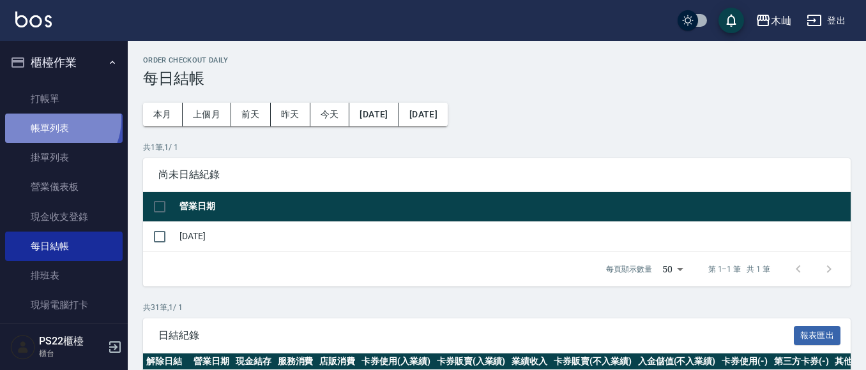
click at [54, 120] on link "帳單列表" at bounding box center [64, 128] width 118 height 29
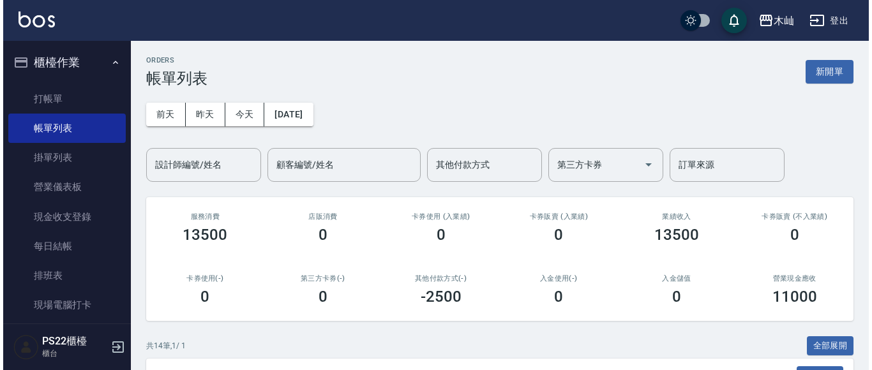
scroll to position [383, 0]
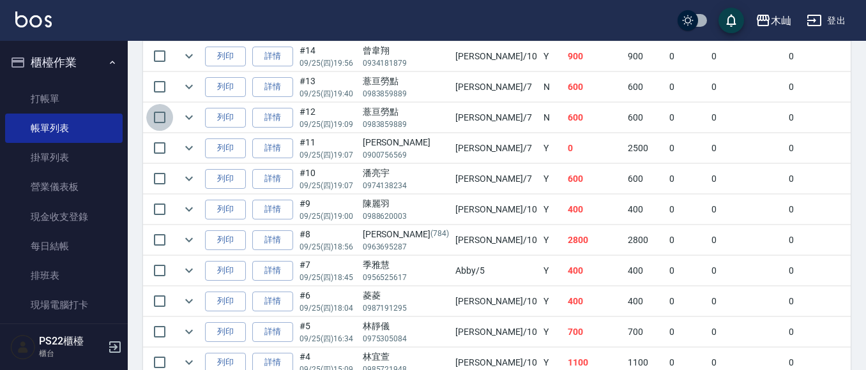
click at [159, 116] on input "checkbox" at bounding box center [159, 117] width 27 height 27
checkbox input "true"
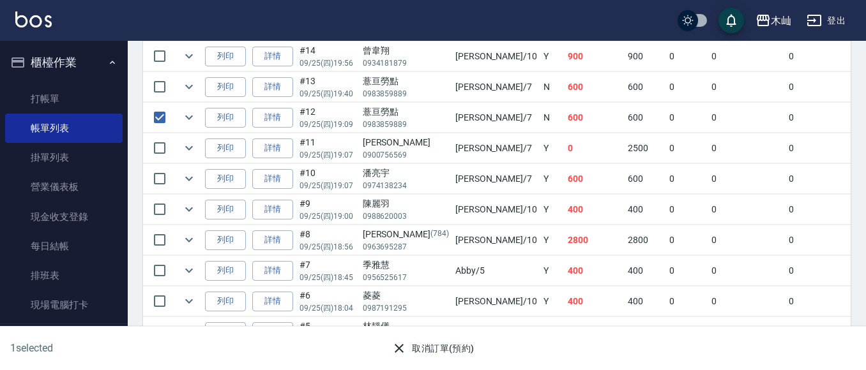
click at [446, 349] on button "取消訂單(預約)" at bounding box center [432, 349] width 93 height 24
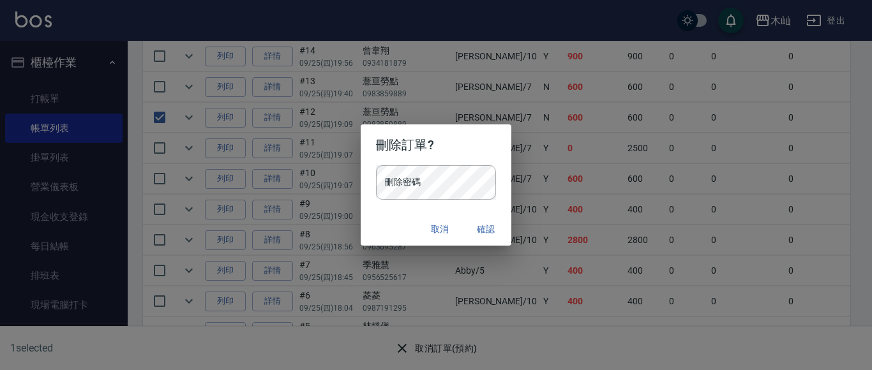
click at [430, 200] on div "刪除密碼 刪除密碼" at bounding box center [436, 188] width 151 height 47
click at [487, 232] on button "確認" at bounding box center [486, 230] width 41 height 24
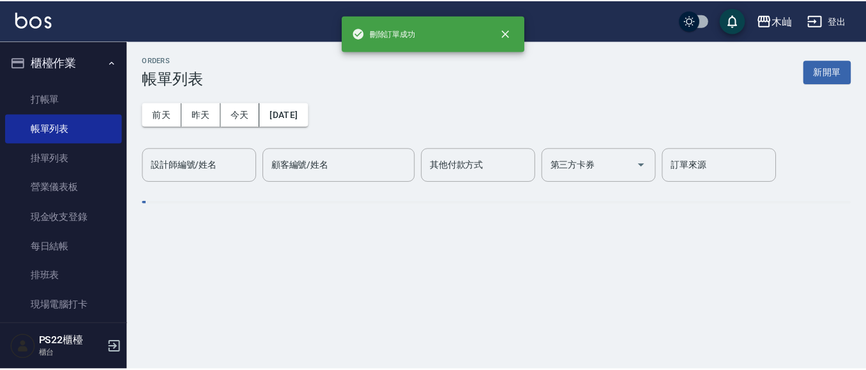
scroll to position [0, 0]
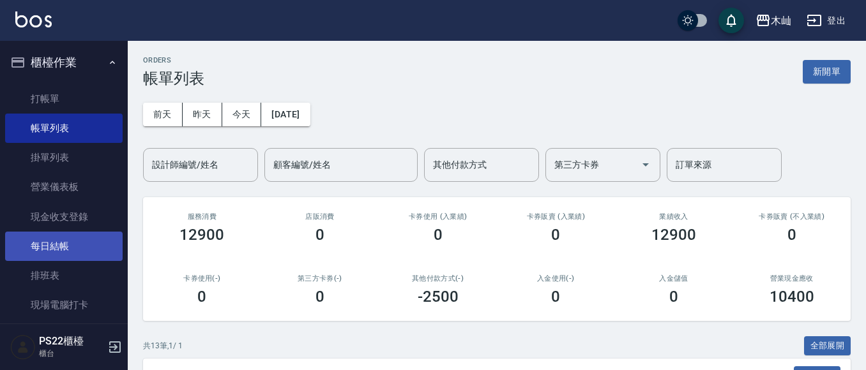
click at [69, 250] on link "每日結帳" at bounding box center [64, 246] width 118 height 29
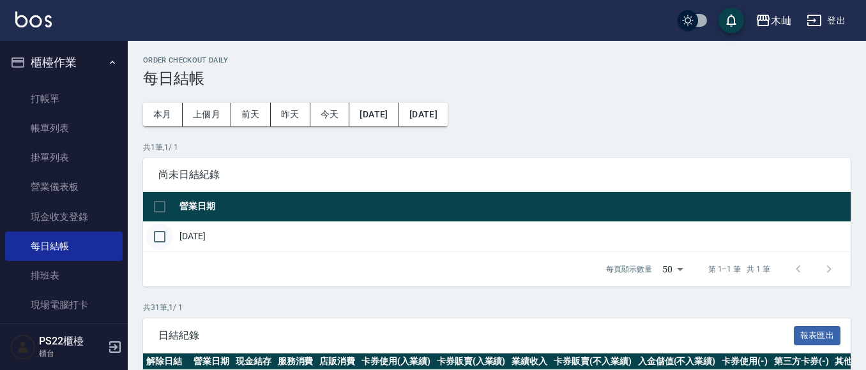
click at [160, 236] on input "checkbox" at bounding box center [159, 237] width 27 height 27
checkbox input "true"
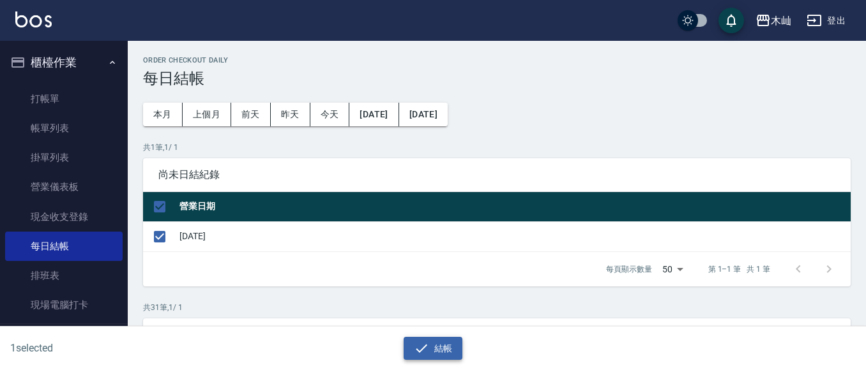
click at [450, 353] on button "結帳" at bounding box center [433, 349] width 59 height 24
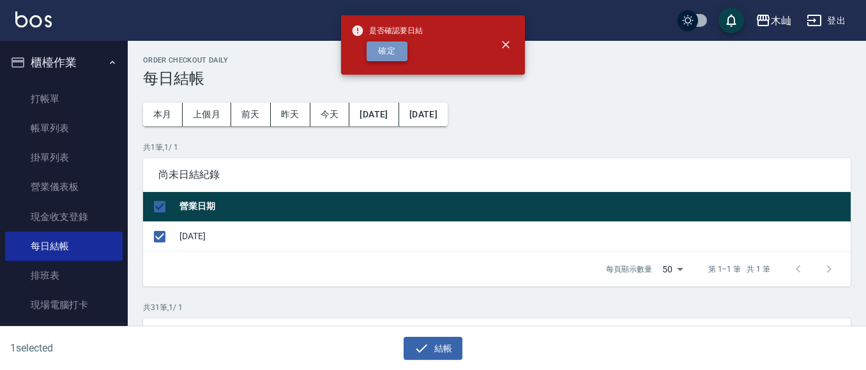
click at [397, 57] on button "確定" at bounding box center [387, 52] width 41 height 20
checkbox input "false"
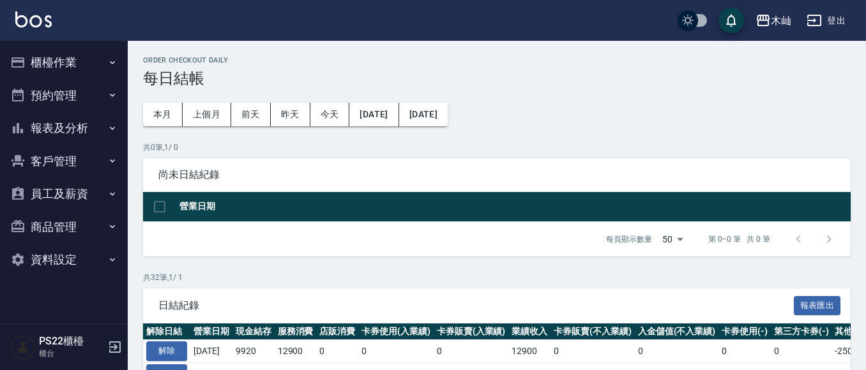
click at [45, 128] on button "報表及分析" at bounding box center [64, 128] width 118 height 33
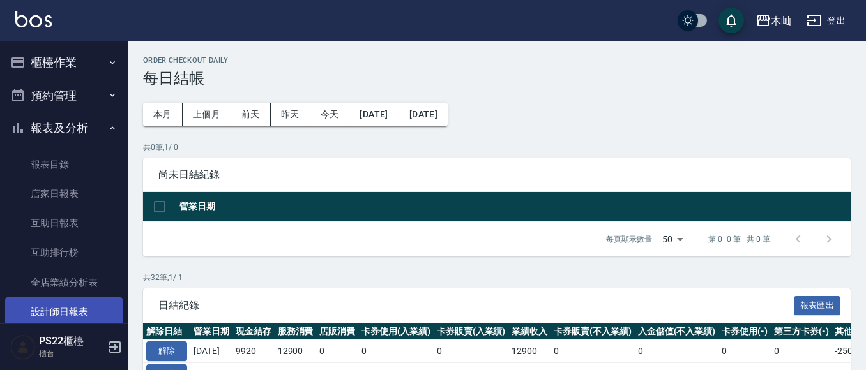
click at [86, 310] on link "設計師日報表" at bounding box center [64, 312] width 118 height 29
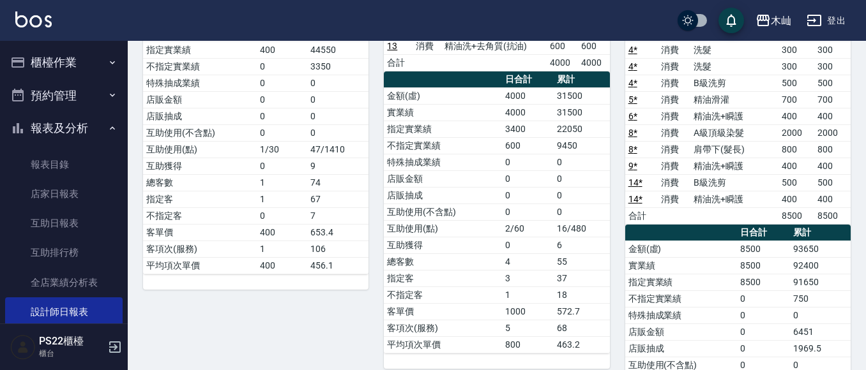
scroll to position [384, 0]
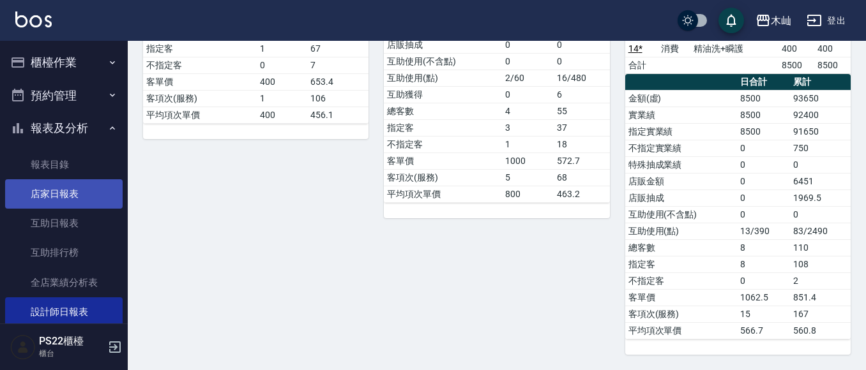
click at [58, 197] on link "店家日報表" at bounding box center [64, 193] width 118 height 29
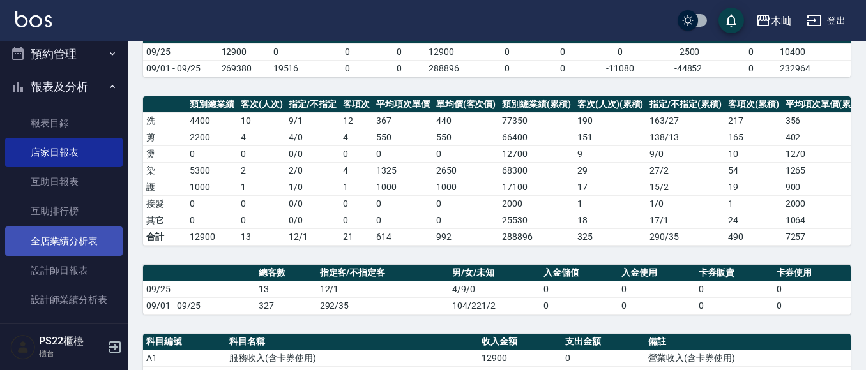
scroll to position [64, 0]
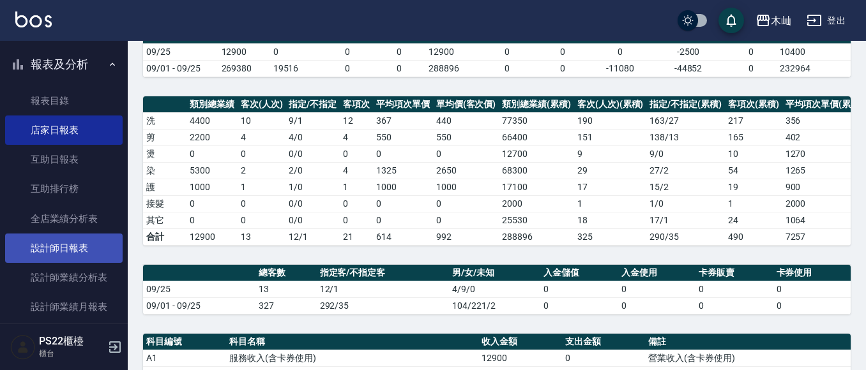
click at [56, 258] on link "設計師日報表" at bounding box center [64, 248] width 118 height 29
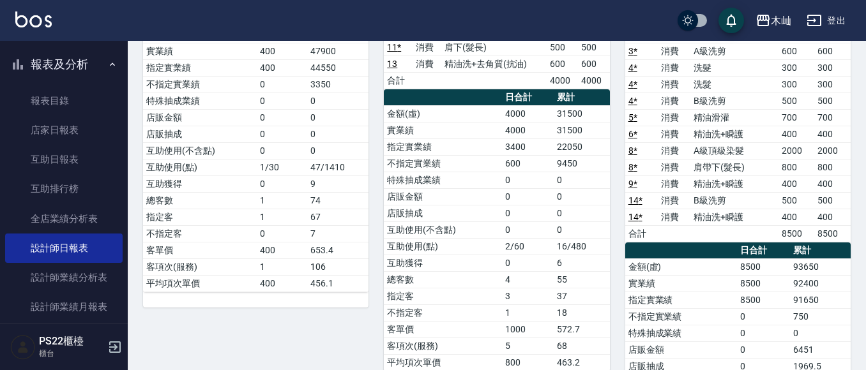
scroll to position [319, 0]
